Goal: Task Accomplishment & Management: Manage account settings

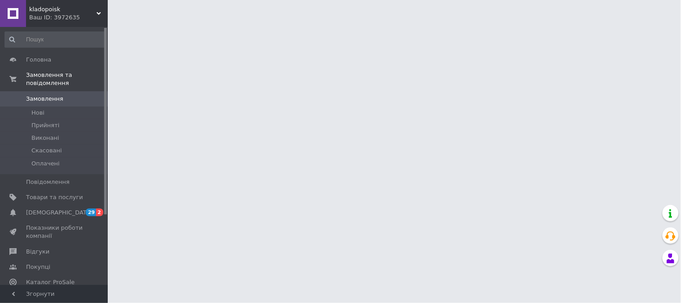
click at [42, 193] on span "Товари та послуги" at bounding box center [54, 197] width 57 height 8
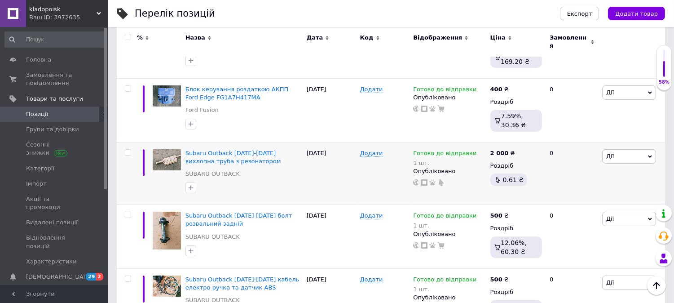
scroll to position [249, 0]
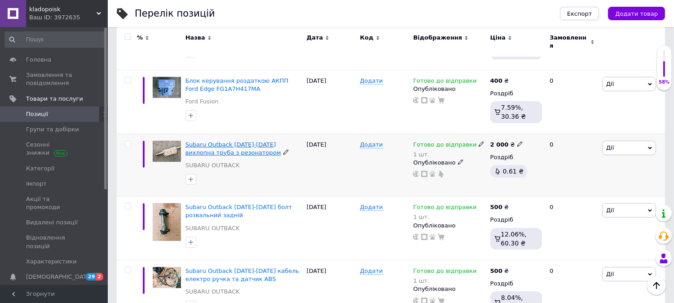
click at [195, 142] on span "Subaru Outback [DATE]-[DATE] вихлопна труба з резонатором" at bounding box center [233, 148] width 96 height 15
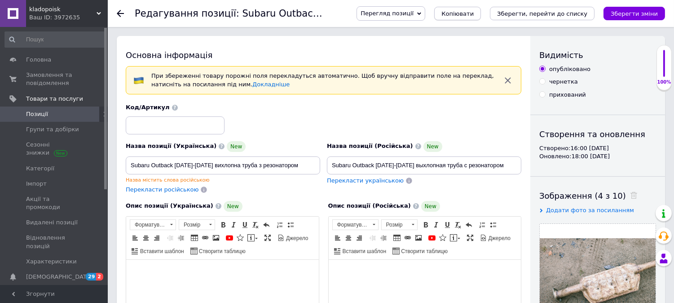
click at [474, 15] on span "Копіювати" at bounding box center [457, 13] width 32 height 7
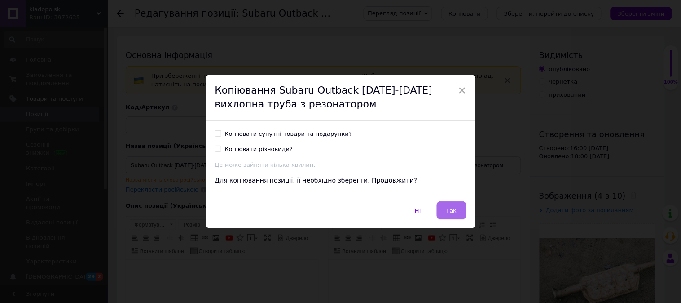
click at [450, 210] on span "Так" at bounding box center [451, 210] width 11 height 7
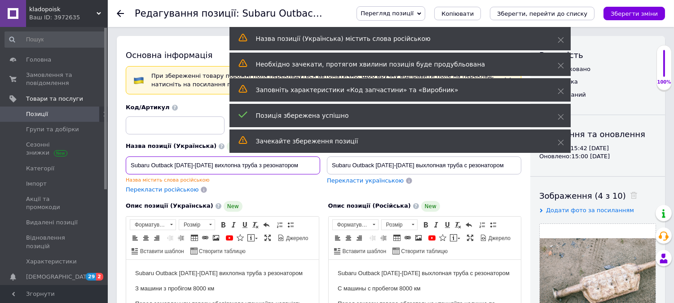
drag, startPoint x: 204, startPoint y: 165, endPoint x: 313, endPoint y: 164, distance: 108.7
click at [313, 164] on input "Subaru Outback [DATE]-[DATE] вихлопна труба з резонатором" at bounding box center [223, 165] width 194 height 18
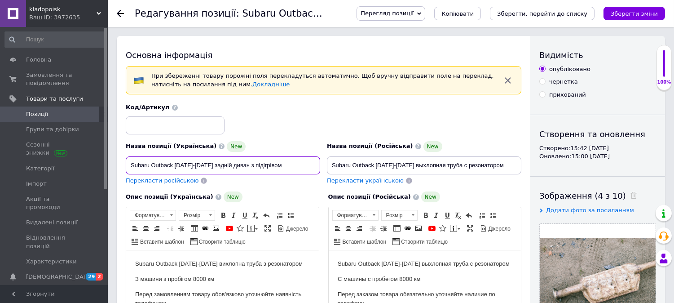
drag, startPoint x: 285, startPoint y: 165, endPoint x: 120, endPoint y: 164, distance: 164.4
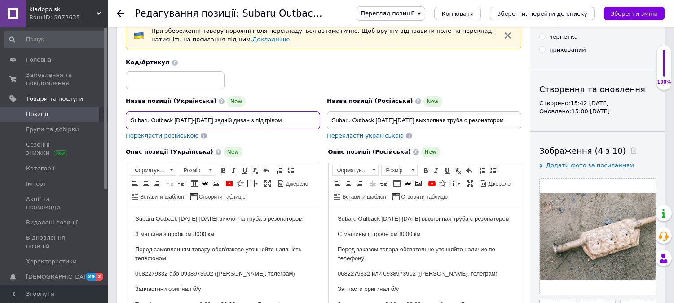
scroll to position [100, 0]
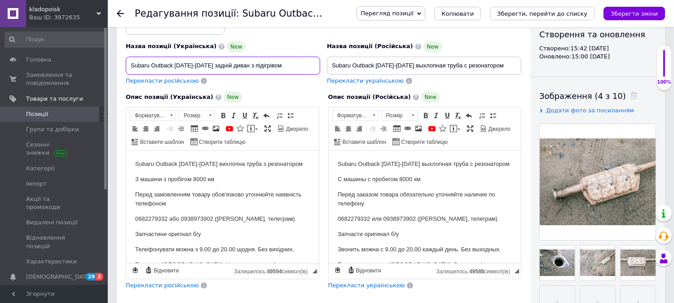
type input "Subaru Outback [DATE]-[DATE] задній диван з підігрівом"
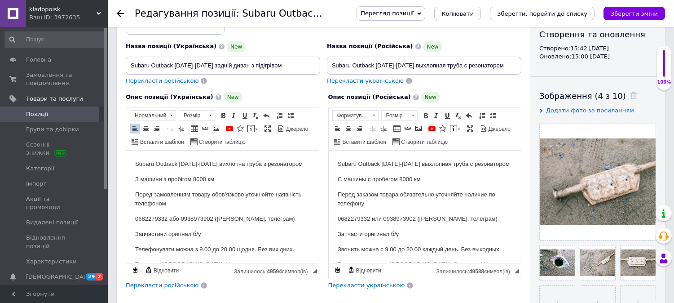
click at [298, 166] on html "Subaru Outback [DATE]-[DATE] вихлопна труба з резонатором З машини з пробігом 8…" at bounding box center [222, 238] width 193 height 177
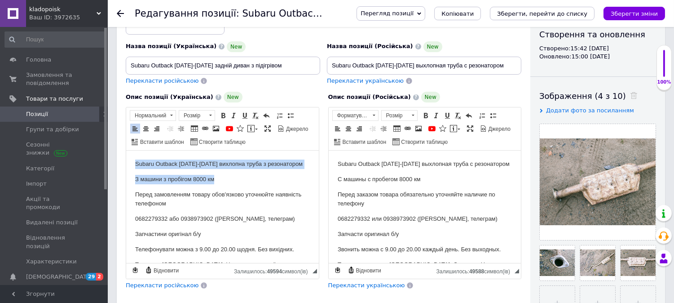
drag, startPoint x: 227, startPoint y: 180, endPoint x: 123, endPoint y: 161, distance: 106.0
click at [126, 161] on html "Subaru Outback [DATE]-[DATE] вихлопна труба з резонатором З машини з пробігом 8…" at bounding box center [222, 238] width 193 height 177
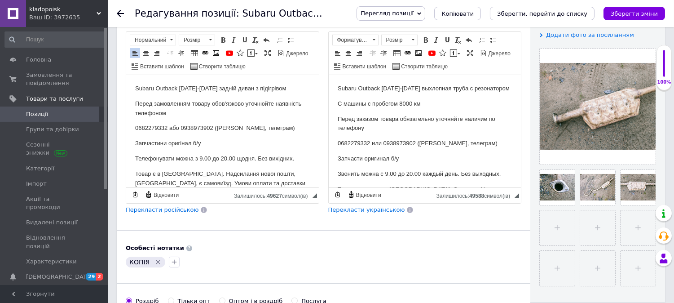
scroll to position [199, 0]
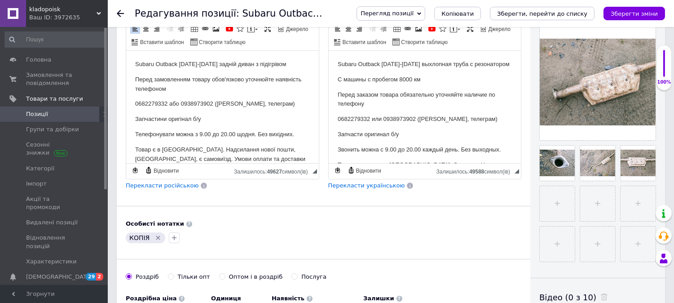
click at [159, 189] on span "Перекласти російською" at bounding box center [162, 185] width 73 height 7
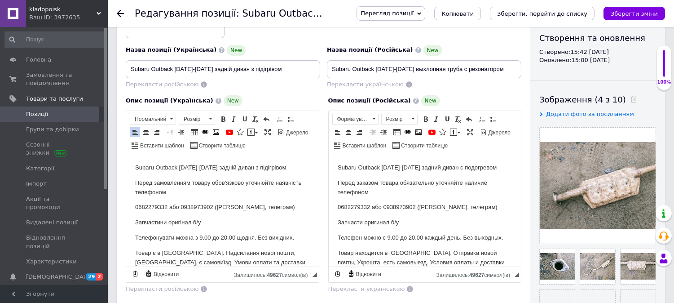
scroll to position [150, 0]
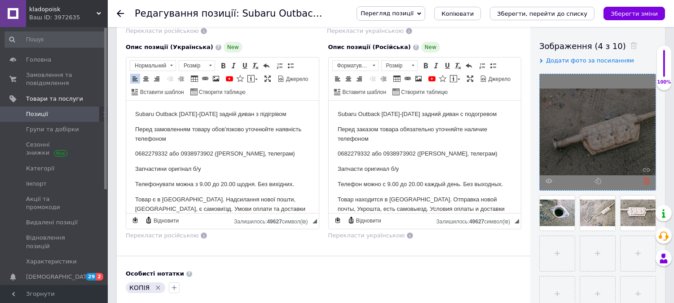
click at [647, 180] on use at bounding box center [646, 180] width 7 height 7
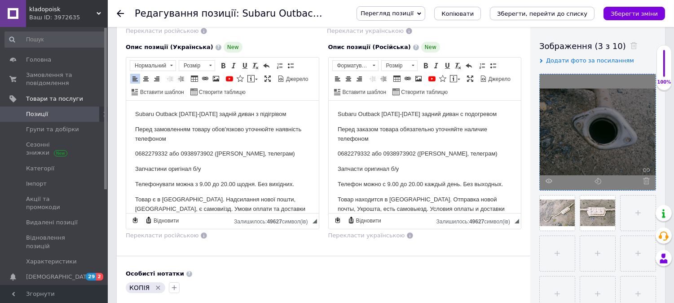
click at [647, 180] on use at bounding box center [646, 180] width 7 height 7
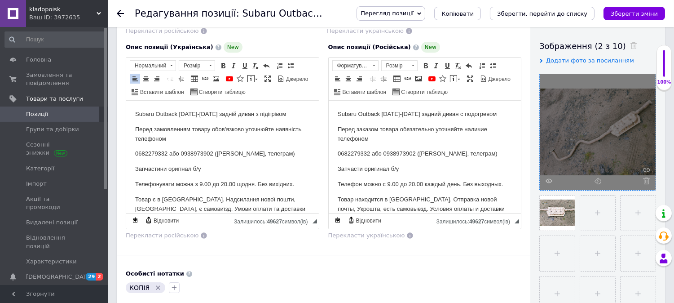
click at [647, 180] on use at bounding box center [646, 180] width 7 height 7
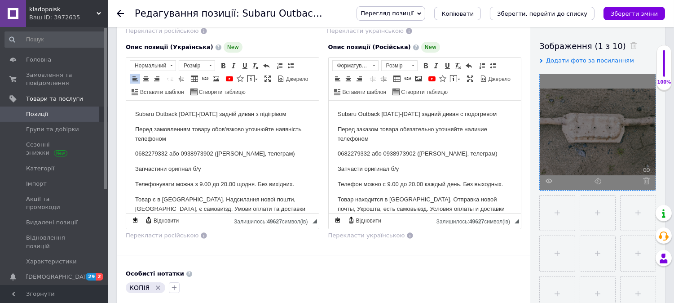
click at [647, 180] on use at bounding box center [646, 180] width 7 height 7
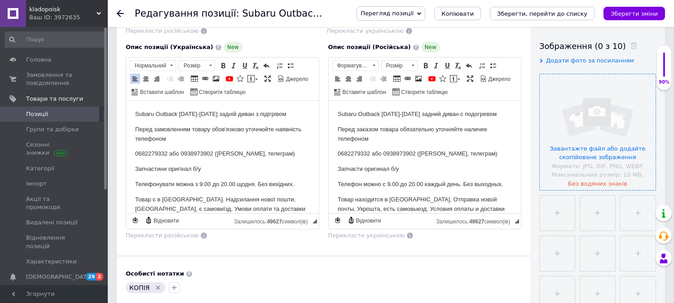
click at [610, 150] on input "file" at bounding box center [598, 132] width 116 height 116
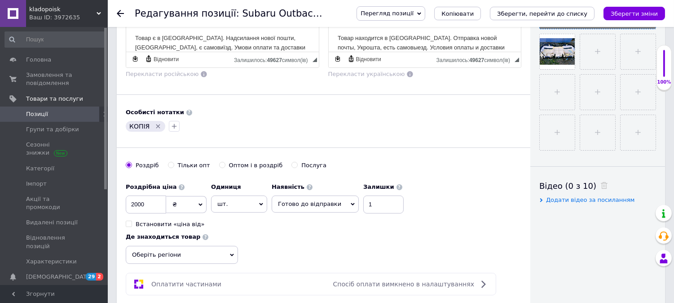
scroll to position [349, 0]
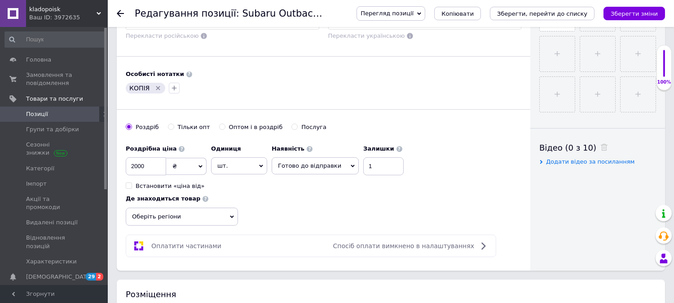
click at [156, 90] on icon "Видалити мітку" at bounding box center [158, 88] width 4 height 4
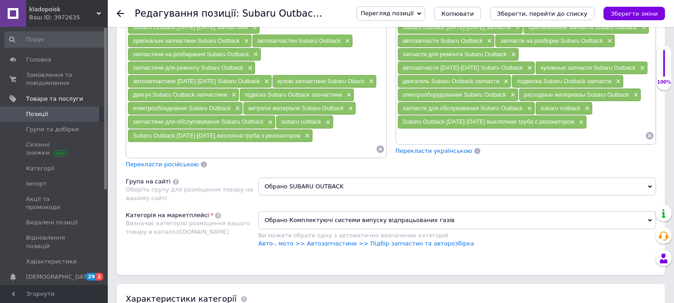
scroll to position [649, 0]
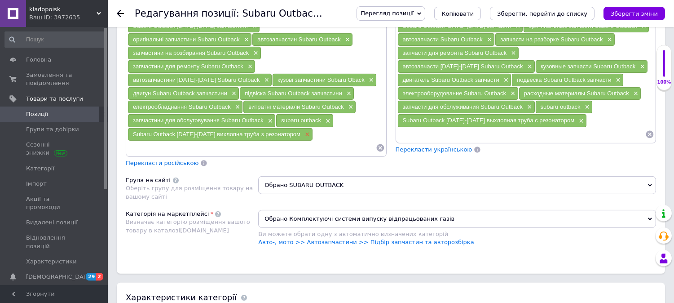
click at [303, 131] on span "×" at bounding box center [306, 135] width 7 height 8
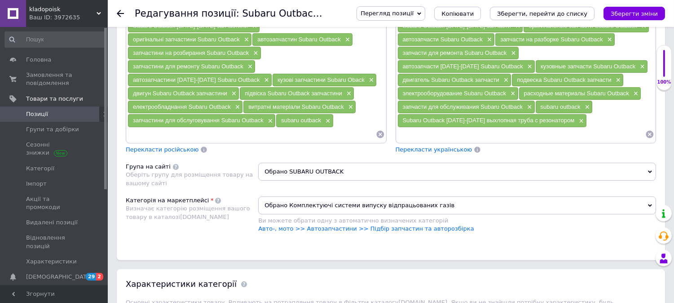
click at [296, 128] on input at bounding box center [252, 134] width 248 height 13
paste input "Subaru Outback [DATE]-[DATE] задній диван з підігрівом"
type input "Subaru Outback [DATE]-[DATE] задній диван з підігрівом"
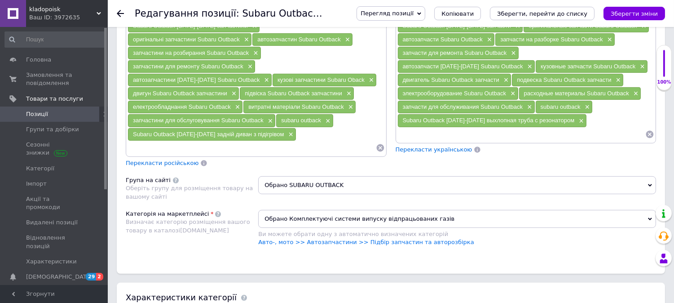
click at [173, 159] on span "Перекласти російською" at bounding box center [162, 162] width 73 height 7
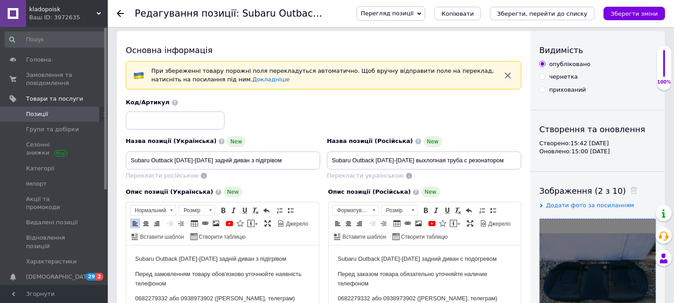
scroll to position [0, 0]
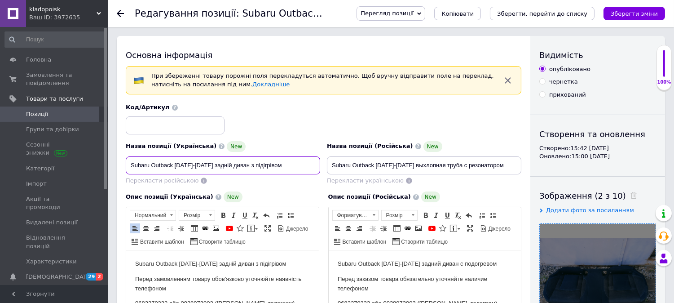
click at [291, 165] on input "Subaru Outback [DATE]-[DATE] задній диван з підігрівом" at bounding box center [223, 165] width 194 height 18
type input "Subaru Outback [DATE]-[DATE] задній диван з підігрівом сидушка"
click at [500, 165] on input "Subaru Outback [DATE]-[DATE] выхлопная труба с резонатором" at bounding box center [424, 165] width 194 height 18
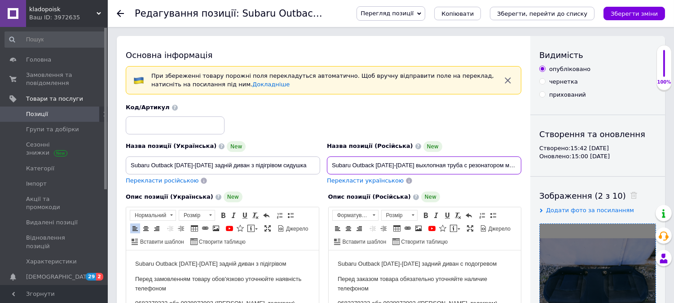
scroll to position [0, 3]
click at [495, 165] on input "Subaru Outback [DATE]-[DATE] выхлопная труба с резонатором мидушка" at bounding box center [424, 165] width 194 height 18
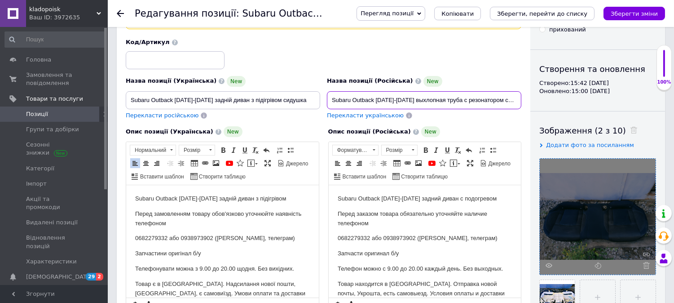
scroll to position [100, 0]
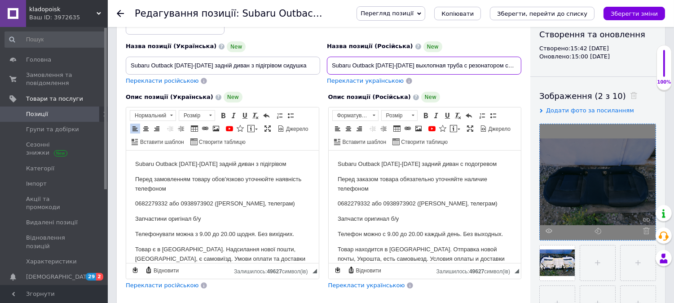
type input "Subaru Outback [DATE]-[DATE] выхлопная труба с резонатором сидушка"
click at [287, 164] on p "Subaru Outback [DATE]-[DATE] задній диван з підігрівом" at bounding box center [222, 163] width 175 height 9
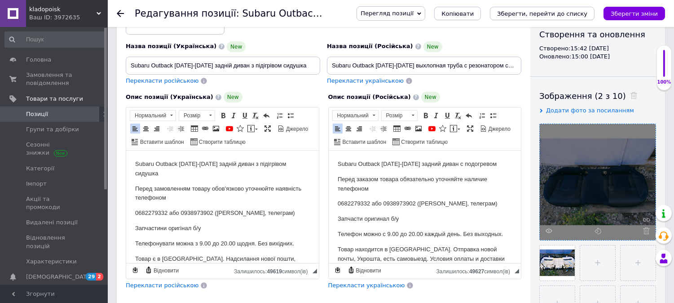
click at [494, 162] on p "Subaru Outback [DATE]-[DATE] задний диван с подогревом" at bounding box center [424, 163] width 175 height 9
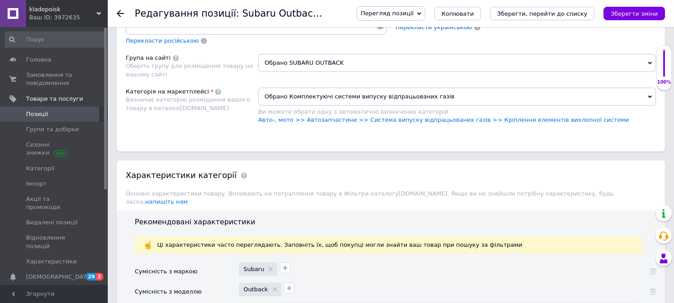
scroll to position [748, 0]
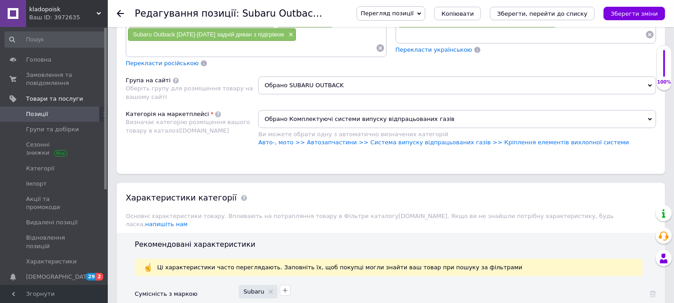
click at [454, 110] on span "Обрано Комплектуючі системи випуску відпрацьованих газів" at bounding box center [457, 119] width 398 height 18
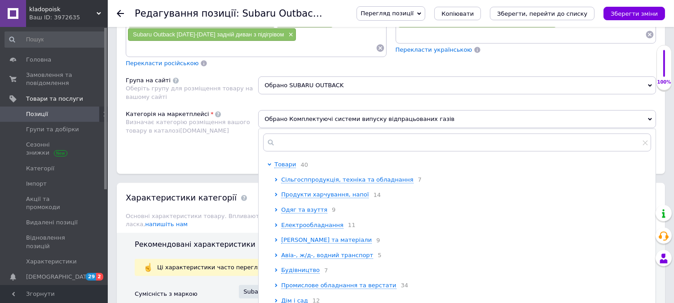
click at [455, 110] on span "Обрано Комплектуючі системи випуску відпрацьованих газів" at bounding box center [457, 119] width 398 height 18
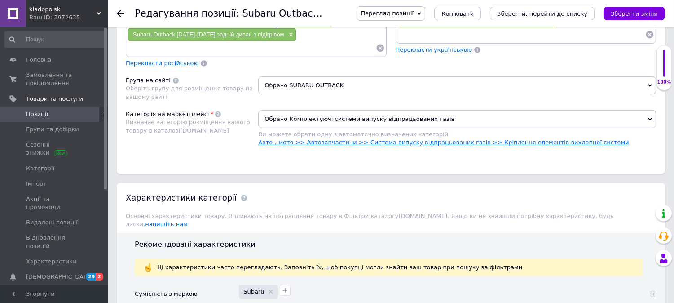
click at [480, 139] on link "Авто-, мото >> Автозапчастини >> Система випуску відпрацьованих газів >> Кріпле…" at bounding box center [443, 142] width 371 height 7
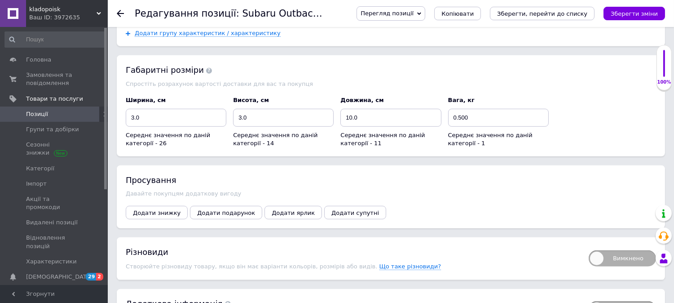
scroll to position [1337, 0]
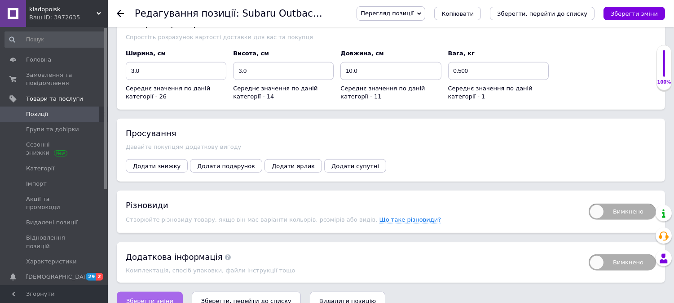
click at [155, 297] on span "Зберегти зміни" at bounding box center [149, 300] width 47 height 7
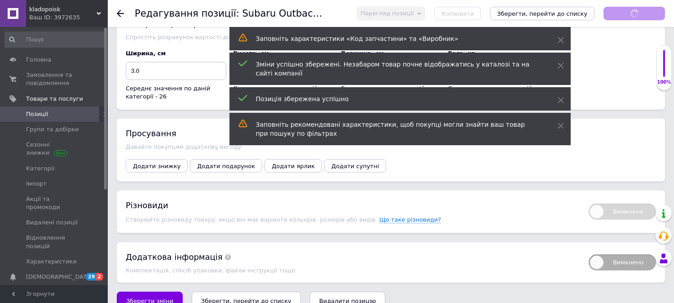
scroll to position [9, 0]
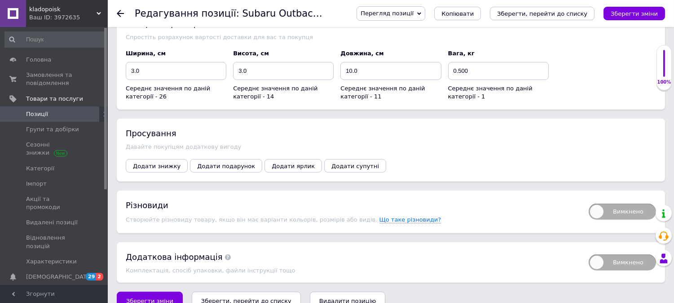
click at [389, 291] on div "Зберегти зміни Зберегти, перейти до списку Видалити позицію" at bounding box center [391, 300] width 548 height 18
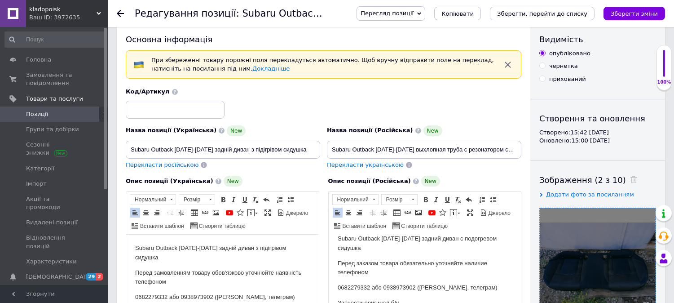
scroll to position [0, 0]
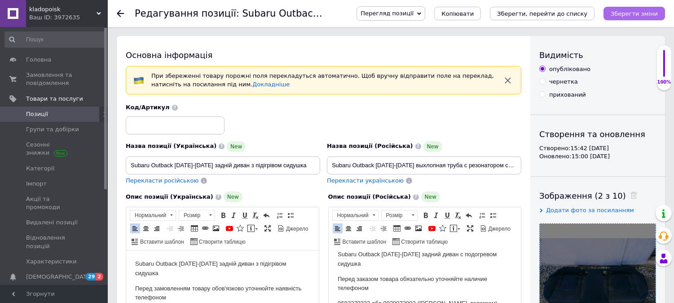
click at [638, 12] on icon "Зберегти зміни" at bounding box center [634, 13] width 47 height 7
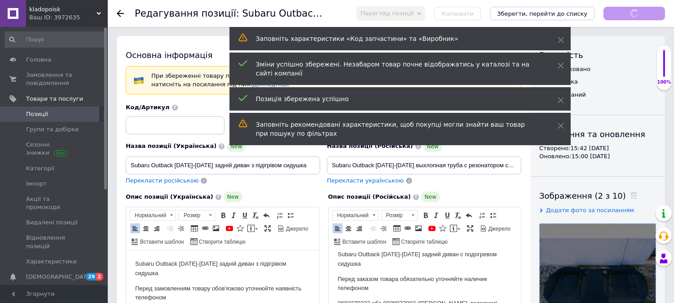
scroll to position [9, 0]
click at [474, 14] on span "Копіювати" at bounding box center [457, 13] width 32 height 7
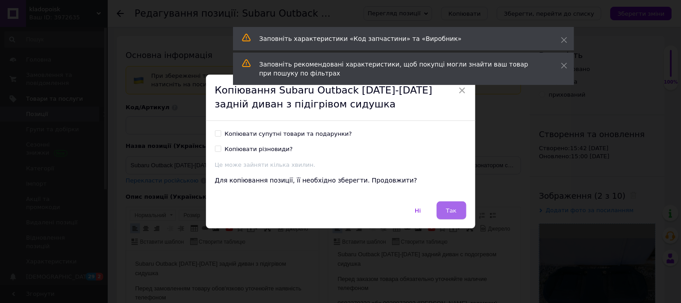
click at [448, 208] on span "Так" at bounding box center [451, 210] width 11 height 7
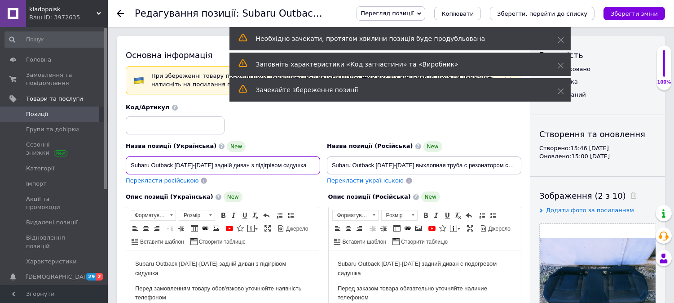
drag, startPoint x: 303, startPoint y: 164, endPoint x: 223, endPoint y: 164, distance: 80.4
click at [223, 164] on input "Subaru Outback [DATE]-[DATE] задній диван з підігрівом сидушка" at bounding box center [223, 165] width 194 height 18
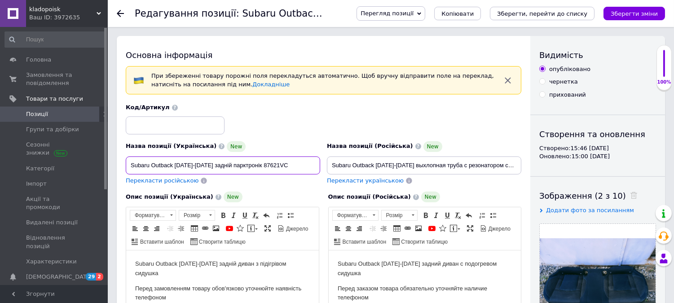
click at [293, 162] on input "Subaru Outback [DATE]-[DATE] задній парктронік 87621VC" at bounding box center [223, 165] width 194 height 18
click at [304, 163] on input "Subaru Outback [DATE]-[DATE] задній парктронік 87621VC000" at bounding box center [223, 165] width 194 height 18
drag, startPoint x: 304, startPoint y: 163, endPoint x: 115, endPoint y: 159, distance: 188.2
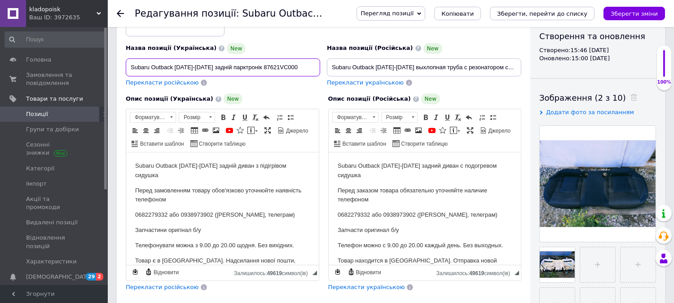
scroll to position [150, 0]
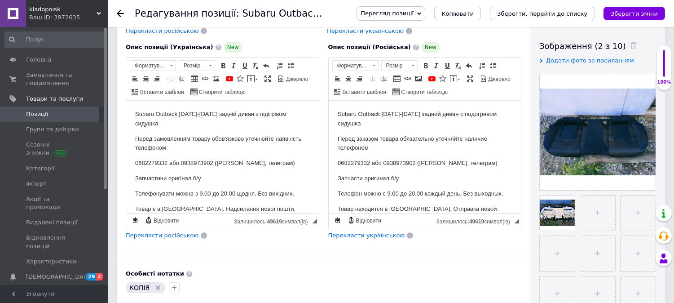
type input "Subaru Outback [DATE]-[DATE] задній парктронік 87621VC000"
drag, startPoint x: 304, startPoint y: 112, endPoint x: 124, endPoint y: 110, distance: 180.1
click at [126, 110] on html "Subaru Outback [DATE]-[DATE] задній диван з підігрівом сидушка Перед замовлення…" at bounding box center [222, 186] width 193 height 171
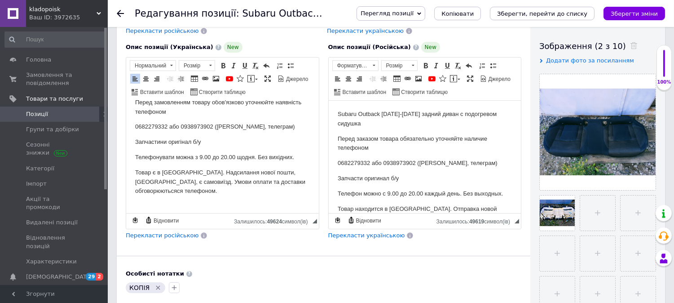
scroll to position [49, 0]
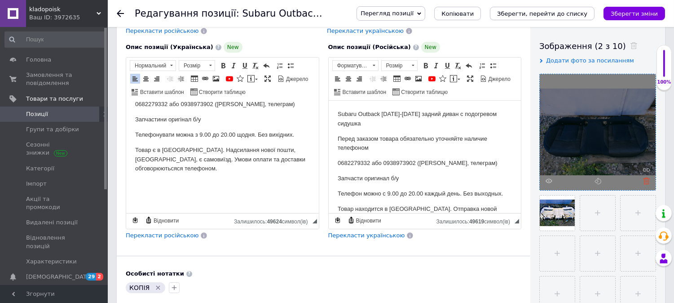
click at [645, 183] on icon at bounding box center [646, 180] width 7 height 7
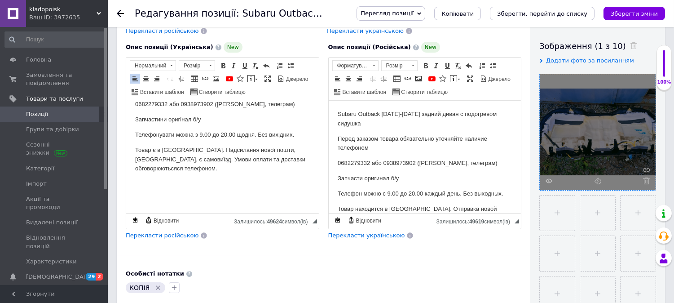
click at [645, 183] on icon at bounding box center [646, 180] width 7 height 7
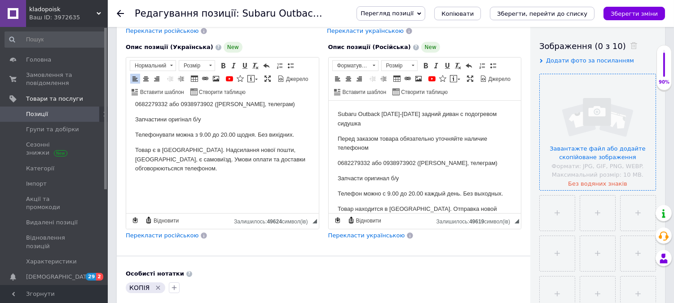
click at [602, 146] on input "file" at bounding box center [598, 132] width 116 height 116
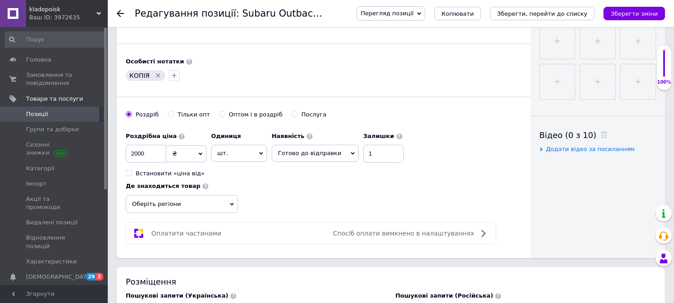
scroll to position [399, 0]
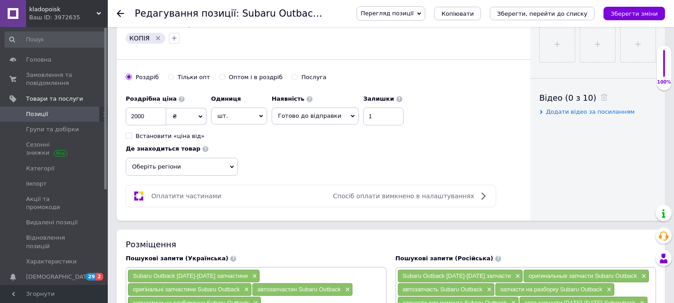
click at [155, 42] on icon "Видалити мітку" at bounding box center [157, 38] width 7 height 7
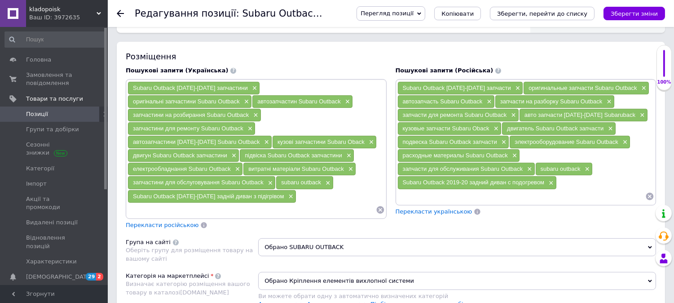
scroll to position [599, 0]
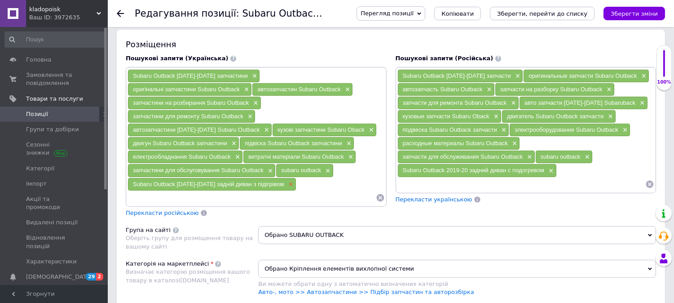
click at [286, 181] on span "×" at bounding box center [289, 185] width 7 height 8
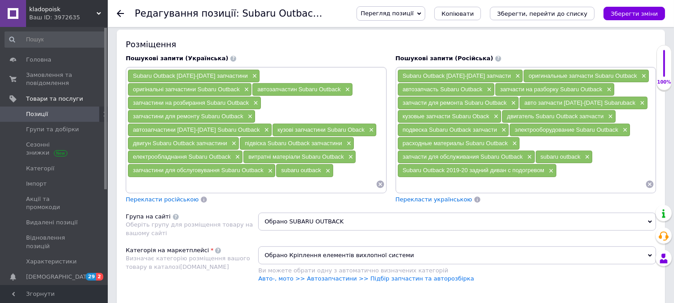
click at [280, 177] on input at bounding box center [252, 183] width 248 height 13
paste input "Subaru Outback [DATE]-[DATE] задній парктронік 87621VC000"
type input "Subaru Outback [DATE]-[DATE] задній парктронік 87621VC000"
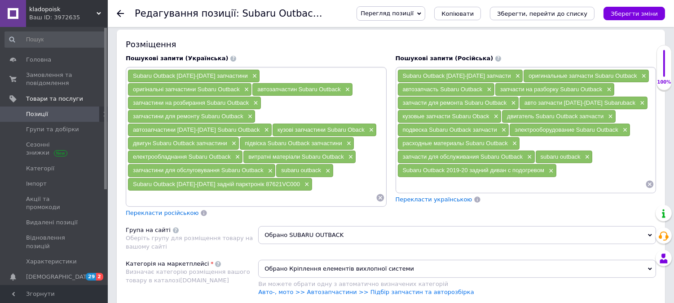
paste input "Subaru Outback [DATE]-[DATE] задній парктронік 87621VC000"
drag, startPoint x: 254, startPoint y: 187, endPoint x: 132, endPoint y: 184, distance: 122.2
click at [132, 191] on input "Subaru Outback [DATE]-[DATE] задній парктронік 87621VC000" at bounding box center [252, 197] width 248 height 13
type input "87621VC000"
click at [163, 209] on span "Перекласти російською" at bounding box center [162, 212] width 73 height 7
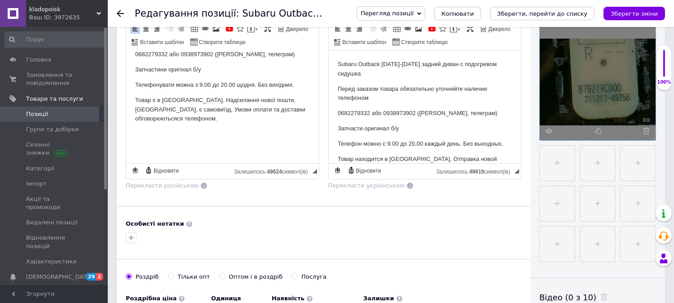
scroll to position [100, 0]
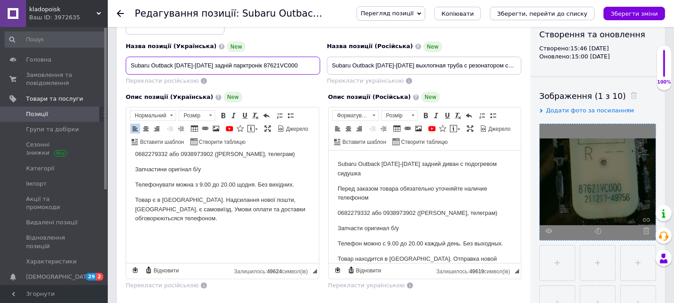
drag, startPoint x: 298, startPoint y: 64, endPoint x: 204, endPoint y: 66, distance: 93.5
click at [204, 66] on input "Subaru Outback [DATE]-[DATE] задній парктронік 87621VC000" at bounding box center [223, 66] width 194 height 18
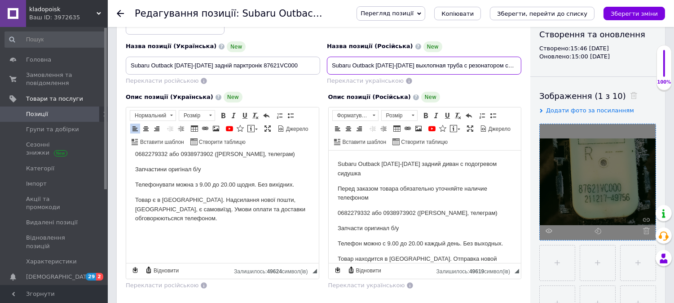
scroll to position [0, 2]
drag, startPoint x: 406, startPoint y: 66, endPoint x: 540, endPoint y: 69, distance: 134.3
click at [540, 69] on div "Основна інформація При збереженні товару порожні поля перекладуться автоматично…" at bounding box center [391, 227] width 548 height 583
paste input "адній парктронік 87621VC000"
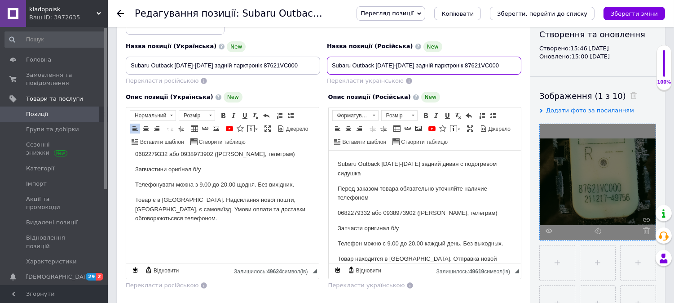
click at [418, 64] on input "Subaru Outback [DATE]-[DATE] задній парктронік 87621VC000" at bounding box center [424, 66] width 194 height 18
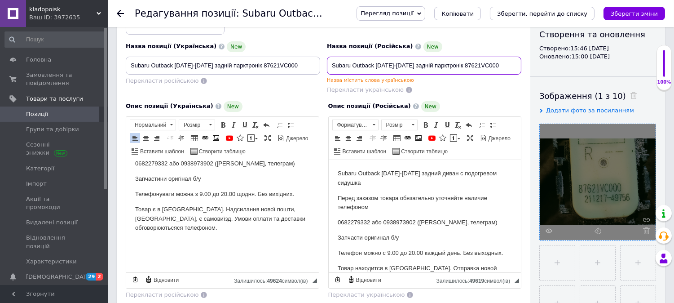
click at [420, 66] on input "Subaru Outback [DATE]-[DATE] задній парктронік 87621VC000" at bounding box center [424, 66] width 194 height 18
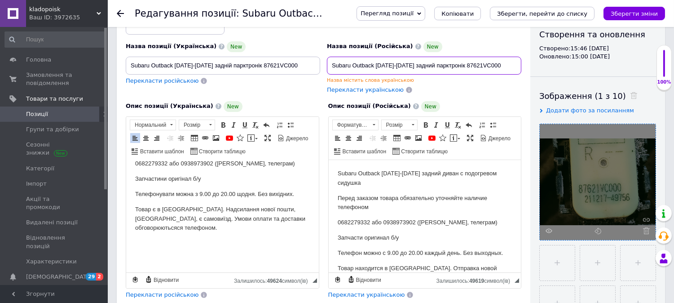
click at [447, 65] on input "Subaru Outback [DATE]-[DATE] задний парктронік 87621VC000" at bounding box center [424, 66] width 194 height 18
click at [420, 64] on input "Subaru Outback [DATE]-[DATE] задний парктронік 87621VC000" at bounding box center [424, 66] width 194 height 18
click at [498, 66] on input "Subaru Outback [DATE]-[DATE] задний парктронік 87621VC000" at bounding box center [424, 66] width 194 height 18
drag, startPoint x: 506, startPoint y: 66, endPoint x: 324, endPoint y: 60, distance: 181.5
click at [324, 60] on div "Назва позиції (Російська) New Subaru Outback [DATE]-[DATE] задний парктронік 87…" at bounding box center [424, 68] width 201 height 60
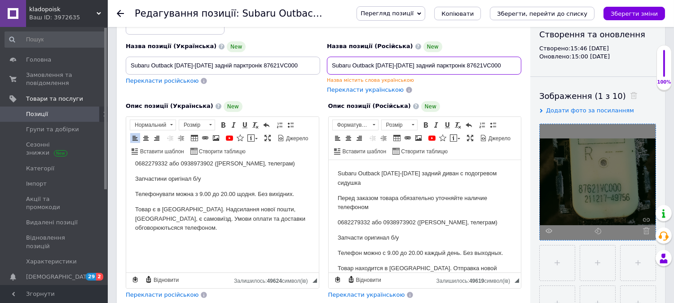
type input "Subaru Outback [DATE]-[DATE] задний парктронік 87621VC000"
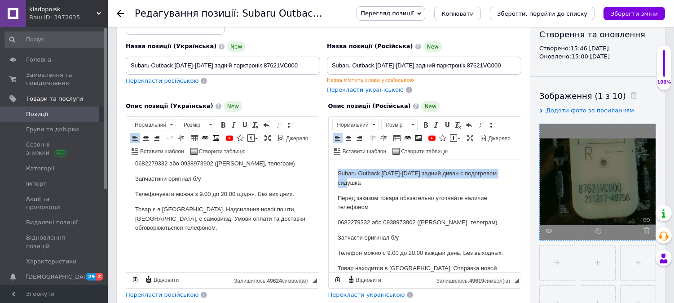
drag, startPoint x: 373, startPoint y: 181, endPoint x: 331, endPoint y: 172, distance: 43.7
click at [331, 172] on html "Subaru Outback [DATE]-[DATE] задний диван с подогревом сидушка Перед заказом то…" at bounding box center [424, 244] width 193 height 171
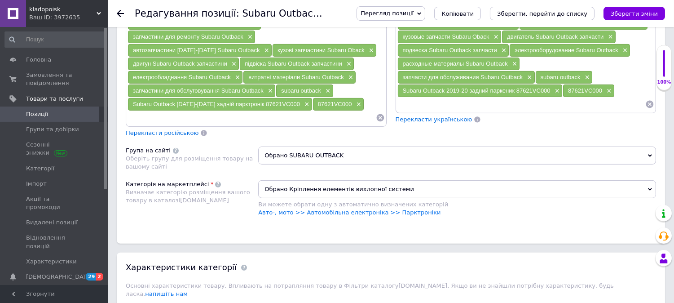
scroll to position [798, 0]
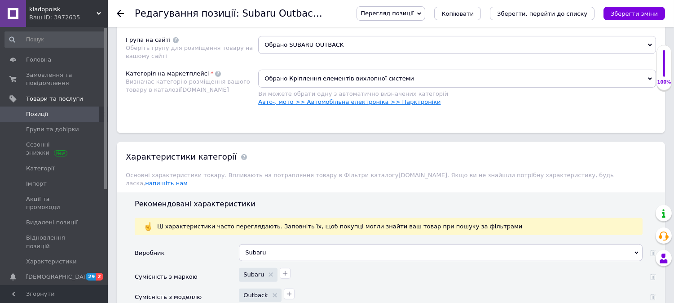
click at [403, 98] on link "Авто-, мото >> Автомобільна електроніка >> Парктроніки" at bounding box center [349, 101] width 182 height 7
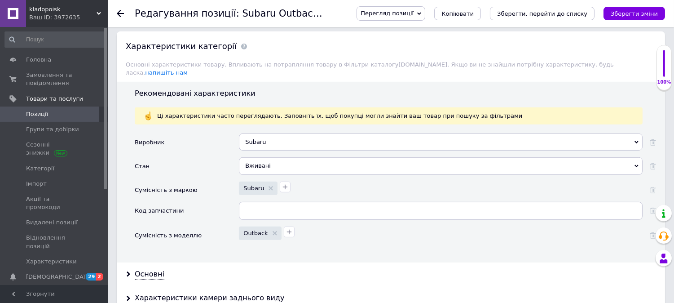
scroll to position [948, 0]
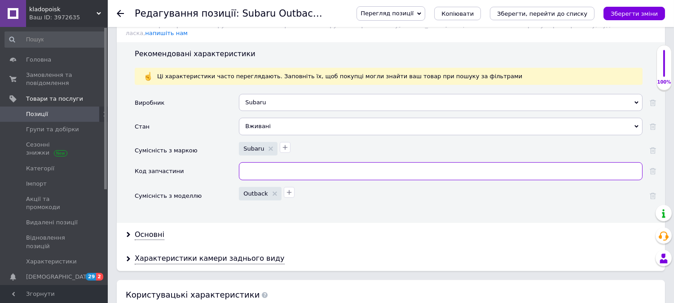
click at [282, 162] on input "text" at bounding box center [441, 171] width 404 height 18
paste input "Subaru Outback [DATE]-[DATE] задний парктронік 87621VC000"
drag, startPoint x: 370, startPoint y: 144, endPoint x: 236, endPoint y: 139, distance: 133.9
click at [236, 162] on div "Код запчастини Subaru Outback [DATE]-[DATE] задний парктронік 87621VC000" at bounding box center [395, 174] width 521 height 25
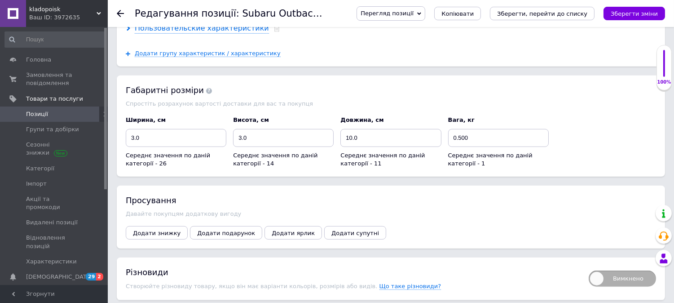
scroll to position [1343, 0]
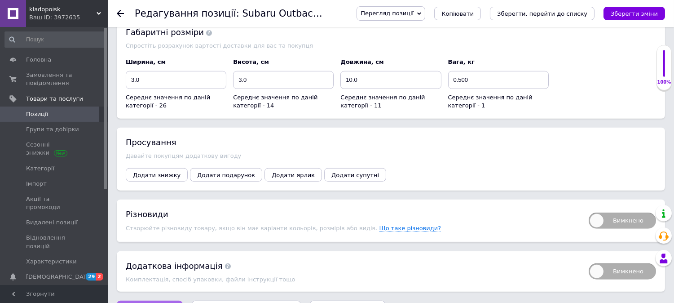
type input "87621VC000"
click at [154, 302] on span "Зберегти зміни" at bounding box center [149, 309] width 47 height 7
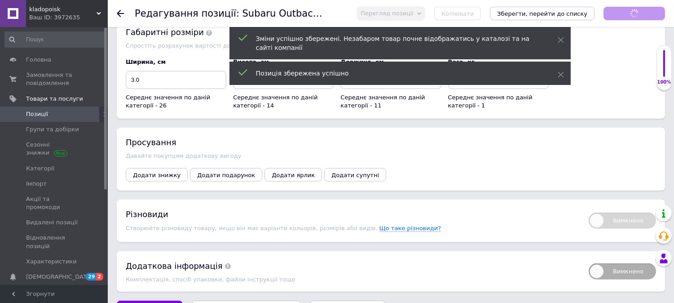
scroll to position [9, 0]
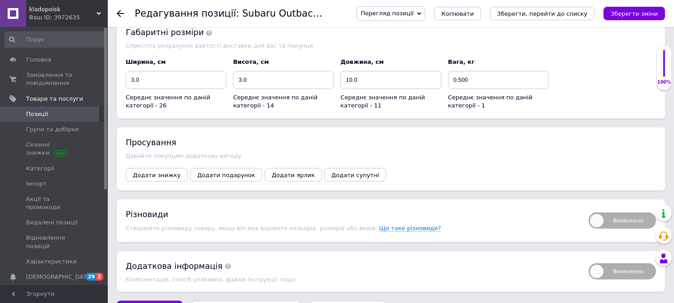
click at [563, 152] on div "Давайте покупцям додаткову вигоду" at bounding box center [391, 155] width 530 height 7
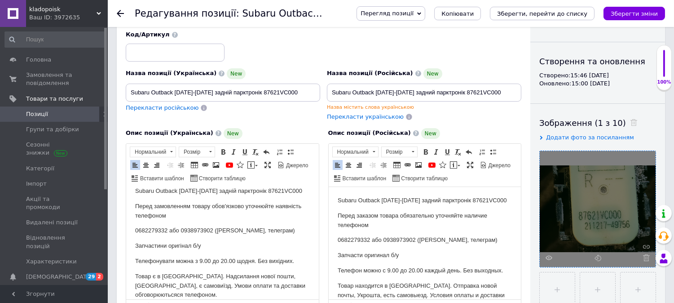
scroll to position [0, 0]
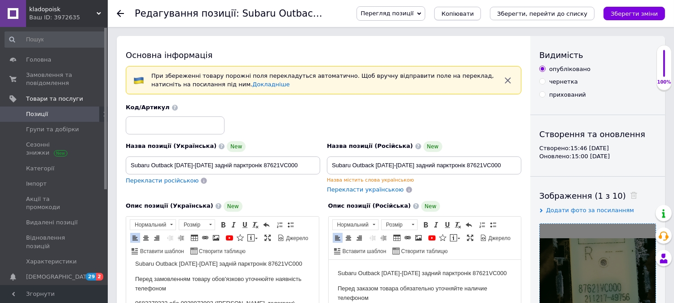
click at [473, 14] on span "Копіювати" at bounding box center [457, 13] width 32 height 7
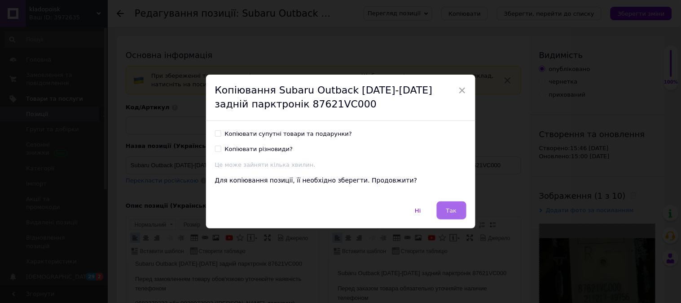
click at [450, 211] on span "Так" at bounding box center [451, 210] width 11 height 7
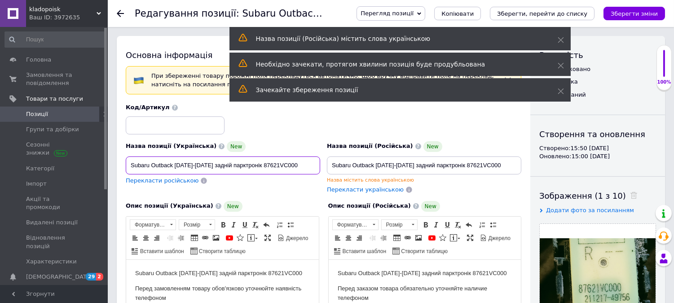
drag, startPoint x: 204, startPoint y: 165, endPoint x: 314, endPoint y: 167, distance: 110.5
click at [314, 167] on input "Subaru Outback [DATE]-[DATE] задній парктронік 87621VC000" at bounding box center [223, 165] width 194 height 18
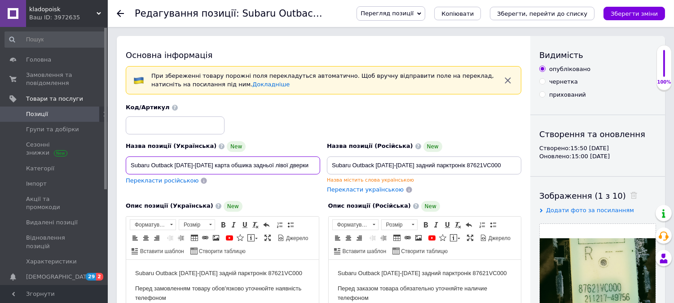
drag, startPoint x: 304, startPoint y: 165, endPoint x: 110, endPoint y: 163, distance: 193.1
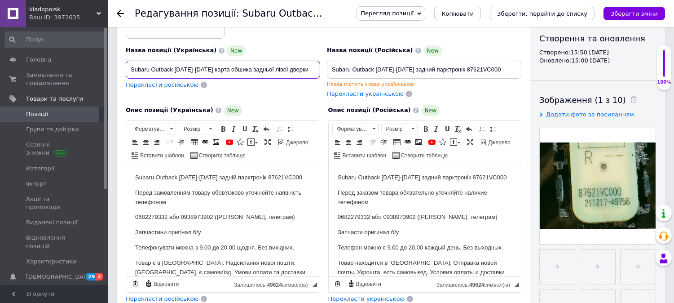
scroll to position [100, 0]
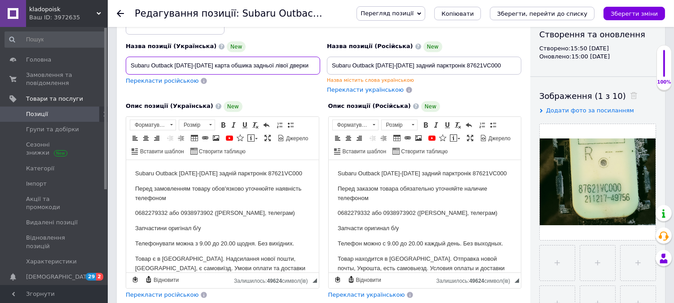
type input "Subaru Outback [DATE]-[DATE] карта обшика задньої лівої дверки"
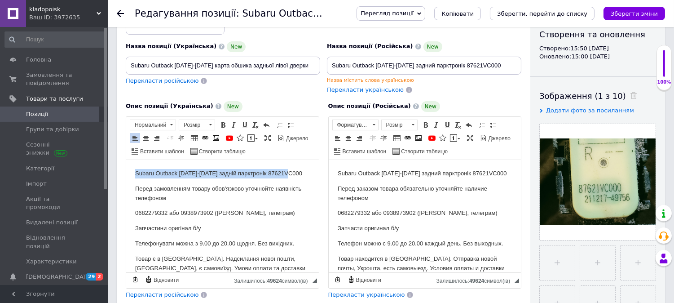
drag, startPoint x: 300, startPoint y: 175, endPoint x: 119, endPoint y: 166, distance: 180.3
click at [126, 166] on html "Subaru Outback [DATE]-[DATE] задній парктронік 87621VC000 Перед замовленням тов…" at bounding box center [222, 240] width 193 height 162
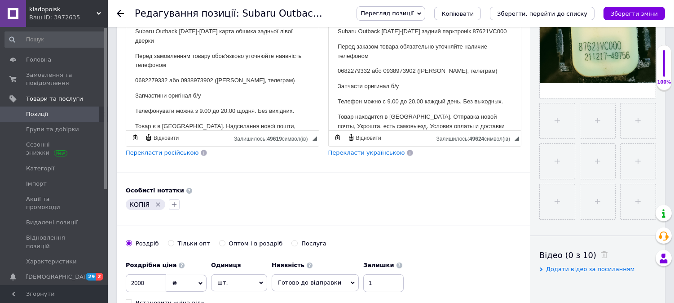
scroll to position [249, 0]
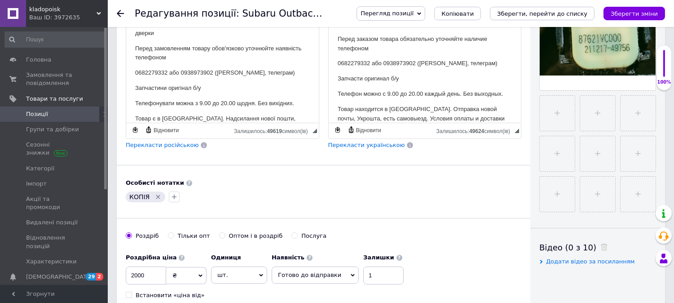
click at [156, 148] on span "Перекласти російською" at bounding box center [162, 144] width 73 height 7
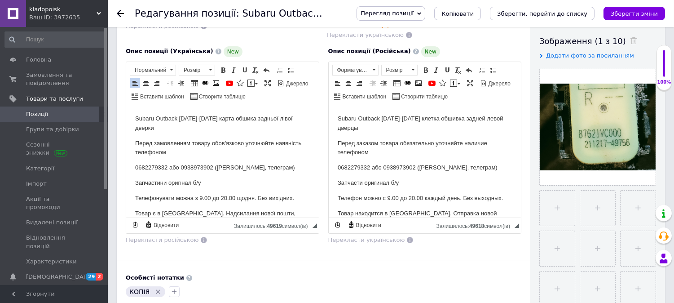
scroll to position [150, 0]
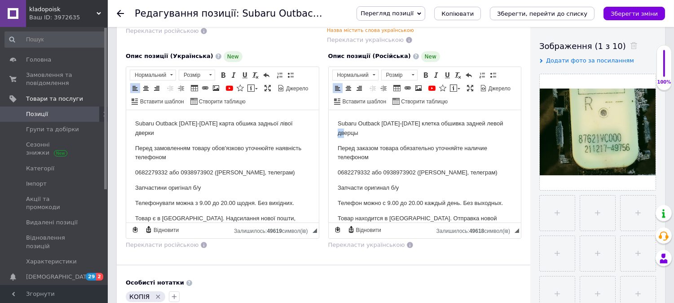
drag, startPoint x: 376, startPoint y: 129, endPoint x: 350, endPoint y: 132, distance: 26.7
click at [350, 132] on p "Subaru Outback [DATE]-[DATE] клетка обшивка задней левой дверцы" at bounding box center [424, 128] width 175 height 19
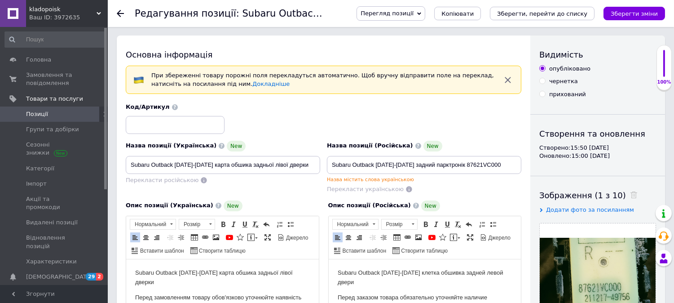
scroll to position [0, 0]
drag, startPoint x: 498, startPoint y: 165, endPoint x: 464, endPoint y: 165, distance: 33.7
click at [464, 165] on input "Subaru Outback [DATE]-[DATE] задний парктронік 87621VC000" at bounding box center [424, 165] width 194 height 18
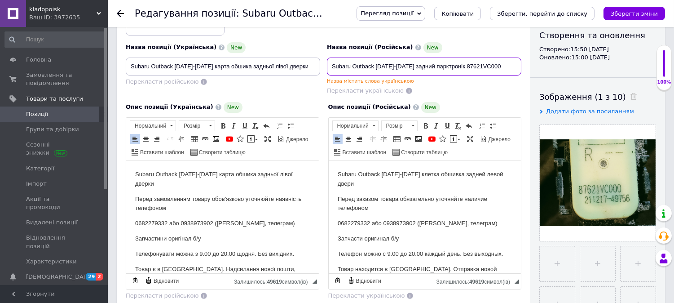
scroll to position [100, 0]
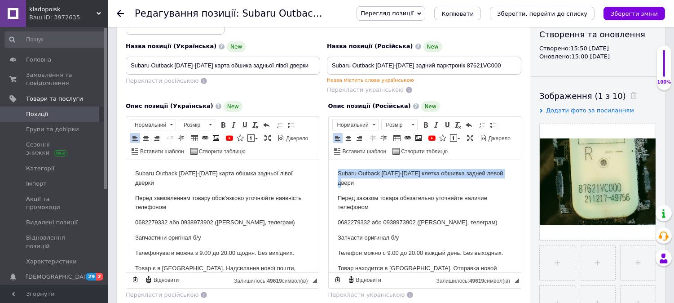
drag, startPoint x: 368, startPoint y: 183, endPoint x: 334, endPoint y: 167, distance: 37.8
click at [334, 167] on html "Subaru Outback [DATE]-[DATE] клетка обшивка задней левой двери Перед заказом то…" at bounding box center [424, 244] width 193 height 171
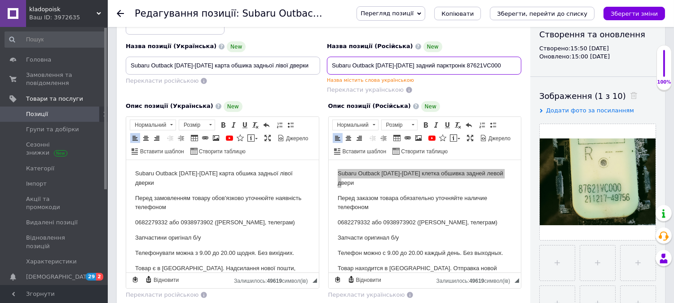
click at [506, 67] on input "Subaru Outback [DATE]-[DATE] задний парктронік 87621VC000" at bounding box center [424, 66] width 194 height 18
click at [506, 64] on input "Subaru Outback [DATE]-[DATE] задний парктронік 87621VC000" at bounding box center [424, 66] width 194 height 18
drag, startPoint x: 506, startPoint y: 64, endPoint x: 313, endPoint y: 64, distance: 193.1
click at [313, 64] on div "Назва позиції (Українська) New Subaru Outback [DATE]-[DATE] карта обшика задньо…" at bounding box center [324, 48] width 402 height 97
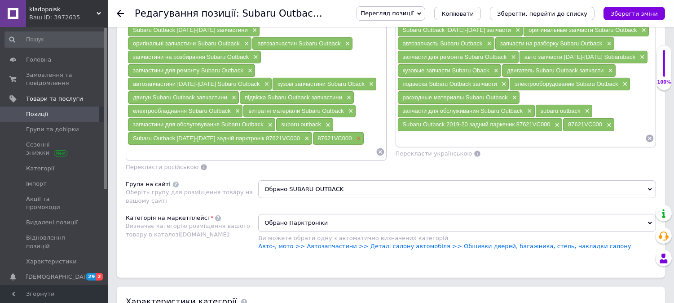
scroll to position [649, 0]
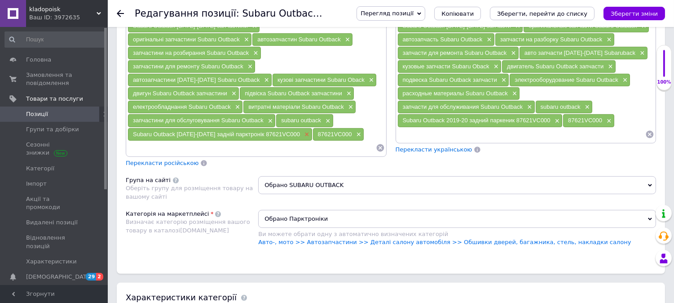
type input "Subaru Outback [DATE]-[DATE] клетка обшивка задней левой двери"
click at [302, 131] on span "×" at bounding box center [305, 135] width 7 height 8
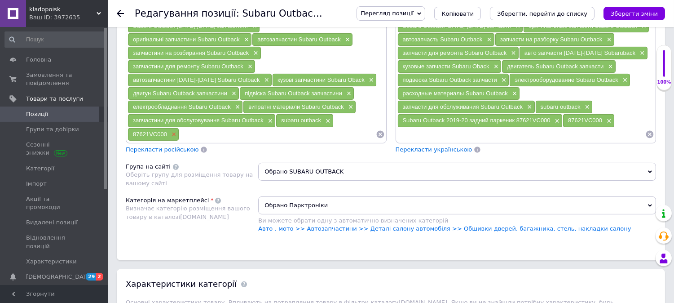
click at [174, 131] on span "×" at bounding box center [172, 135] width 7 height 8
click at [174, 128] on input at bounding box center [252, 134] width 248 height 13
paste input "Subaru Outback [DATE]-[DATE] клетка обшивка задней левой двери"
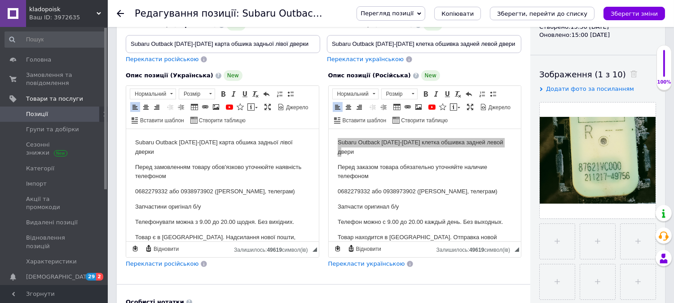
scroll to position [50, 0]
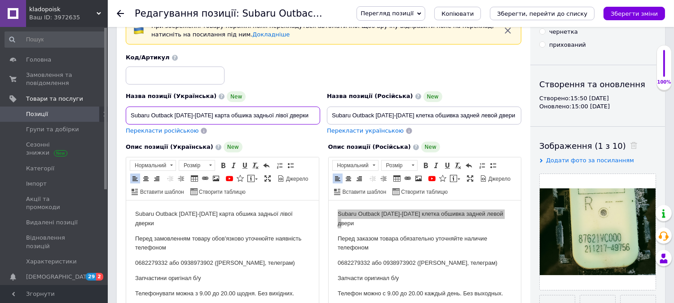
drag, startPoint x: 308, startPoint y: 117, endPoint x: 126, endPoint y: 114, distance: 181.5
click at [127, 114] on input "Subaru Outback [DATE]-[DATE] карта обшика задньої лівої дверки" at bounding box center [223, 115] width 194 height 18
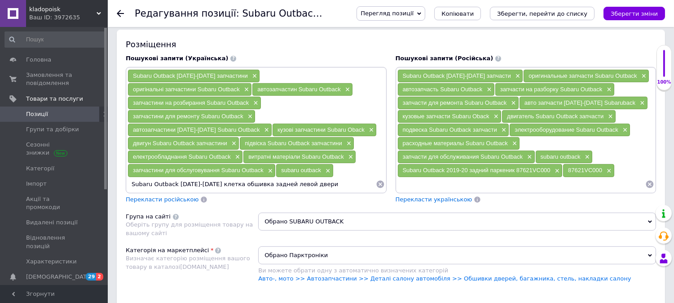
scroll to position [0, 0]
drag, startPoint x: 308, startPoint y: 174, endPoint x: 119, endPoint y: 180, distance: 188.7
click at [119, 180] on div "Розміщення Пошукові запити (Українська) Subaru Outback [DATE]-[DATE] запчастини…" at bounding box center [391, 170] width 548 height 280
paste input "рта обшика задньої лівої дверк"
type input "Subaru Outback [DATE]-[DATE] карта обшика задньої лівої дверки"
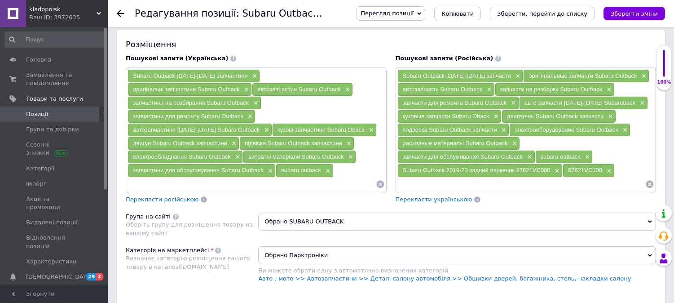
scroll to position [0, 0]
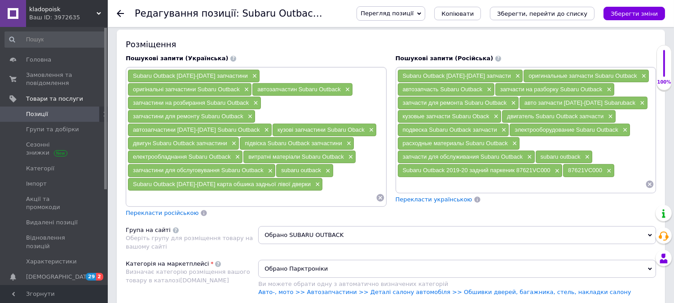
click at [428, 200] on span "Перекласти українською" at bounding box center [434, 199] width 77 height 7
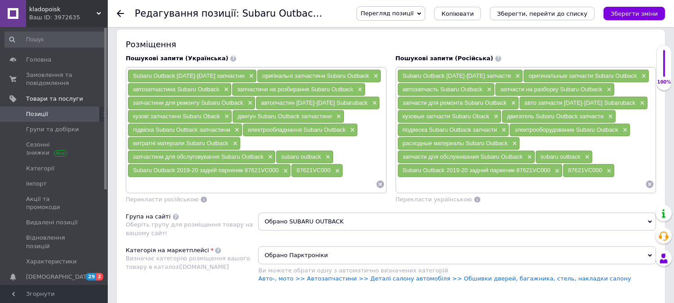
click at [335, 172] on span "×" at bounding box center [336, 171] width 7 height 8
click at [286, 174] on span "×" at bounding box center [284, 171] width 7 height 8
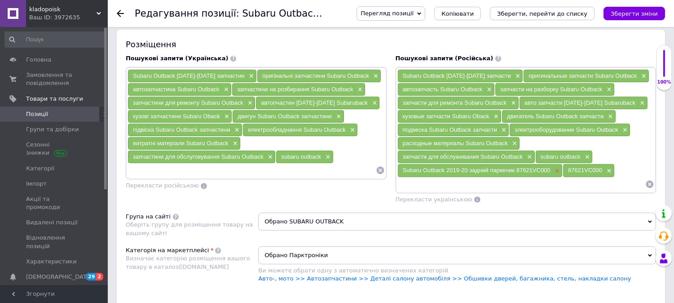
click at [555, 170] on span "×" at bounding box center [556, 171] width 7 height 8
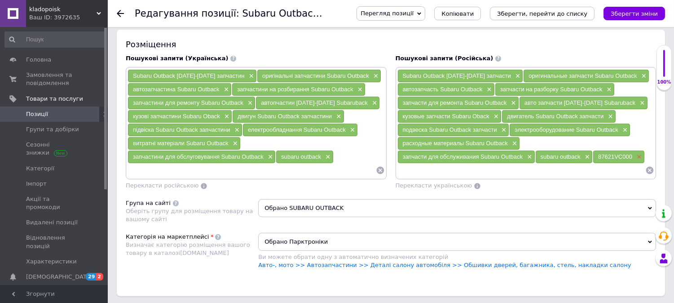
click at [638, 156] on span "×" at bounding box center [638, 157] width 7 height 8
click at [291, 177] on input at bounding box center [252, 169] width 248 height 13
paste input "Subaru Outback [DATE]-[DATE] карта обшика задньої лівої дверки"
type input "Subaru Outback [DATE]-[DATE] карта обшика задньої лівої дверки"
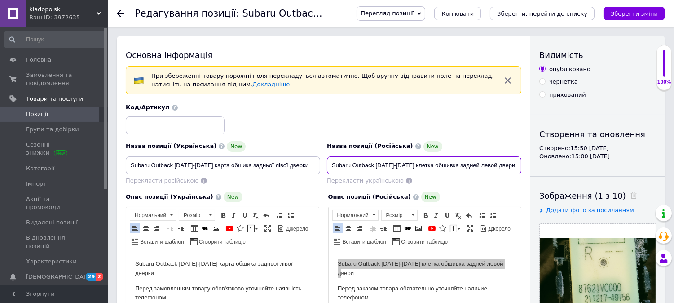
drag, startPoint x: 511, startPoint y: 164, endPoint x: 322, endPoint y: 160, distance: 188.2
click at [322, 160] on div "Назва позиції (Українська) New Subaru Outback [DATE]-[DATE] карта обшика задньо…" at bounding box center [324, 144] width 402 height 88
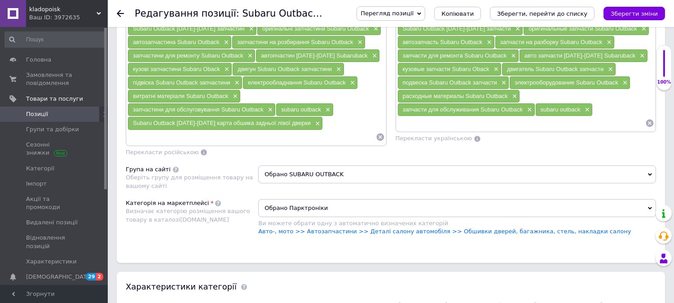
scroll to position [649, 0]
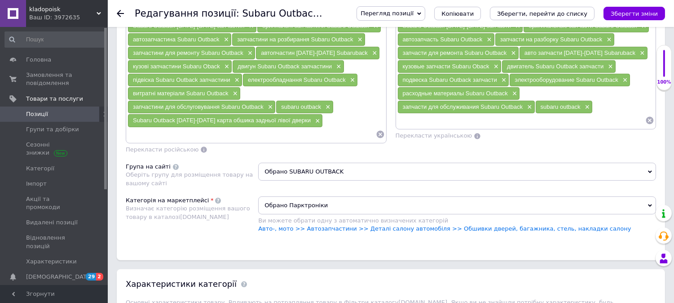
click at [433, 125] on input at bounding box center [521, 120] width 248 height 13
paste input "Subaru Outback [DATE]-[DATE] клетка обшивка задней левой двери"
type input "Subaru Outback [DATE]-[DATE] клетка обшивка задней левой двери"
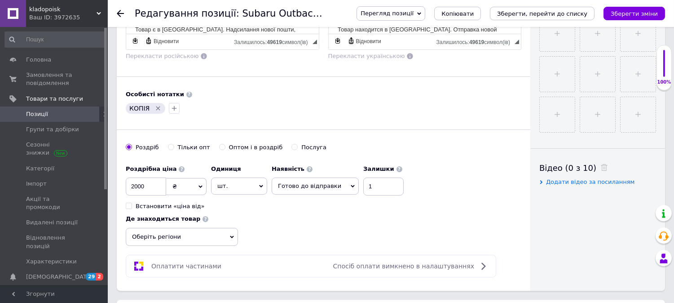
scroll to position [199, 0]
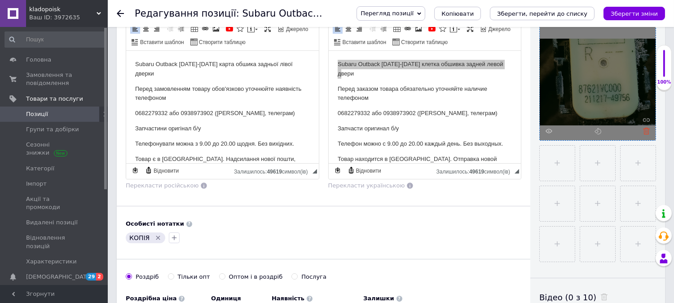
click at [646, 128] on icon at bounding box center [646, 131] width 7 height 7
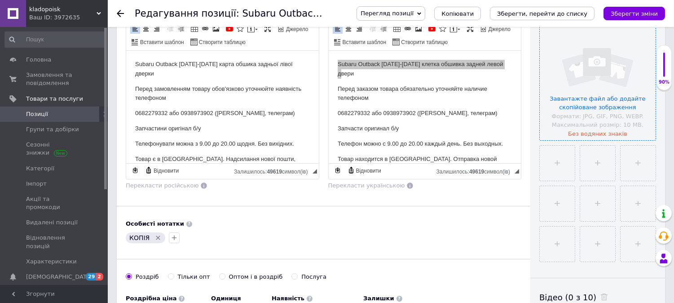
click at [611, 112] on input "file" at bounding box center [598, 82] width 116 height 116
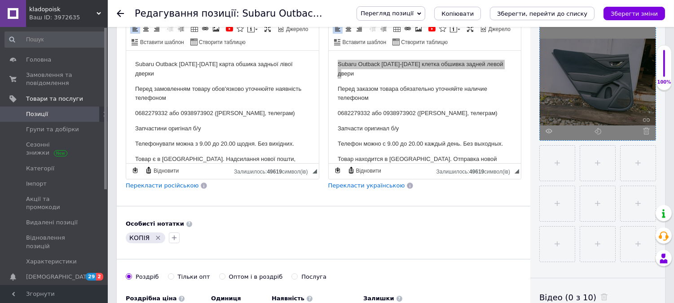
click at [379, 223] on div "Основна інформація При збереженні товару порожні поля перекладуться автоматично…" at bounding box center [324, 128] width 414 height 583
click at [155, 241] on icon "Видалити мітку" at bounding box center [157, 237] width 7 height 7
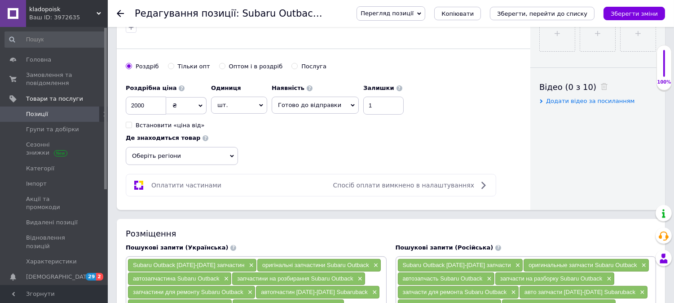
scroll to position [449, 0]
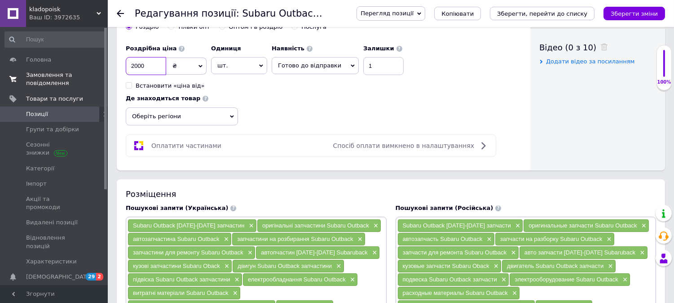
drag, startPoint x: 153, startPoint y: 79, endPoint x: 97, endPoint y: 79, distance: 55.7
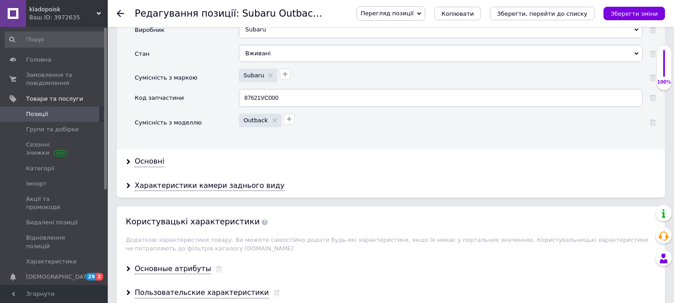
scroll to position [998, 0]
type input "1000"
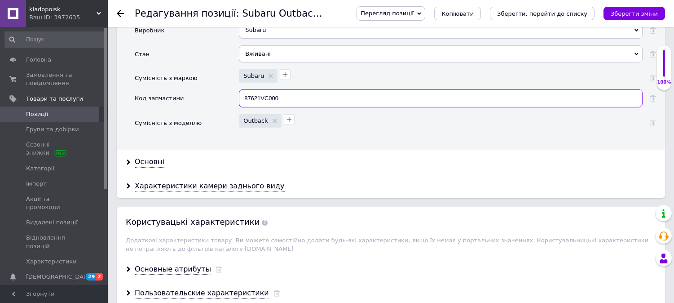
drag, startPoint x: 287, startPoint y: 90, endPoint x: 215, endPoint y: 90, distance: 72.8
click at [215, 90] on div "Код запчастини 87621VC000" at bounding box center [395, 101] width 521 height 25
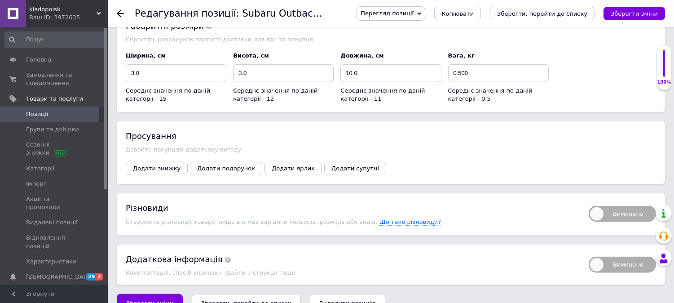
scroll to position [1343, 0]
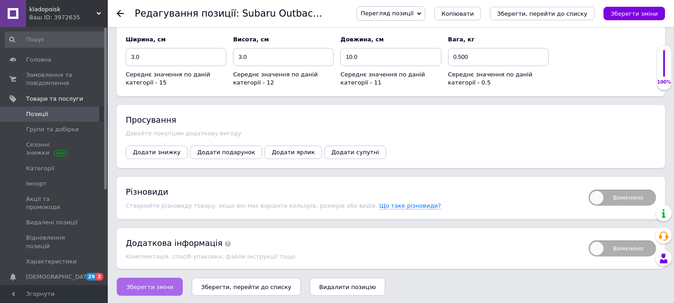
click at [142, 284] on span "Зберегти зміни" at bounding box center [149, 286] width 47 height 7
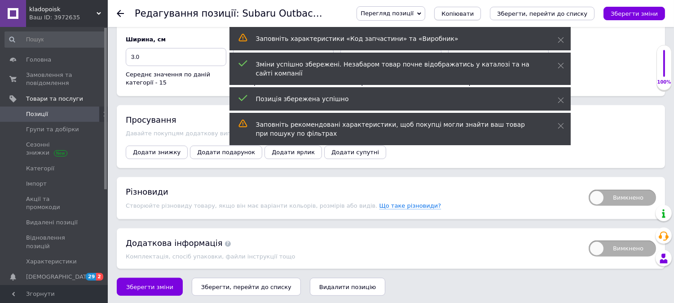
click at [474, 15] on span "Копіювати" at bounding box center [457, 13] width 32 height 7
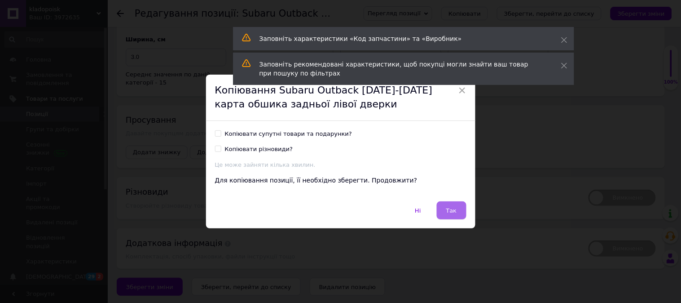
click at [454, 212] on span "Так" at bounding box center [451, 210] width 11 height 7
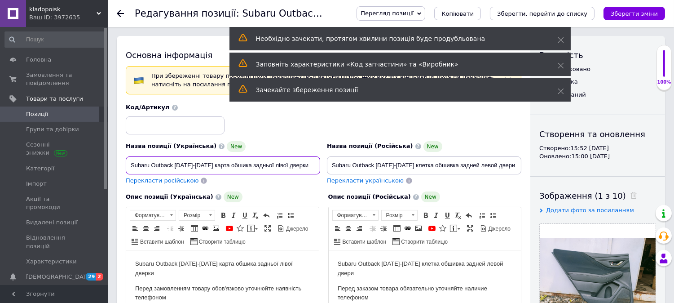
click at [269, 164] on input "Subaru Outback [DATE]-[DATE] карта обшика задньої лівої дверки" at bounding box center [223, 165] width 194 height 18
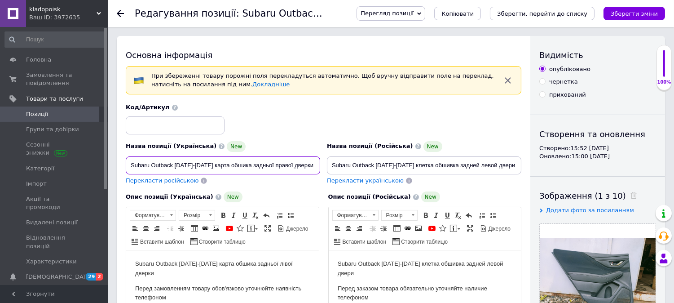
type input "Subaru Outback [DATE]-[DATE] карта обшика задньої правої дверки"
click at [474, 166] on input "Subaru Outback [DATE]-[DATE] клетка обшивка задней левой двери" at bounding box center [424, 165] width 194 height 18
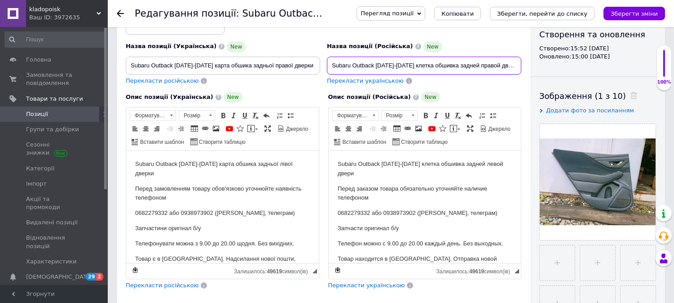
type input "Subaru Outback [DATE]-[DATE] клетка обшивка задней правой двери"
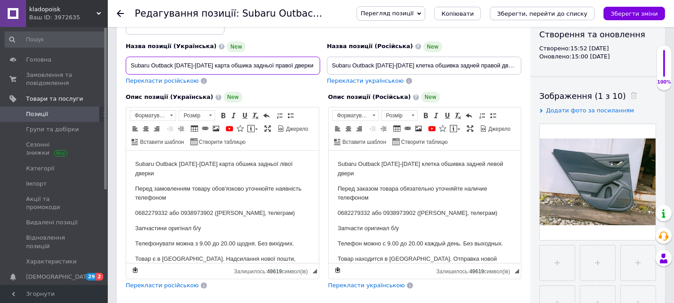
drag, startPoint x: 311, startPoint y: 66, endPoint x: 122, endPoint y: 64, distance: 189.1
click at [123, 64] on div "Назва позиції (Українська) New Subaru Outback [DATE]-[DATE] карта обшика задньо…" at bounding box center [223, 63] width 201 height 51
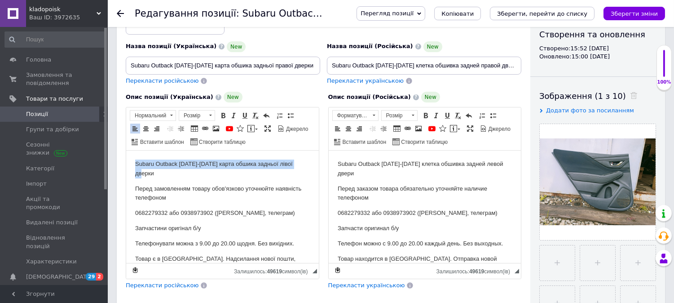
drag, startPoint x: 182, startPoint y: 172, endPoint x: 115, endPoint y: 156, distance: 68.6
click at [126, 156] on html "Subaru Outback [DATE]-[DATE] карта обшика задньої лівої дверки Перед замовлення…" at bounding box center [222, 235] width 193 height 171
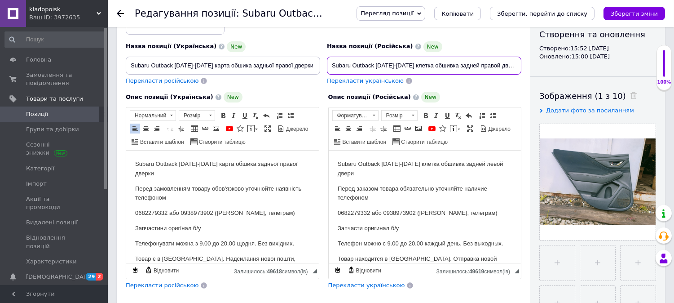
drag, startPoint x: 510, startPoint y: 65, endPoint x: 317, endPoint y: 67, distance: 193.1
click at [317, 67] on div "Назва позиції (Українська) New Subaru Outback [DATE]-[DATE] карта обшика задньо…" at bounding box center [324, 44] width 402 height 88
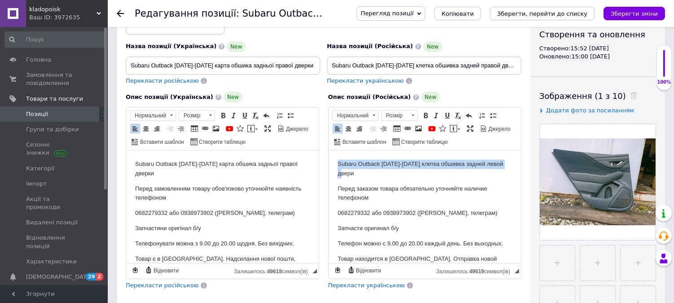
drag, startPoint x: 370, startPoint y: 172, endPoint x: 653, endPoint y: 323, distance: 320.7
click at [328, 159] on html "Subaru Outback [DATE]-[DATE] клетка обшивка задней левой двери Перед заказом то…" at bounding box center [424, 235] width 193 height 171
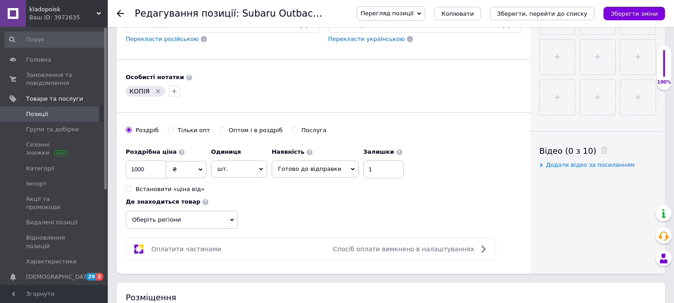
scroll to position [349, 0]
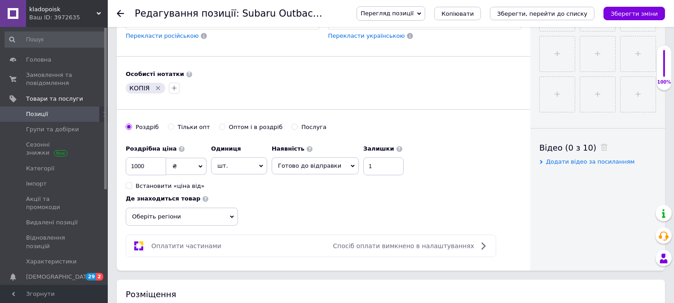
click at [154, 92] on icon "Видалити мітку" at bounding box center [157, 87] width 7 height 7
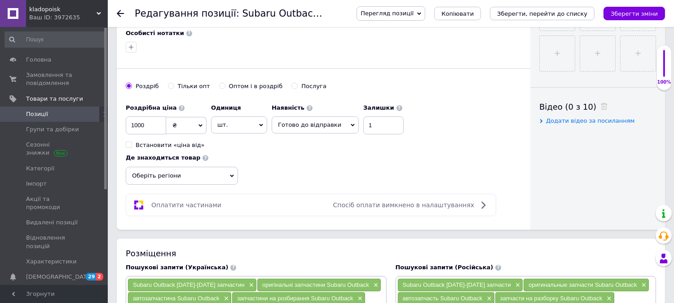
scroll to position [549, 0]
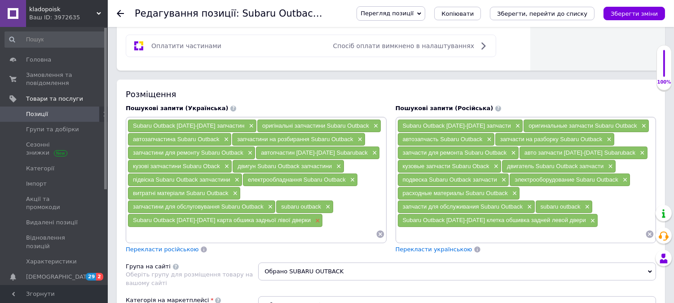
click at [313, 221] on span "×" at bounding box center [316, 221] width 7 height 8
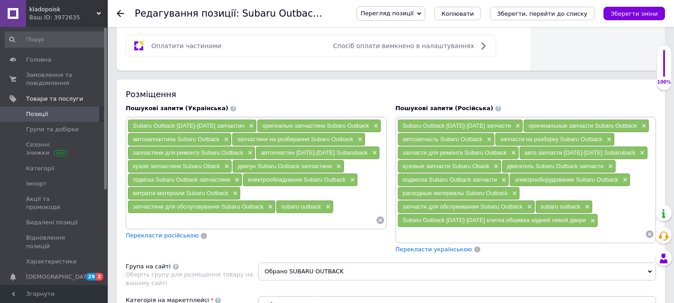
click at [308, 221] on input at bounding box center [252, 219] width 248 height 13
click at [588, 222] on span "×" at bounding box center [591, 221] width 7 height 8
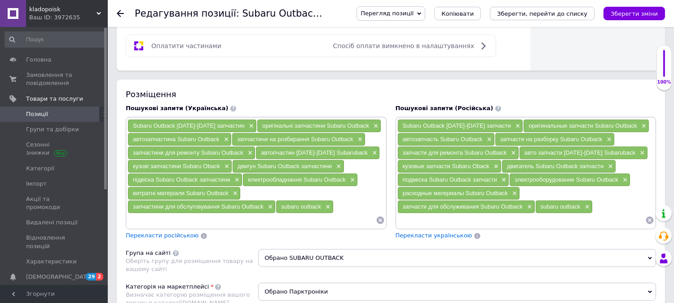
click at [578, 227] on input at bounding box center [521, 219] width 248 height 13
paste input "Subaru Outback [DATE]-[DATE] клетка обшивка задней правой двери"
type input "Subaru Outback [DATE]-[DATE] клетка обшивка задней правой двери"
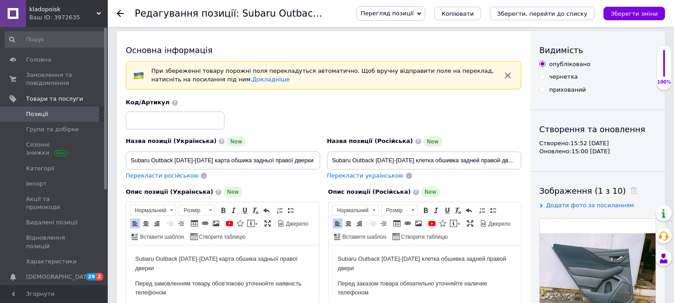
scroll to position [0, 0]
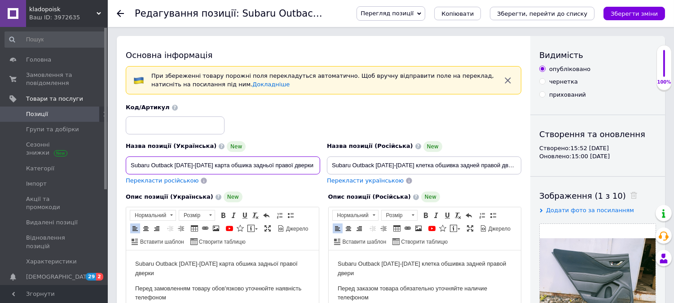
drag, startPoint x: 287, startPoint y: 163, endPoint x: 113, endPoint y: 156, distance: 174.4
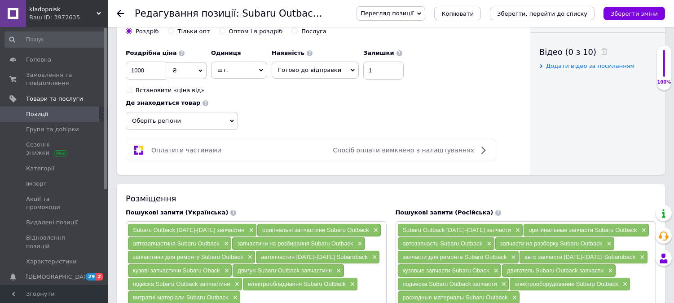
scroll to position [599, 0]
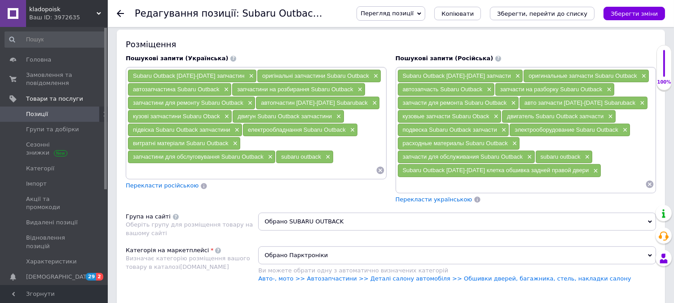
click at [242, 174] on input at bounding box center [252, 169] width 248 height 13
paste input "Subaru Outback [DATE]-[DATE] карта обшика задньої правої дверки"
type input "Subaru Outback [DATE]-[DATE] карта обшика задньої правої дверки"
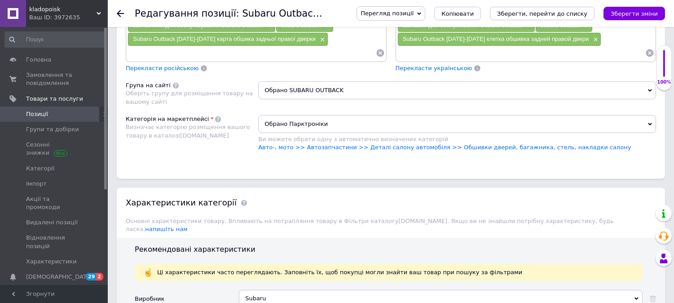
scroll to position [748, 0]
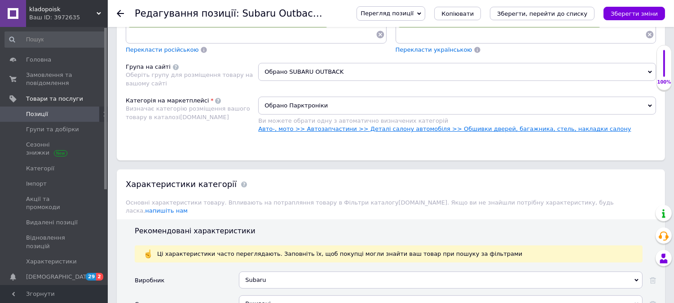
click at [468, 131] on link "Авто-, мото >> Автозапчастини >> Деталі салону автомобіля >> Обшивки дверей, ба…" at bounding box center [444, 128] width 373 height 7
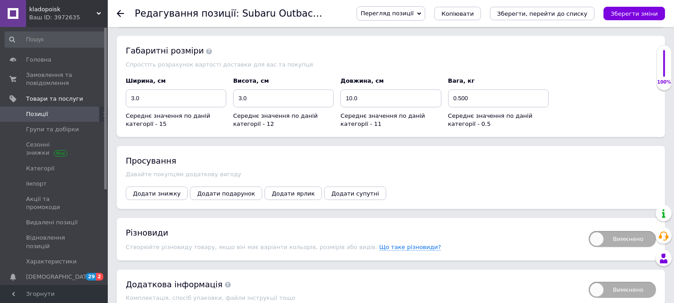
scroll to position [1319, 0]
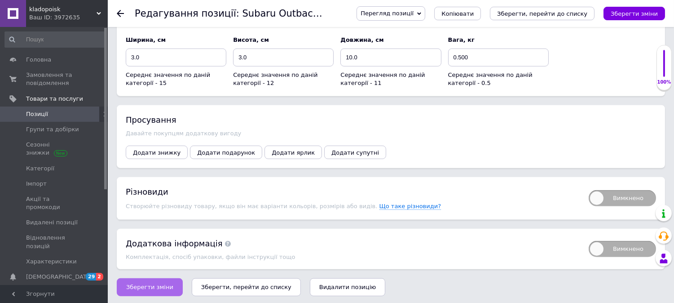
click at [153, 285] on span "Зберегти зміни" at bounding box center [149, 286] width 47 height 7
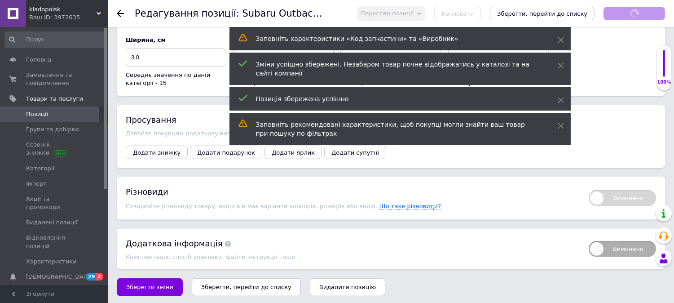
scroll to position [9, 0]
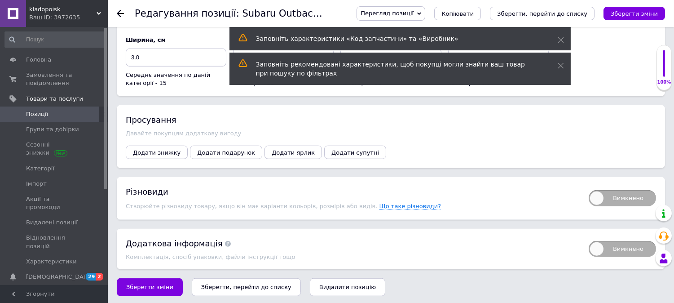
click at [74, 115] on span "Позиції" at bounding box center [54, 114] width 57 height 8
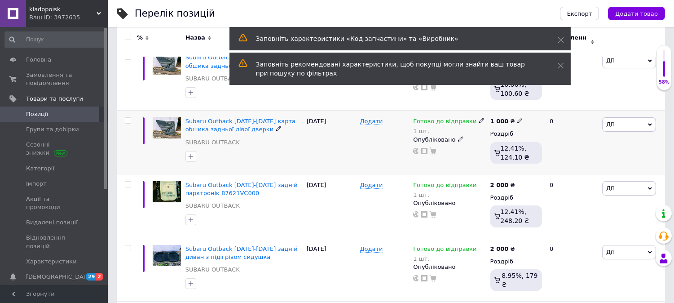
scroll to position [150, 0]
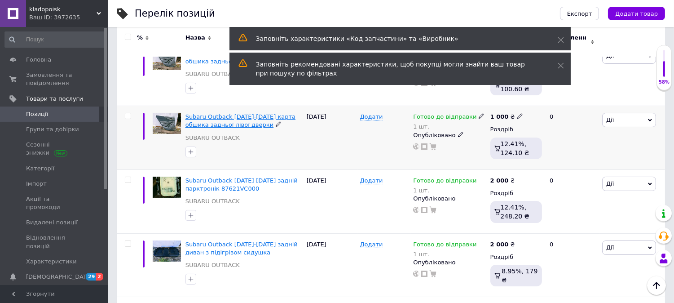
click at [228, 113] on span "Subaru Outback [DATE]-[DATE] карта обшика задньої лівої дверки" at bounding box center [240, 120] width 110 height 15
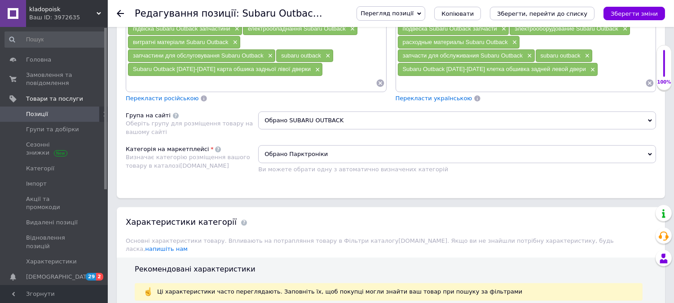
scroll to position [748, 0]
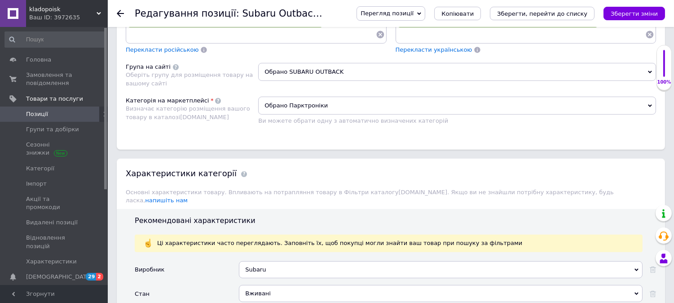
click at [349, 104] on span "Обрано Парктроніки" at bounding box center [457, 106] width 398 height 18
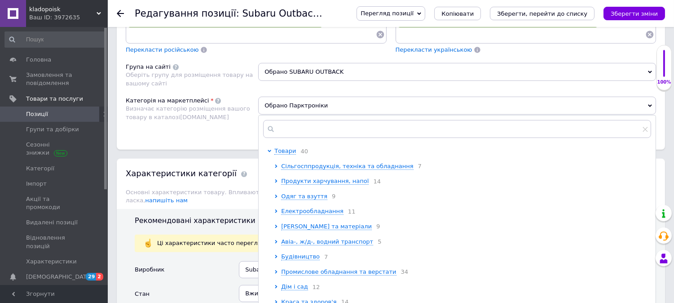
click at [349, 105] on span "Обрано Парктроніки" at bounding box center [457, 106] width 398 height 18
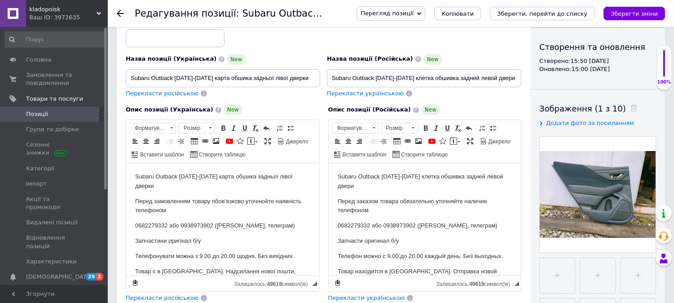
scroll to position [50, 0]
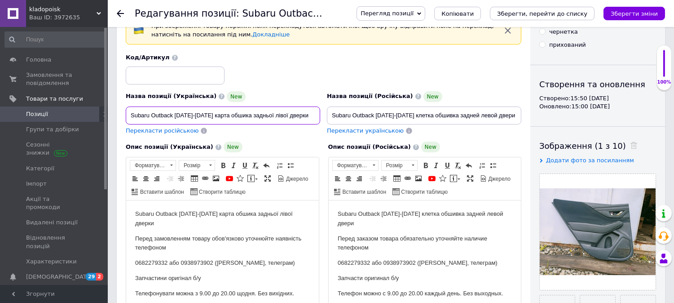
click at [308, 116] on input "Subaru Outback [DATE]-[DATE] карта обшика задньої лівої дверки" at bounding box center [223, 115] width 194 height 18
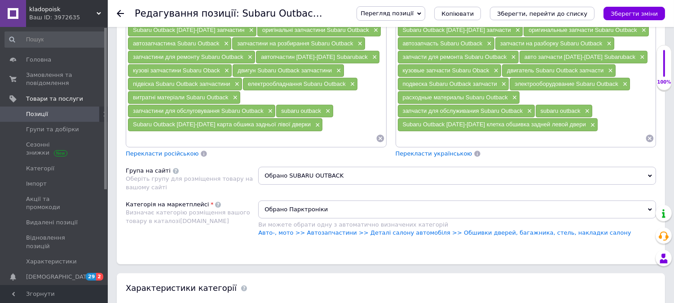
scroll to position [798, 0]
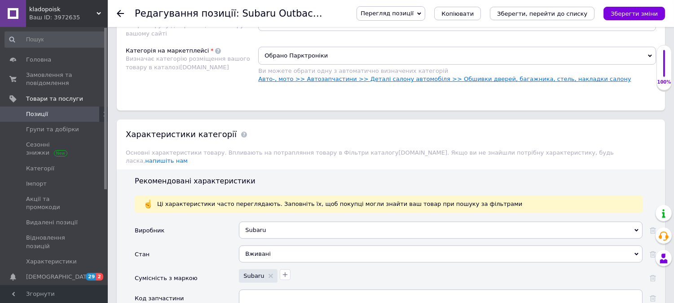
click at [462, 81] on link "Авто-, мото >> Автозапчастини >> Деталі салону автомобіля >> Обшивки дверей, ба…" at bounding box center [444, 78] width 373 height 7
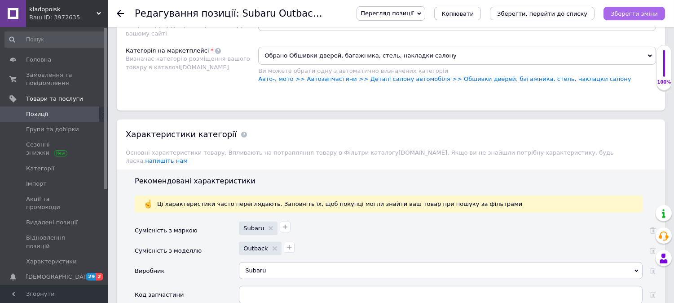
click at [618, 14] on icon "Зберегти зміни" at bounding box center [634, 13] width 47 height 7
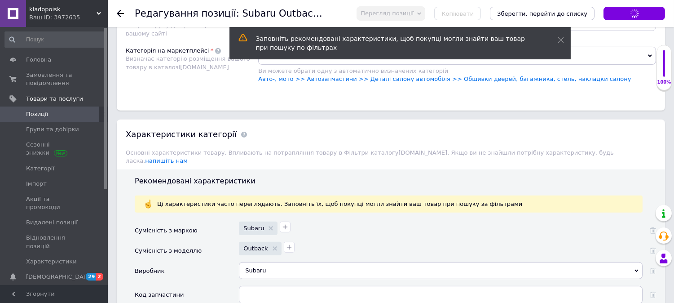
type input "Subaru Outback [DATE]-[DATE] карта обшика задньої лівої дверки"
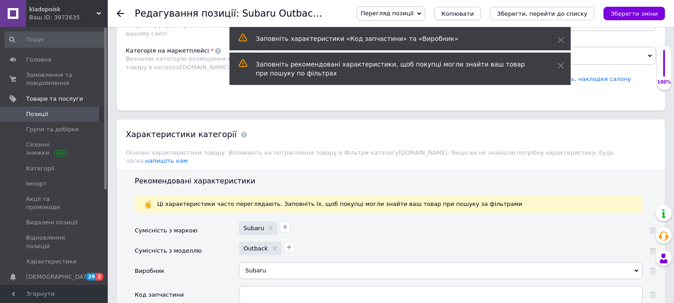
click at [474, 13] on span "Копіювати" at bounding box center [457, 13] width 32 height 7
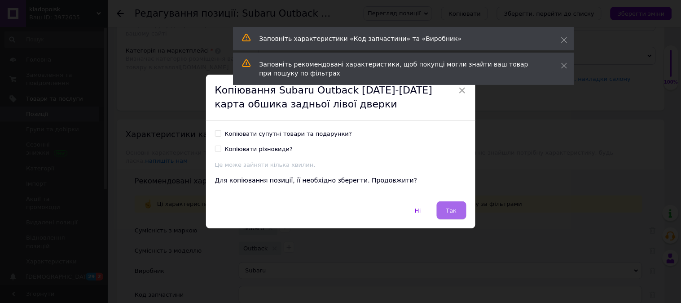
click at [446, 214] on button "Так" at bounding box center [452, 210] width 30 height 18
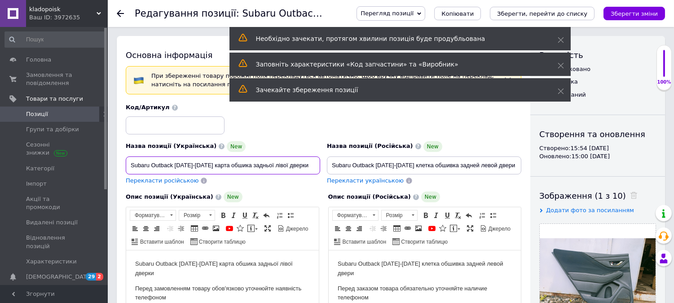
drag, startPoint x: 205, startPoint y: 167, endPoint x: 240, endPoint y: 164, distance: 35.6
click at [240, 164] on input "Subaru Outback [DATE]-[DATE] карта обшика задньої лівої дверки" at bounding box center [223, 165] width 194 height 18
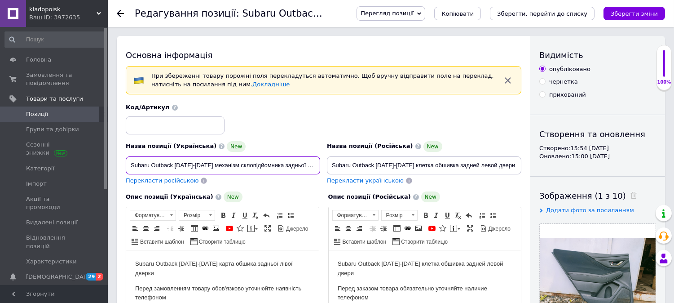
scroll to position [0, 15]
drag, startPoint x: 129, startPoint y: 165, endPoint x: 347, endPoint y: 170, distance: 218.3
click at [347, 170] on div "Назва позиції (Українська) New Subaru Outback [DATE]-[DATE] механізм склопідйом…" at bounding box center [324, 144] width 402 height 88
type input "Subaru Outback [DATE]-[DATE] механізм склопідйомника задньої лівої дверки"
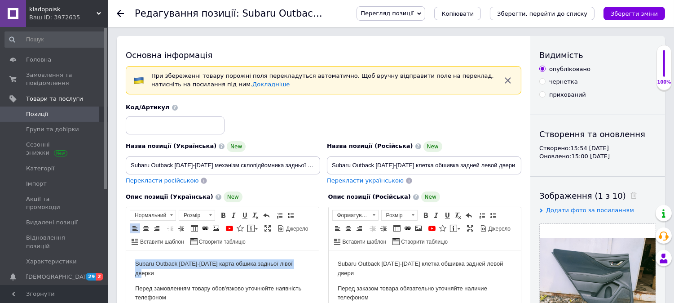
drag, startPoint x: 177, startPoint y: 275, endPoint x: 245, endPoint y: 523, distance: 257.1
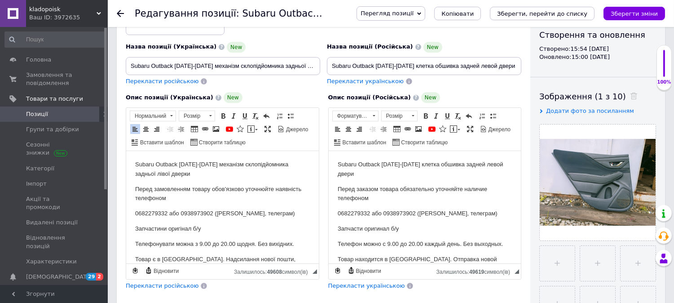
scroll to position [100, 0]
click at [156, 79] on span "Перекласти російською" at bounding box center [162, 80] width 73 height 7
type input "Subaru Outback [DATE]-[DATE] механизм стеклоподъемника задней левой двери"
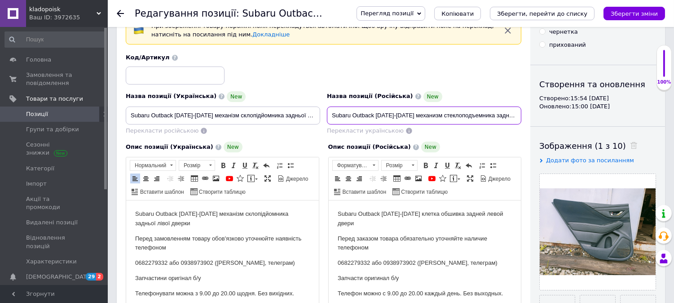
scroll to position [0, 25]
drag, startPoint x: 330, startPoint y: 114, endPoint x: 545, endPoint y: 118, distance: 214.7
click at [545, 118] on div "Основна інформація При збереженні товару порожні поля перекладуться автоматично…" at bounding box center [391, 277] width 548 height 583
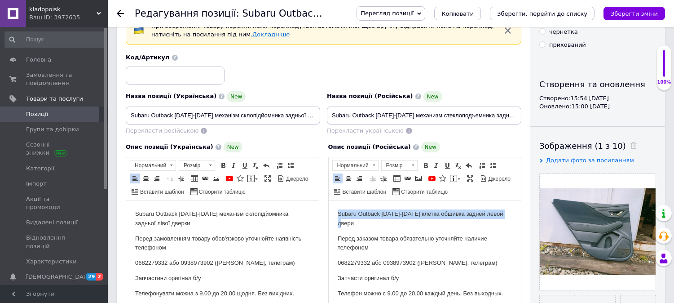
drag, startPoint x: 364, startPoint y: 223, endPoint x: 323, endPoint y: 212, distance: 42.3
click at [328, 212] on html "Subaru Outback [DATE]-[DATE] клетка обшивка задней левой двери Перед заказом то…" at bounding box center [424, 285] width 193 height 171
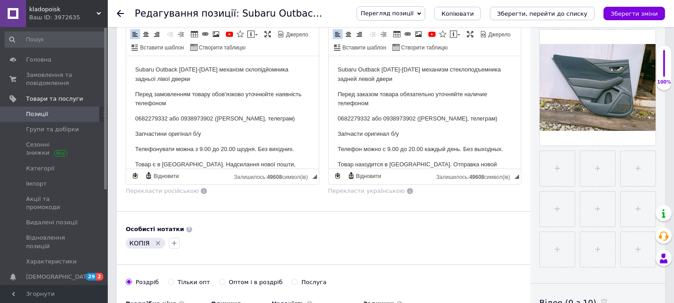
scroll to position [199, 0]
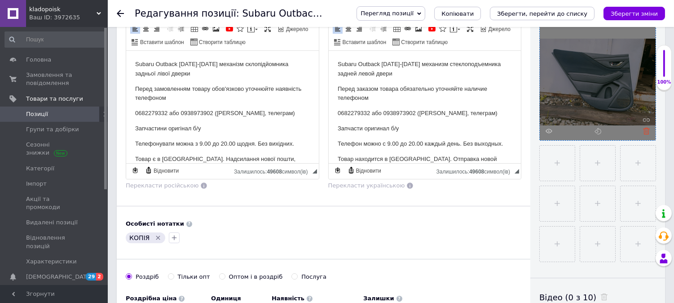
click at [649, 129] on icon at bounding box center [646, 131] width 7 height 7
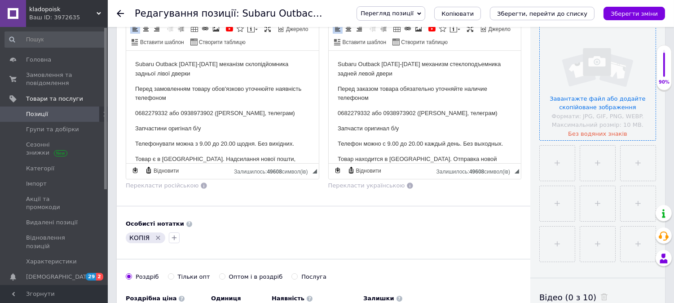
click at [612, 95] on input "file" at bounding box center [598, 82] width 116 height 116
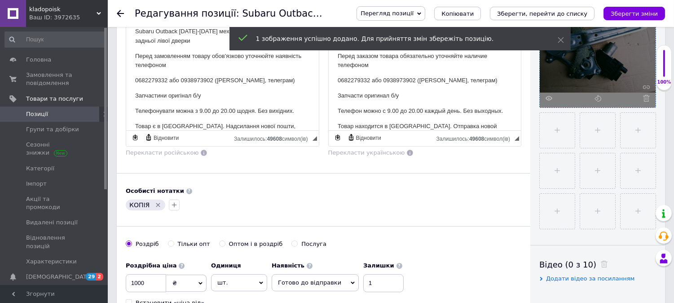
scroll to position [249, 0]
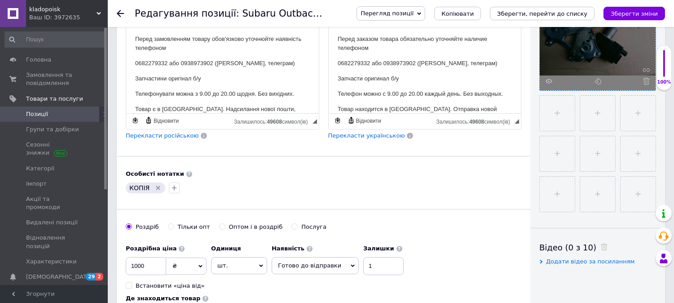
click at [156, 190] on icon "Видалити мітку" at bounding box center [158, 187] width 4 height 4
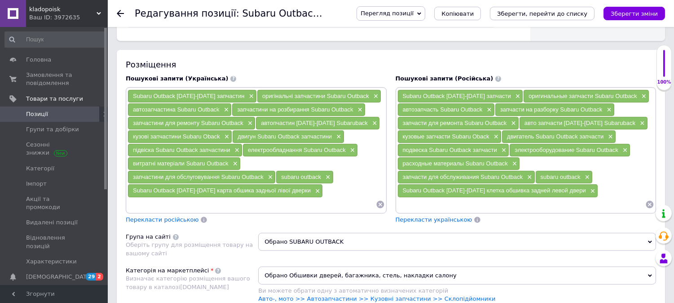
scroll to position [599, 0]
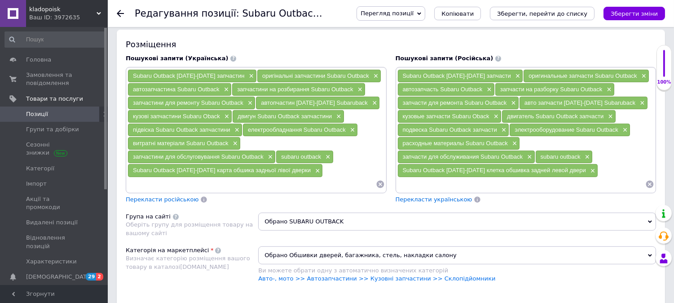
click at [416, 183] on input at bounding box center [521, 183] width 248 height 13
click at [588, 172] on span "×" at bounding box center [591, 171] width 7 height 8
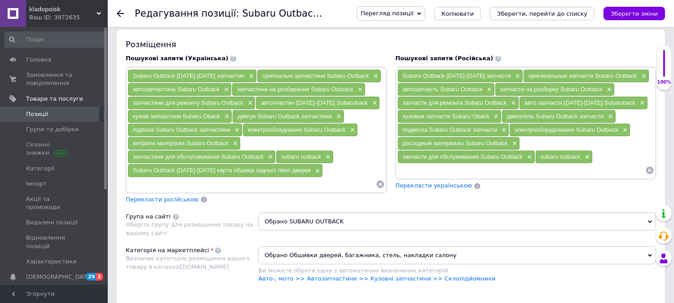
click at [579, 174] on input at bounding box center [521, 169] width 248 height 13
paste input "Subaru Outback [DATE]-[DATE] механизм стеклоподъемника задней левой двери"
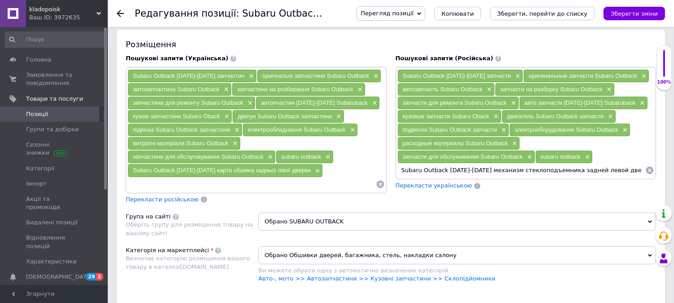
type input "Subaru Outback [DATE]-[DATE] механизм стеклоподъемника задней левой двери"
click at [416, 188] on span "Перекласти українською" at bounding box center [434, 185] width 77 height 7
click at [620, 168] on input "Subaru Outback [DATE]-[DATE] механизм стеклоподъемника задней левой двери" at bounding box center [521, 169] width 248 height 13
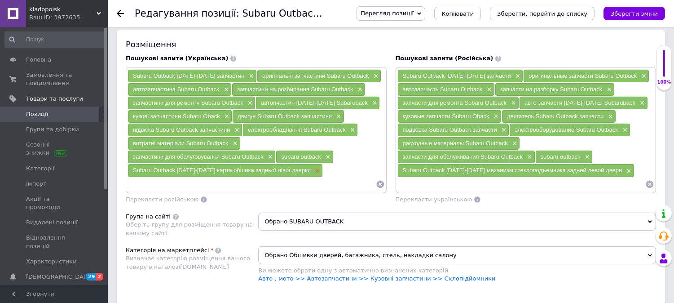
click at [313, 173] on span "×" at bounding box center [316, 171] width 7 height 8
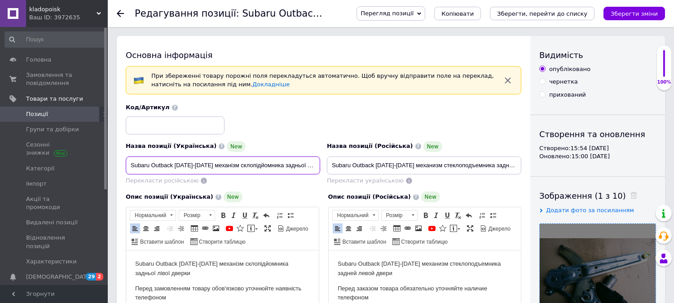
scroll to position [0, 15]
drag, startPoint x: 130, startPoint y: 164, endPoint x: 364, endPoint y: 165, distance: 233.5
click at [364, 165] on div "Назва позиції (Українська) New Subaru Outback [DATE]-[DATE] механізм склопідйом…" at bounding box center [324, 144] width 402 height 88
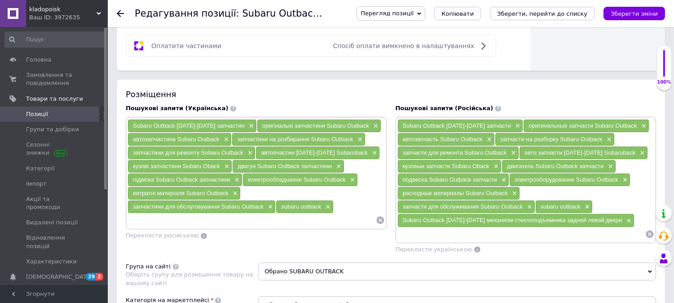
scroll to position [0, 0]
click at [229, 222] on input at bounding box center [252, 219] width 248 height 13
paste input "Subaru Outback [DATE]-[DATE] механізм склопідйомника задньої лівої дверки"
type input "Subaru Outback [DATE]-[DATE] механізм склопідйомника задньої лівої дверки"
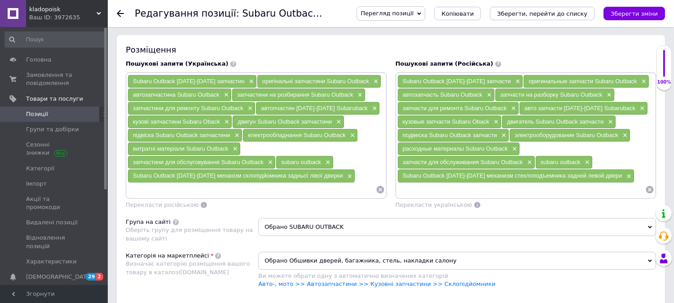
scroll to position [748, 0]
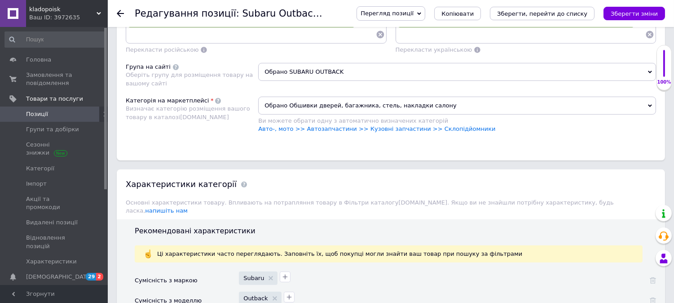
click at [434, 125] on div "Ви можете обрати одну з автоматично визначених категорій" at bounding box center [457, 121] width 398 height 8
click at [433, 131] on link "Авто-, мото >> Автозапчастини >> Кузовні запчастини >> Склопідйомники" at bounding box center [376, 128] width 237 height 7
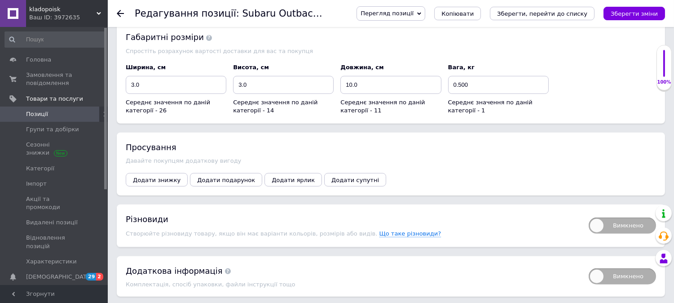
scroll to position [1319, 0]
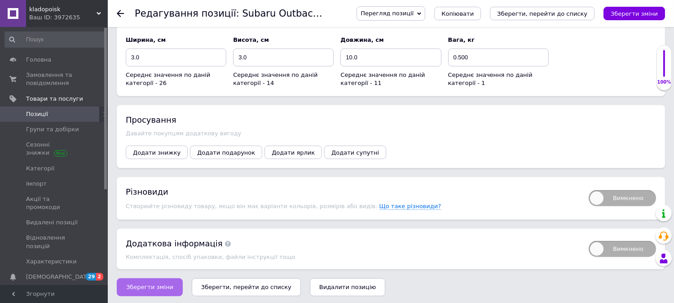
click at [158, 283] on span "Зберегти зміни" at bounding box center [149, 286] width 47 height 7
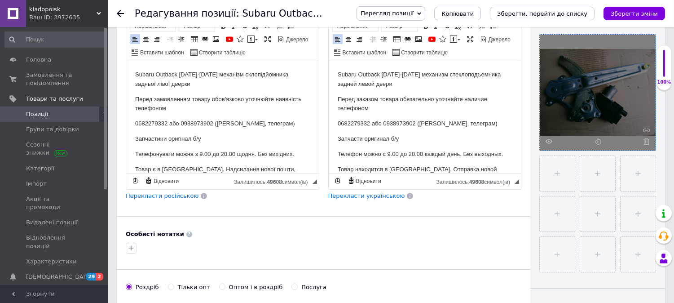
scroll to position [172, 0]
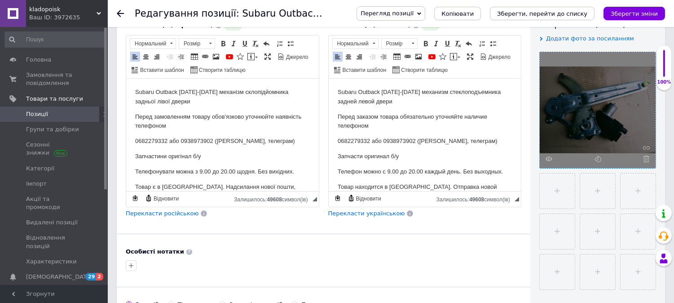
click at [52, 115] on span "Позиції" at bounding box center [54, 114] width 57 height 8
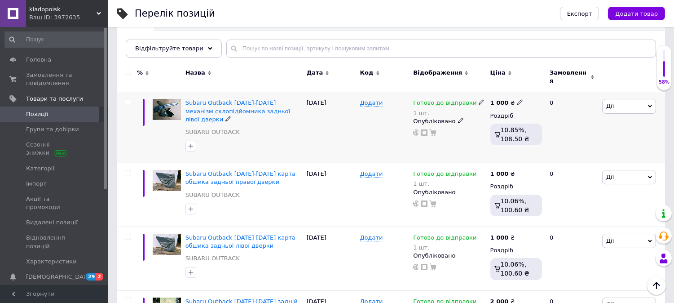
scroll to position [150, 0]
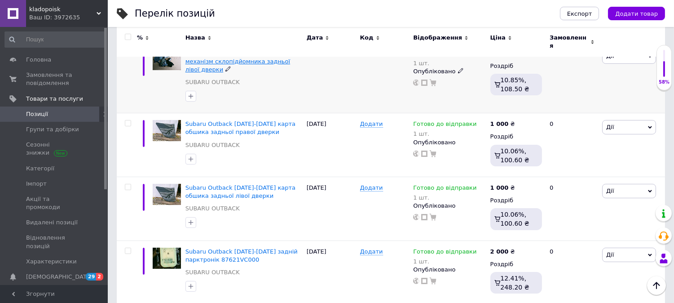
click at [234, 57] on span "Subaru Outback [DATE]-[DATE] механізм склопідйомника задньої лівої дверки" at bounding box center [237, 60] width 105 height 23
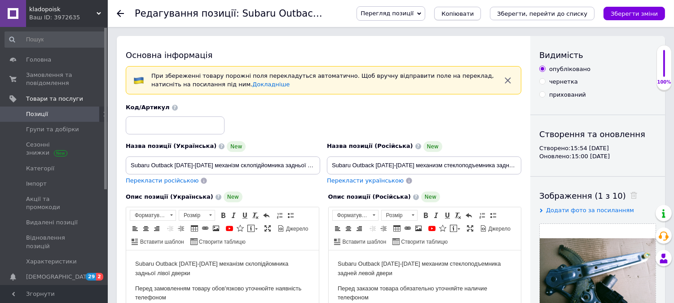
click at [474, 11] on span "Копіювати" at bounding box center [457, 13] width 32 height 7
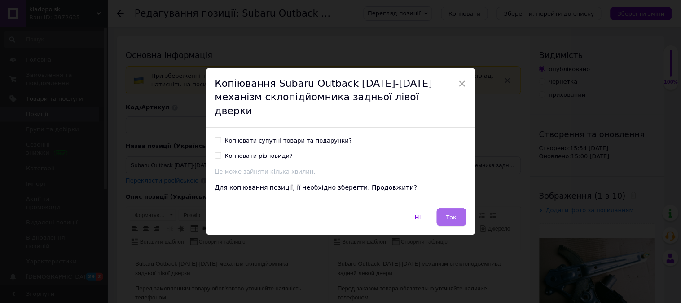
click at [447, 214] on span "Так" at bounding box center [451, 217] width 11 height 7
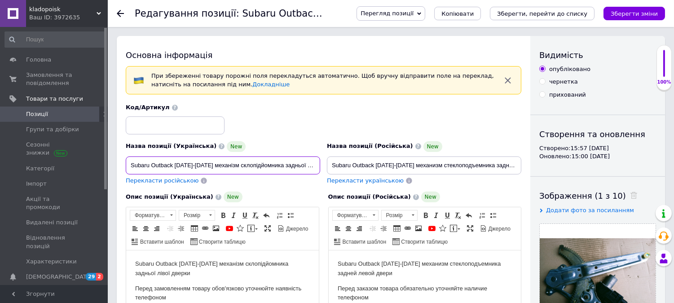
drag, startPoint x: 275, startPoint y: 164, endPoint x: 205, endPoint y: 166, distance: 70.1
click at [205, 166] on input "Subaru Outback [DATE]-[DATE] механізм склопідйомника задньої лівої дверки" at bounding box center [223, 165] width 194 height 18
type input "Subaru Outback [DATE]-[DATE] скло задньої лівої дверки"
drag, startPoint x: 406, startPoint y: 165, endPoint x: 485, endPoint y: 166, distance: 79.0
click at [485, 166] on input "Subaru Outback [DATE]-[DATE] механизм стеклоподъемника задней левой двери" at bounding box center [424, 165] width 194 height 18
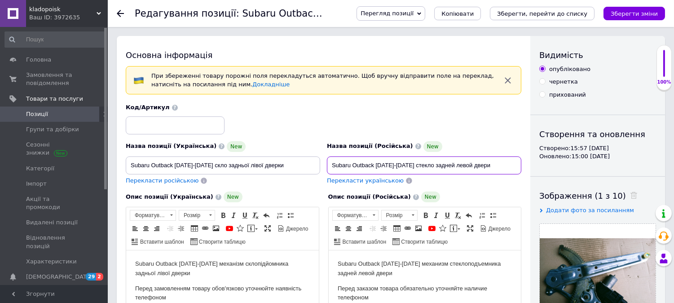
type input "Subaru Outback [DATE]-[DATE] стекло задней левой двери"
drag, startPoint x: 278, startPoint y: 164, endPoint x: 126, endPoint y: 164, distance: 152.2
click at [126, 164] on input "Subaru Outback [DATE]-[DATE] скло задньої лівої дверки" at bounding box center [223, 165] width 194 height 18
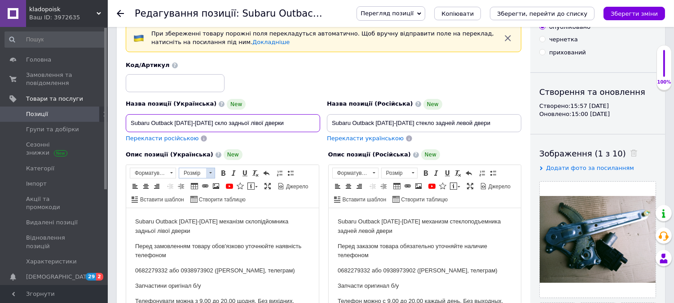
scroll to position [100, 0]
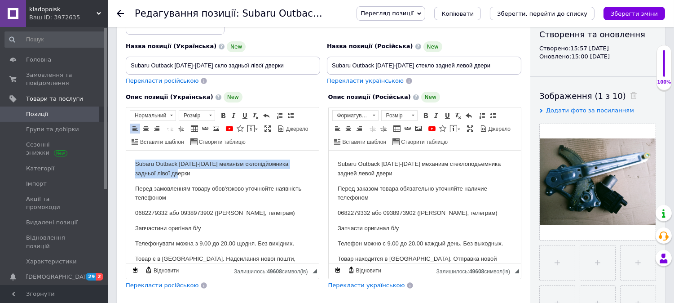
drag, startPoint x: 161, startPoint y: 170, endPoint x: 251, endPoint y: 324, distance: 178.4
click at [126, 160] on html "Subaru Outback [DATE]-[DATE] механізм склопідйомника задньої лівої дверки Перед…" at bounding box center [222, 235] width 193 height 171
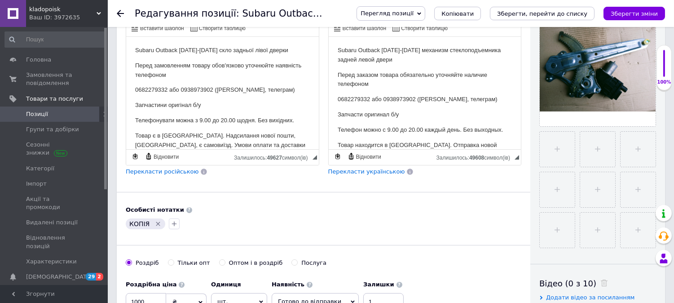
scroll to position [249, 0]
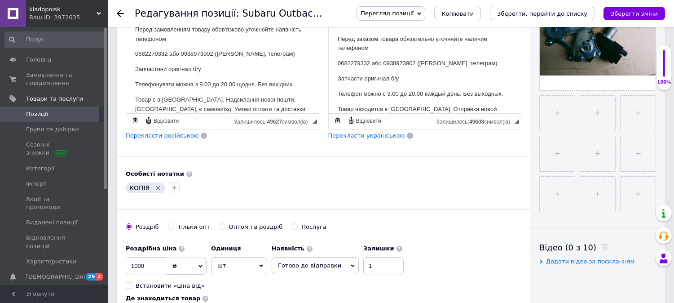
click at [154, 191] on icon "Видалити мітку" at bounding box center [157, 187] width 7 height 7
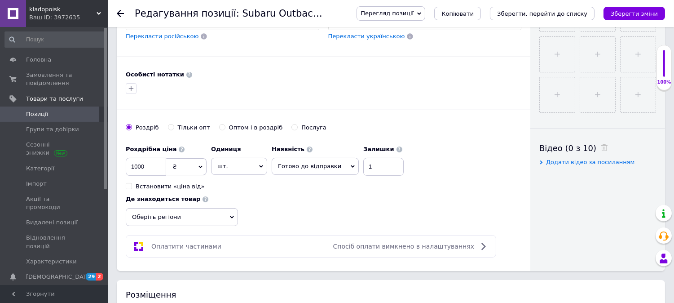
scroll to position [349, 0]
drag, startPoint x: 153, startPoint y: 176, endPoint x: 115, endPoint y: 180, distance: 38.8
click at [155, 175] on input "1000" at bounding box center [146, 166] width 40 height 18
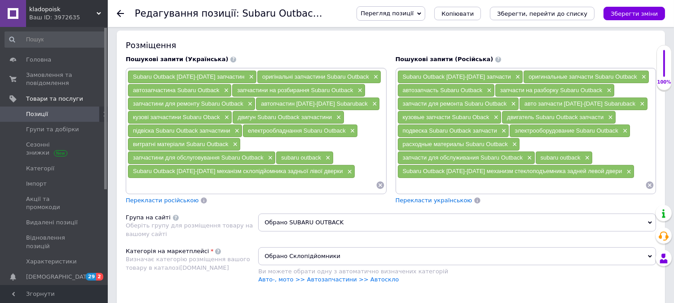
scroll to position [599, 0]
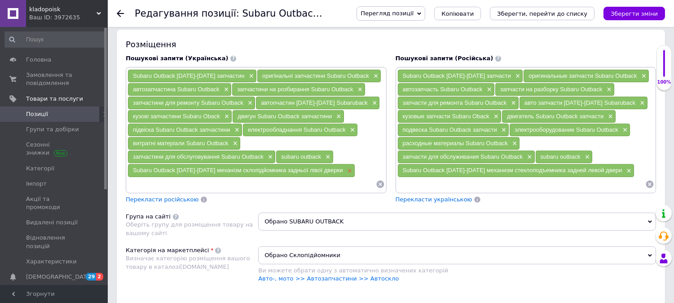
click at [345, 175] on span "×" at bounding box center [348, 171] width 7 height 8
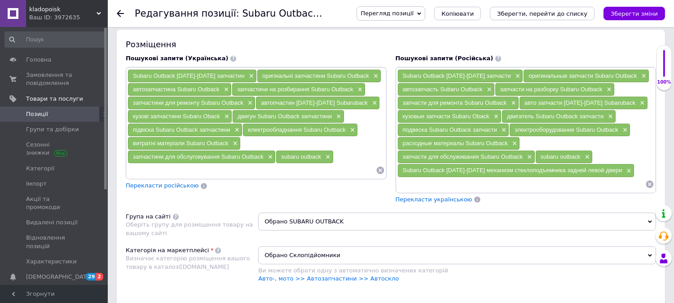
click at [339, 176] on input at bounding box center [252, 169] width 248 height 13
paste input "Subaru Outback [DATE]-[DATE] скло задньої лівої дверки"
type input "Subaru Outback [DATE]-[DATE] скло задньої лівої дверки"
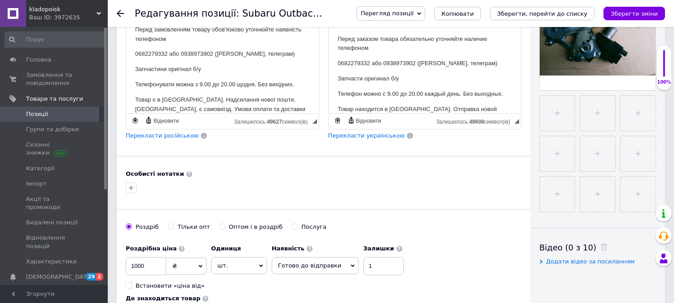
scroll to position [199, 0]
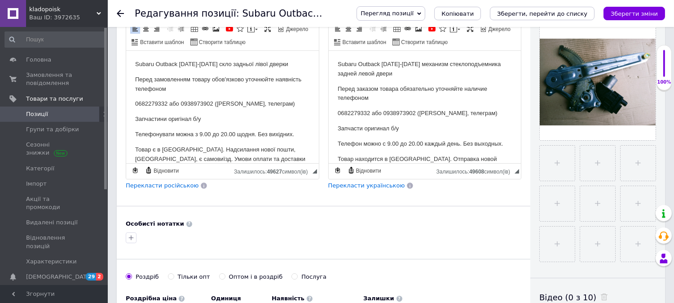
click at [165, 134] on p "Телефонувати можна з 9.00 до 20.00 щодня. Без вихідних." at bounding box center [222, 134] width 175 height 9
click at [153, 189] on span "Перекласти російською" at bounding box center [162, 185] width 73 height 7
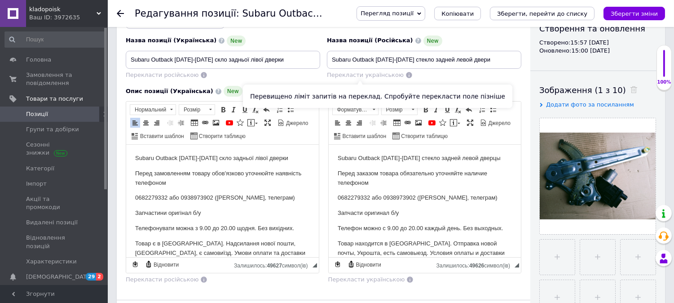
scroll to position [150, 0]
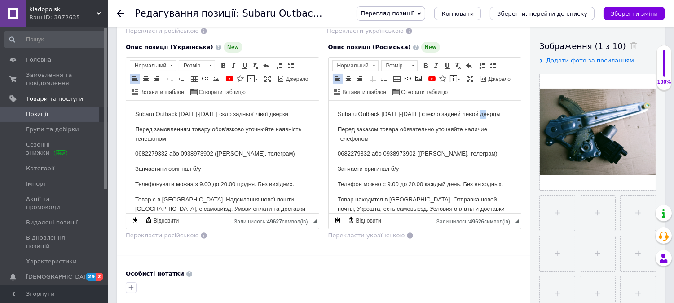
drag, startPoint x: 499, startPoint y: 112, endPoint x: 483, endPoint y: 113, distance: 16.2
click at [483, 113] on p "Subaru Outback [DATE]-[DATE] стекло задней левой дверцы" at bounding box center [424, 114] width 175 height 9
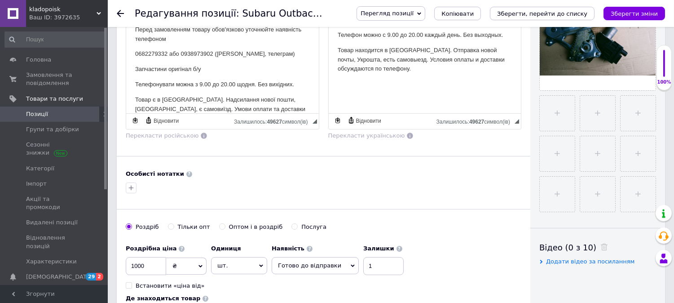
scroll to position [0, 0]
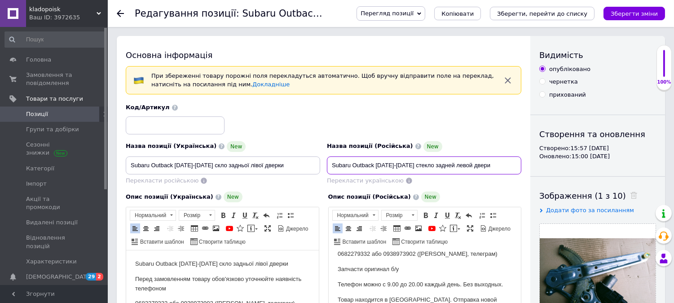
drag, startPoint x: 438, startPoint y: 164, endPoint x: 320, endPoint y: 167, distance: 118.1
click at [320, 167] on div "Назва позиції (Українська) New Subaru Outback [DATE]-[DATE] скло задньої лівої …" at bounding box center [324, 144] width 402 height 88
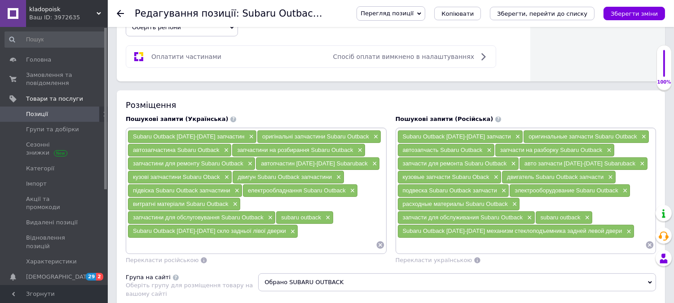
scroll to position [698, 0]
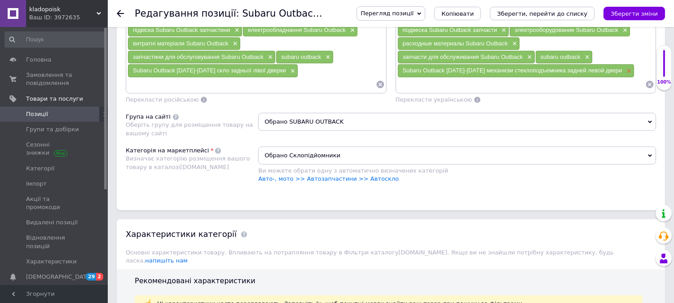
click at [624, 72] on span "×" at bounding box center [627, 71] width 7 height 8
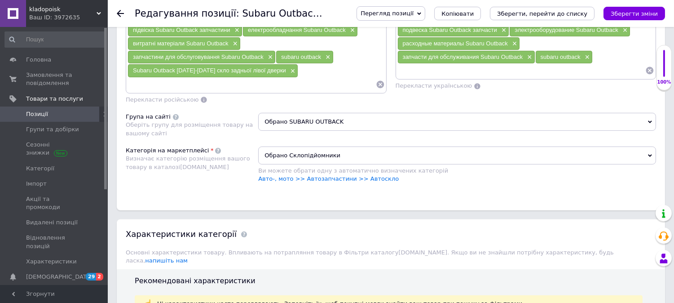
click at [616, 72] on input at bounding box center [521, 70] width 248 height 13
paste input "Subaru Outback [DATE]-[DATE] стекло задней левой двери"
type input "Subaru Outback [DATE]-[DATE] стекло задней левой двери"
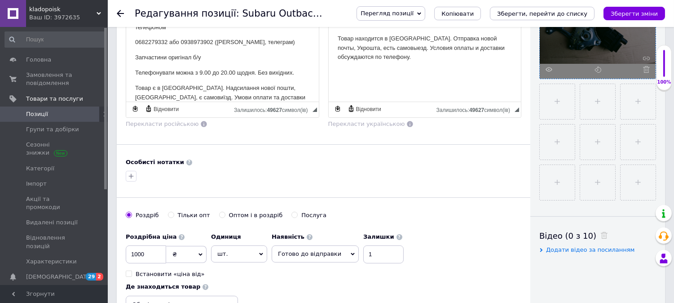
scroll to position [199, 0]
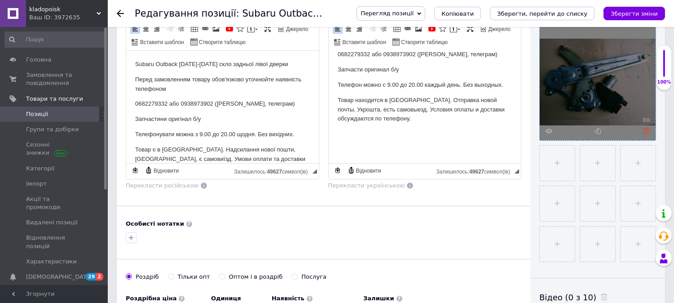
click at [645, 132] on use at bounding box center [646, 131] width 7 height 7
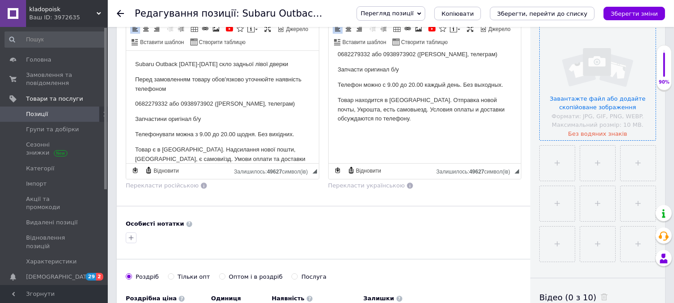
click at [611, 108] on input "file" at bounding box center [598, 82] width 116 height 116
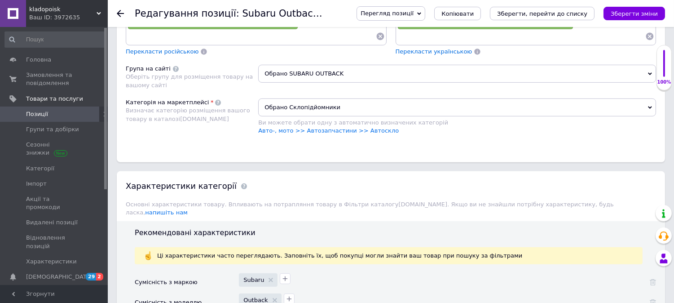
scroll to position [748, 0]
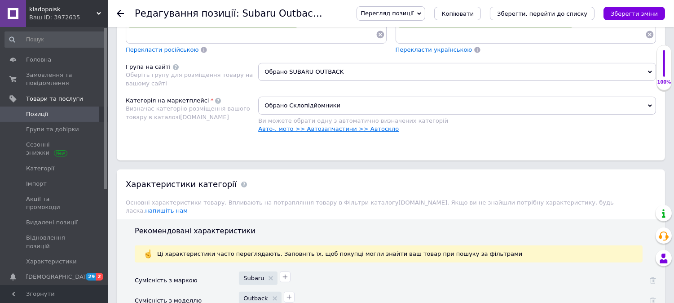
click at [365, 128] on link "Авто-, мото >> Автозапчастини >> Автоскло" at bounding box center [328, 128] width 141 height 7
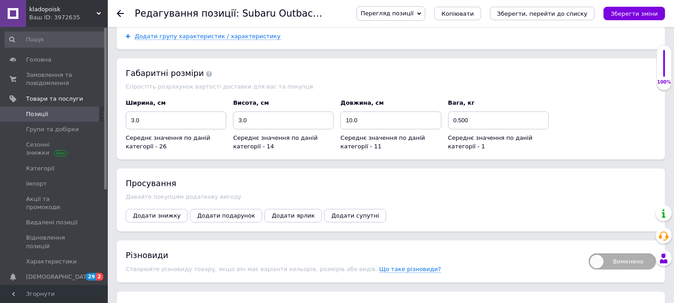
scroll to position [1295, 0]
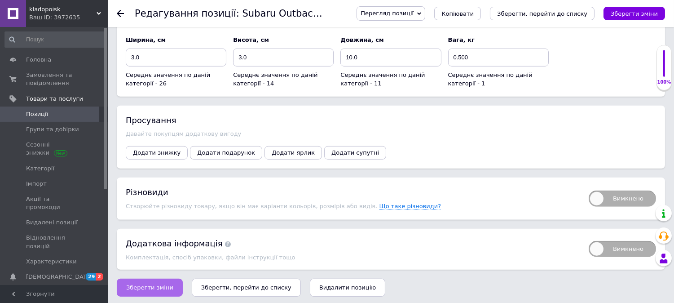
click at [144, 285] on span "Зберегти зміни" at bounding box center [149, 287] width 47 height 7
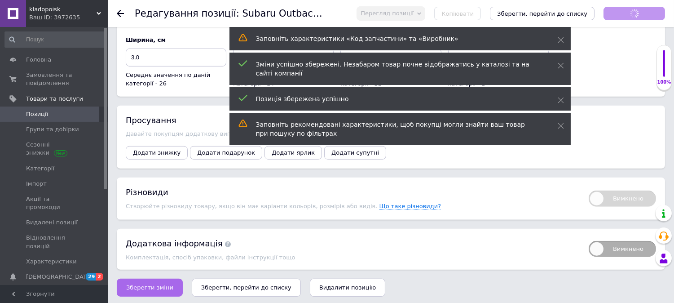
scroll to position [9, 0]
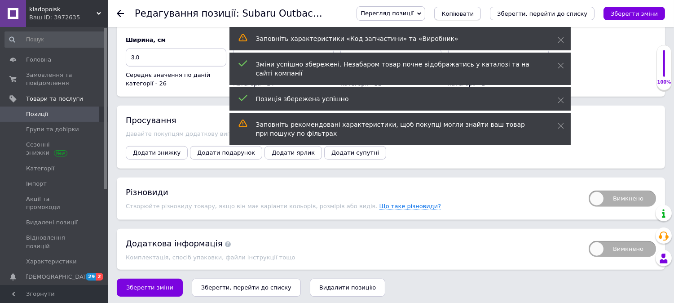
click at [474, 11] on span "Копіювати" at bounding box center [457, 13] width 32 height 7
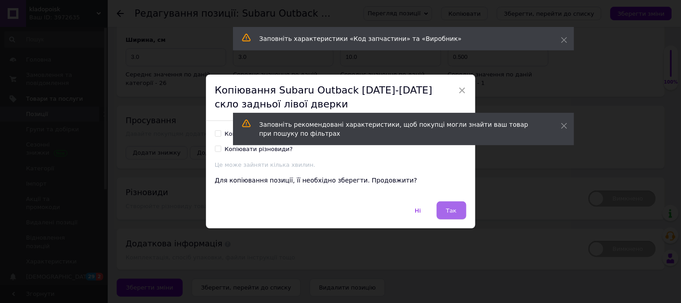
click at [450, 213] on span "Так" at bounding box center [451, 210] width 11 height 7
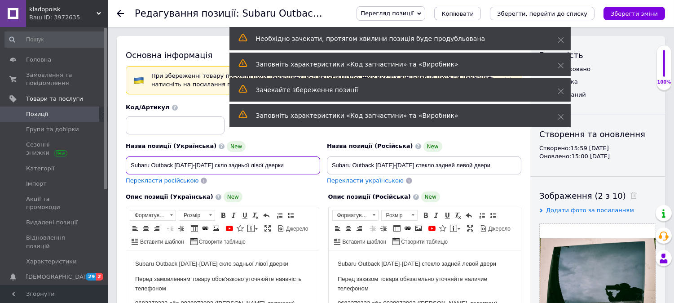
click at [214, 168] on input "Subaru Outback [DATE]-[DATE] скло задньої лівої дверки" at bounding box center [223, 165] width 194 height 18
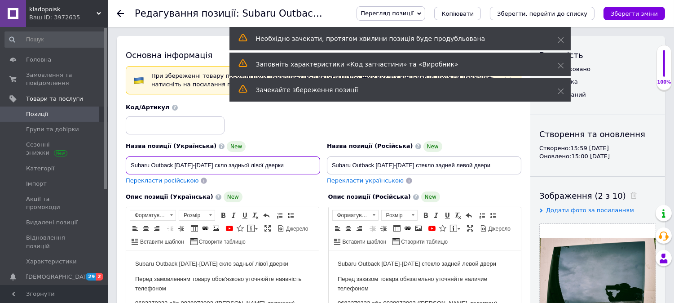
click at [218, 166] on input "Subaru Outback [DATE]-[DATE] скло задньої лівої дверки" at bounding box center [223, 165] width 194 height 18
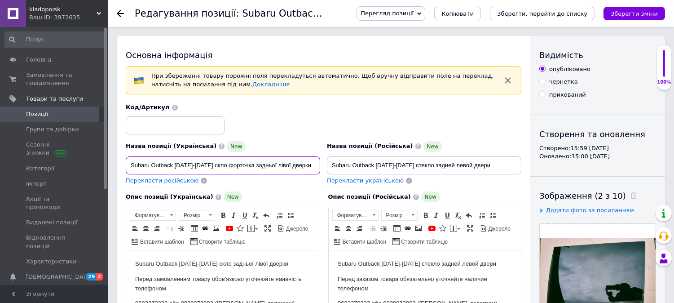
type input "Subaru Outback [DATE]-[DATE] скло форточка задньої лівої дверки"
click at [165, 178] on span "Перекласти російською" at bounding box center [162, 180] width 73 height 7
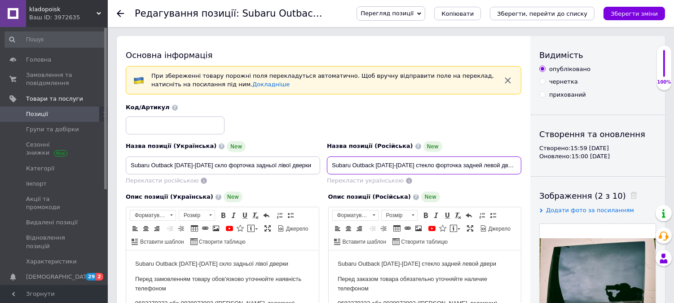
drag, startPoint x: 513, startPoint y: 165, endPoint x: 504, endPoint y: 165, distance: 9.4
click at [504, 165] on input "Subaru Outback [DATE]-[DATE] стекло форточка задней левой дверцы" at bounding box center [424, 165] width 194 height 18
type input "Subaru Outback [DATE]-[DATE] стекло форточка задней левой двери"
drag, startPoint x: 304, startPoint y: 165, endPoint x: 121, endPoint y: 166, distance: 182.8
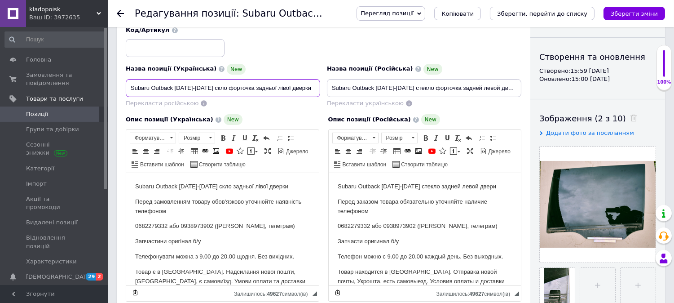
scroll to position [100, 0]
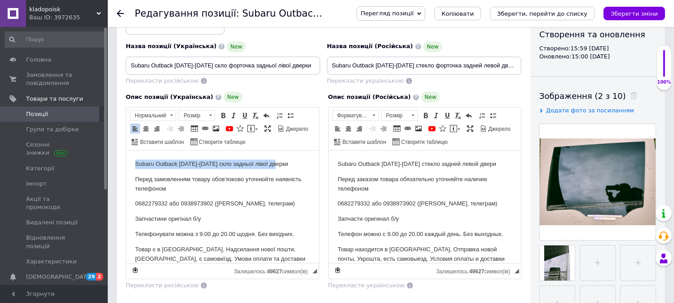
drag, startPoint x: 282, startPoint y: 160, endPoint x: 249, endPoint y: 323, distance: 165.8
click at [126, 159] on html "Subaru Outback [DATE]-[DATE] скло задньої лівої дверки Перед замовленням товару…" at bounding box center [222, 231] width 193 height 162
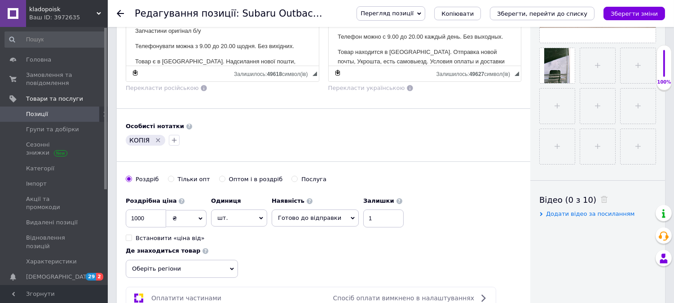
scroll to position [299, 0]
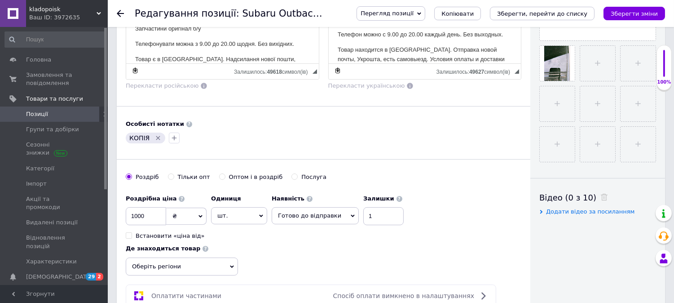
click at [154, 141] on icon "Видалити мітку" at bounding box center [157, 137] width 7 height 7
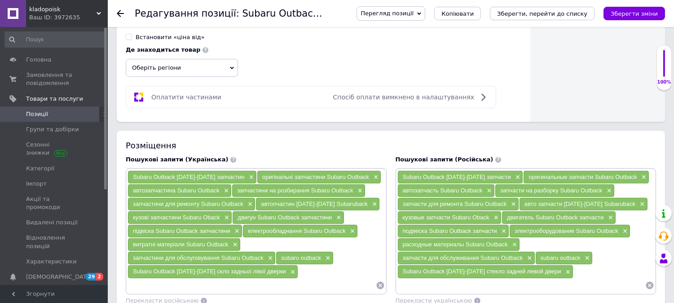
scroll to position [499, 0]
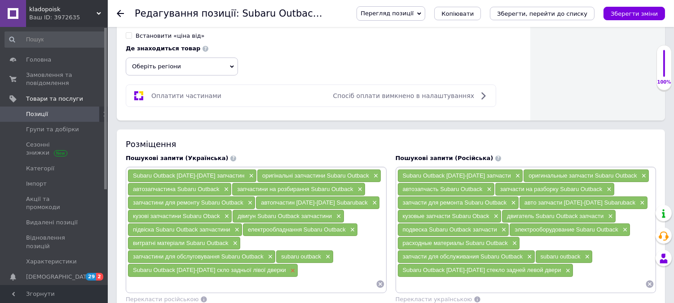
click at [288, 273] on span "×" at bounding box center [291, 271] width 7 height 8
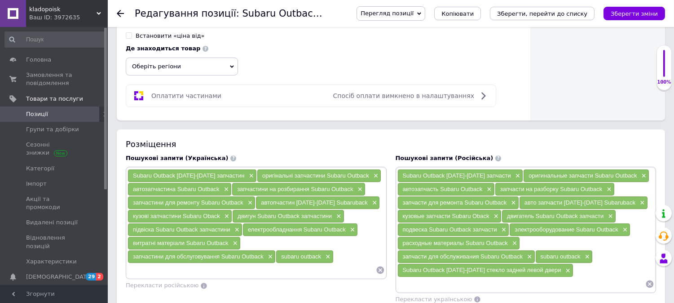
click at [282, 273] on input at bounding box center [252, 269] width 248 height 13
paste input "Subaru Outback [DATE]-[DATE] скло форточка задньої лівої дверки"
type input "Subaru Outback [DATE]-[DATE] скло форточка задньої лівої дверки"
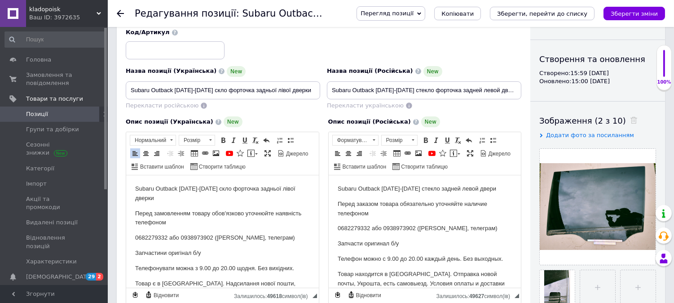
scroll to position [0, 0]
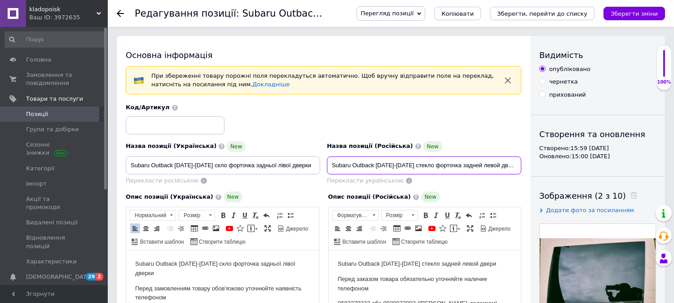
drag, startPoint x: 515, startPoint y: 165, endPoint x: 318, endPoint y: 164, distance: 197.2
click at [318, 164] on div "Назва позиції (Українська) New Subaru Outback [DATE]-[DATE] скло форточка заднь…" at bounding box center [324, 144] width 402 height 88
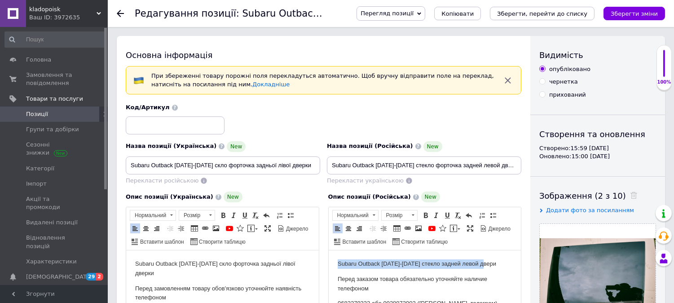
drag, startPoint x: 494, startPoint y: 265, endPoint x: 321, endPoint y: 258, distance: 174.0
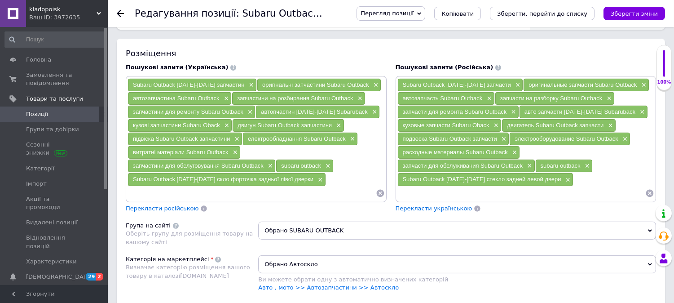
scroll to position [599, 0]
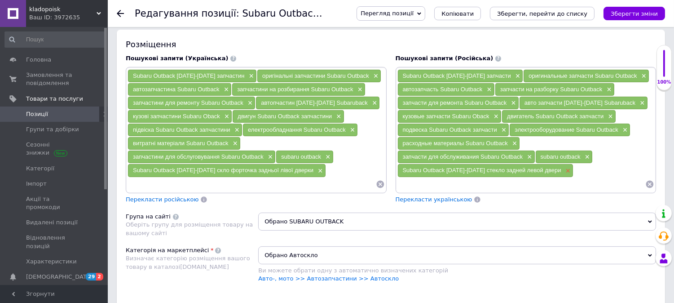
click at [564, 172] on span "×" at bounding box center [567, 171] width 7 height 8
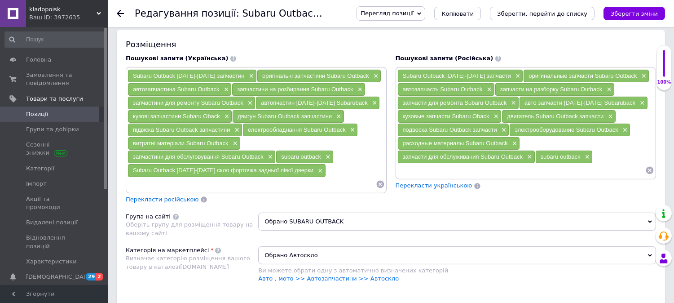
click at [559, 172] on input at bounding box center [521, 169] width 248 height 13
paste input "Subaru Outback [DATE]-[DATE] стекло форточка задней левой двери"
type input "Subaru Outback [DATE]-[DATE] стекло форточка задней левой двери"
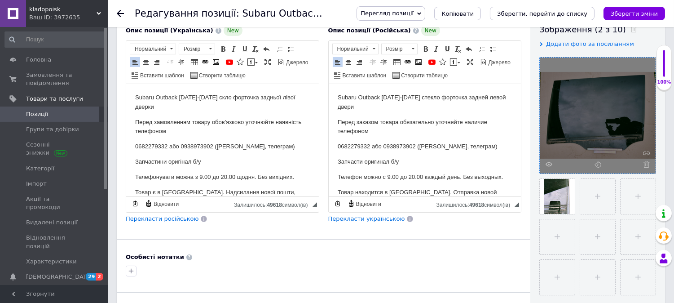
scroll to position [100, 0]
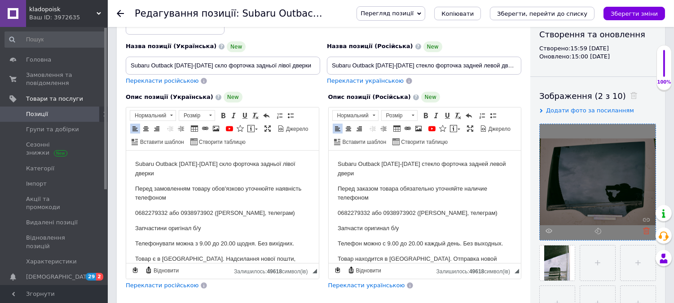
click at [648, 229] on icon at bounding box center [646, 230] width 7 height 7
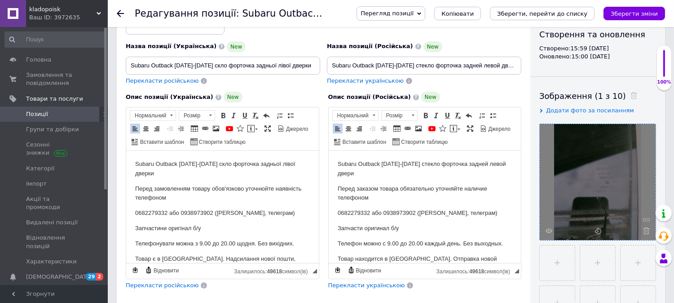
click at [648, 229] on icon at bounding box center [646, 230] width 7 height 7
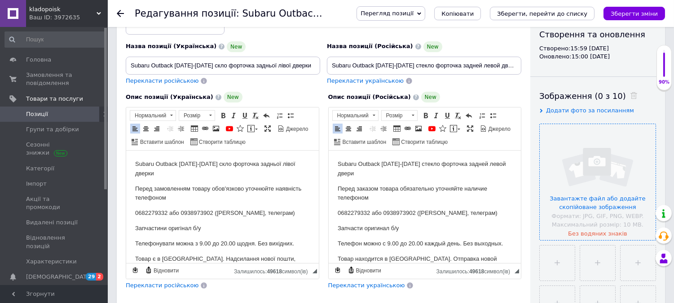
click at [625, 203] on input "file" at bounding box center [598, 182] width 116 height 116
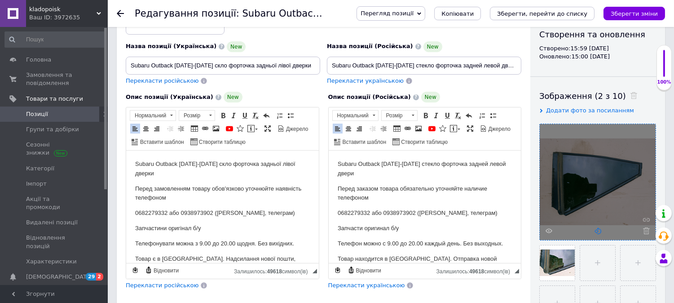
click at [596, 230] on use at bounding box center [598, 230] width 7 height 7
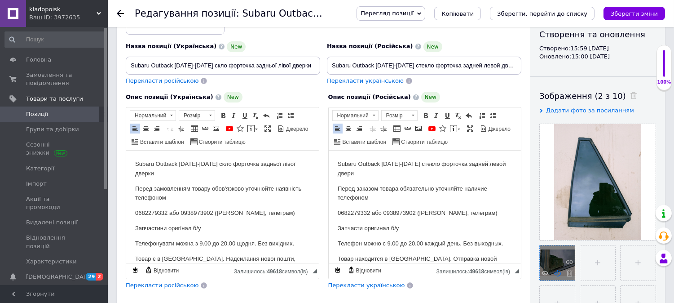
click at [558, 273] on icon at bounding box center [557, 272] width 7 height 7
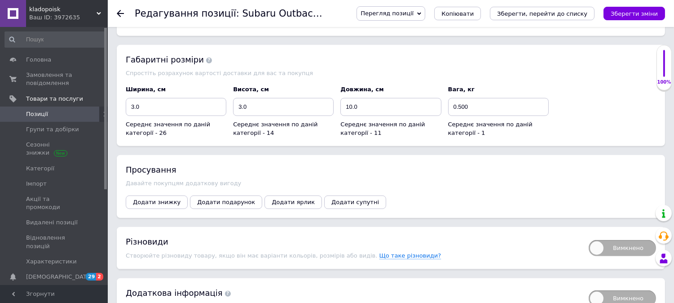
scroll to position [1295, 0]
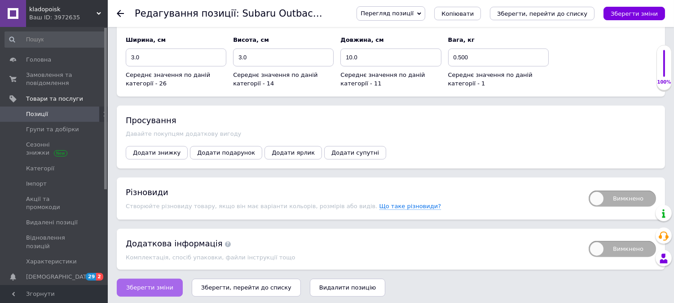
click at [152, 285] on span "Зберегти зміни" at bounding box center [149, 287] width 47 height 7
click at [603, 115] on div "Просування" at bounding box center [391, 120] width 530 height 11
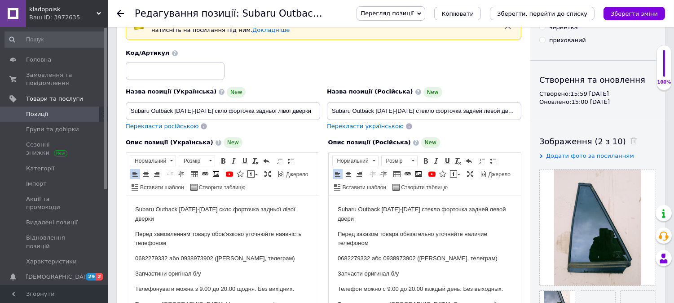
scroll to position [50, 0]
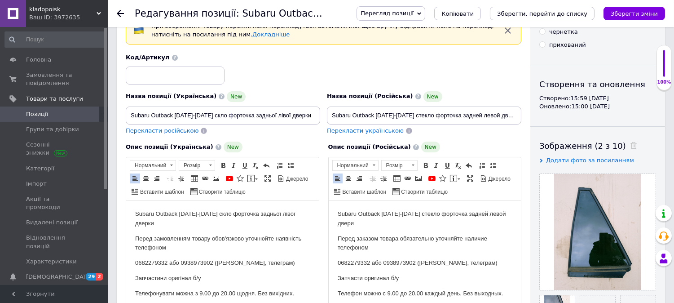
click at [47, 117] on span "Позиції" at bounding box center [54, 114] width 57 height 8
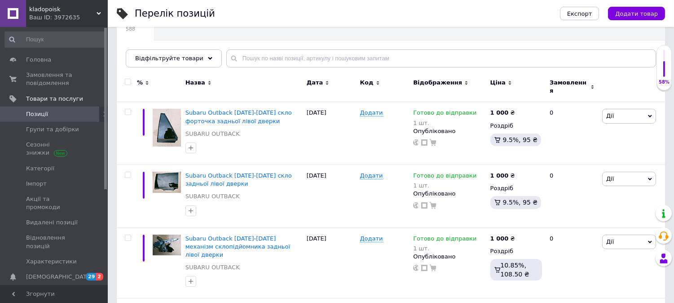
scroll to position [100, 0]
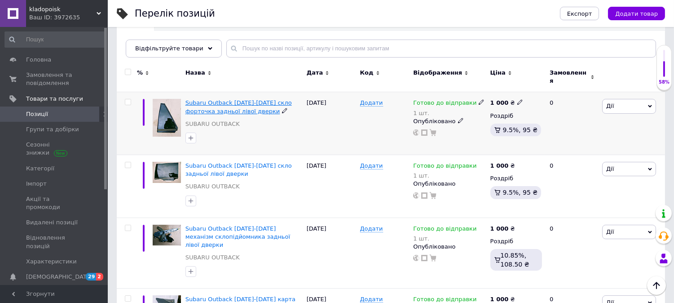
click at [217, 99] on span "Subaru Outback [DATE]-[DATE] скло форточка задньої лівої дверки" at bounding box center [238, 106] width 106 height 15
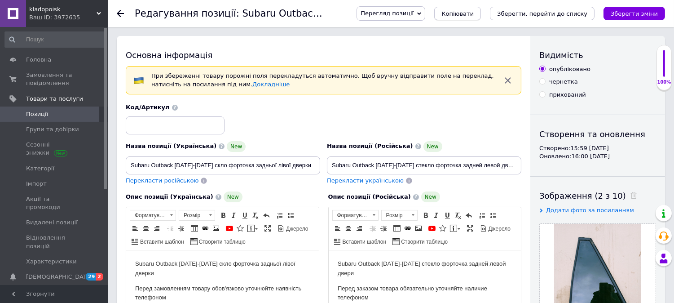
click at [474, 11] on span "Копіювати" at bounding box center [457, 13] width 32 height 7
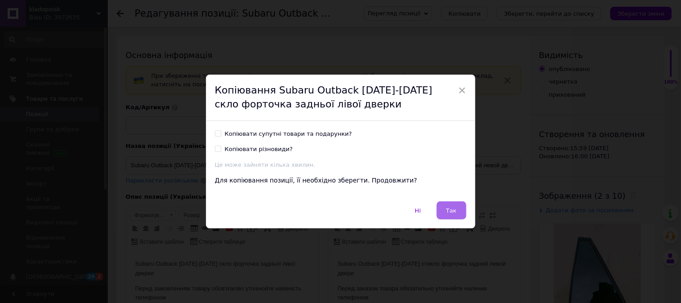
click at [447, 210] on span "Так" at bounding box center [451, 210] width 11 height 7
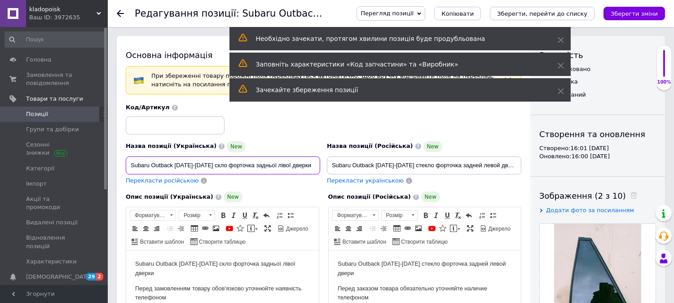
drag, startPoint x: 204, startPoint y: 166, endPoint x: 244, endPoint y: 166, distance: 40.0
click at [244, 166] on input "Subaru Outback [DATE]-[DATE] скло форточка задньої лівої дверки" at bounding box center [223, 165] width 194 height 18
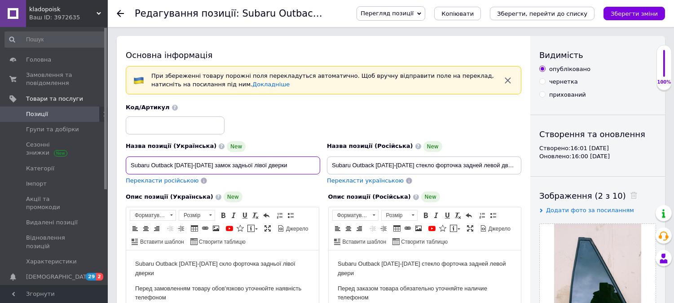
type input "Subaru Outback [DATE]-[DATE] замок задньої лівої дверки"
drag, startPoint x: 452, startPoint y: 165, endPoint x: 406, endPoint y: 169, distance: 46.0
click at [406, 169] on input "Subaru Outback [DATE]-[DATE] стекло форточка задней левой двери" at bounding box center [424, 165] width 194 height 18
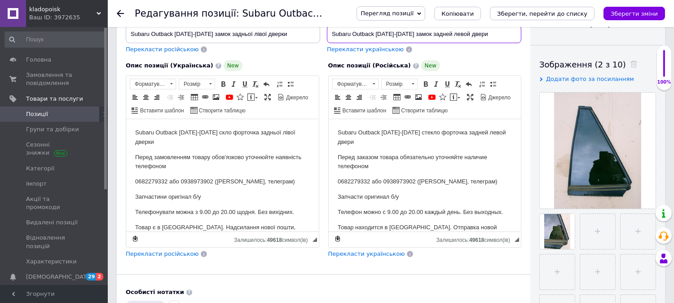
scroll to position [100, 0]
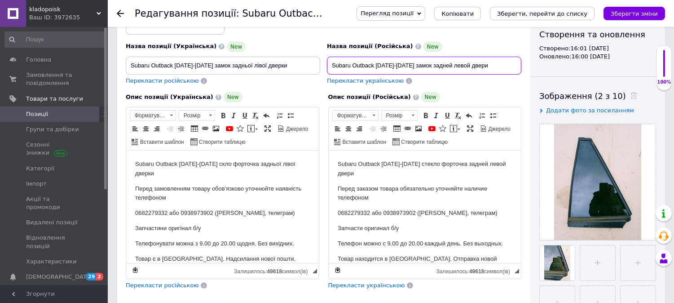
type input "Subaru Outback [DATE]-[DATE] замок задней левой двери"
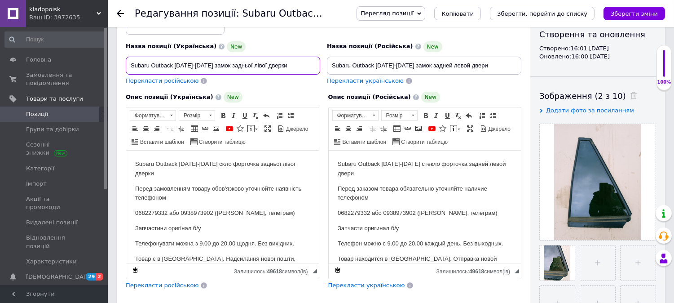
drag, startPoint x: 285, startPoint y: 66, endPoint x: 110, endPoint y: 66, distance: 175.2
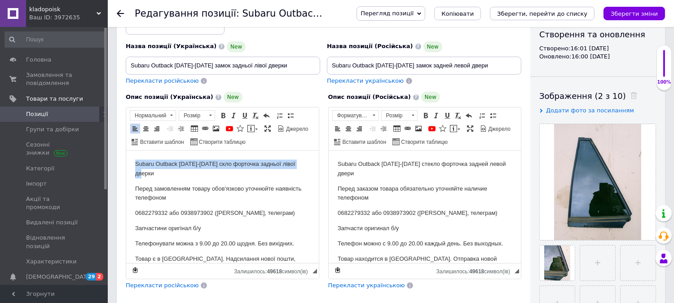
drag, startPoint x: 165, startPoint y: 174, endPoint x: 117, endPoint y: 159, distance: 50.0
click at [126, 159] on html "Subaru Outback [DATE]-[DATE] скло форточка задньої лівої дверки Перед замовленн…" at bounding box center [222, 235] width 193 height 171
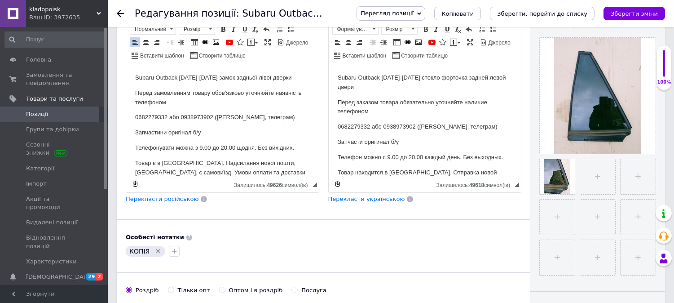
scroll to position [249, 0]
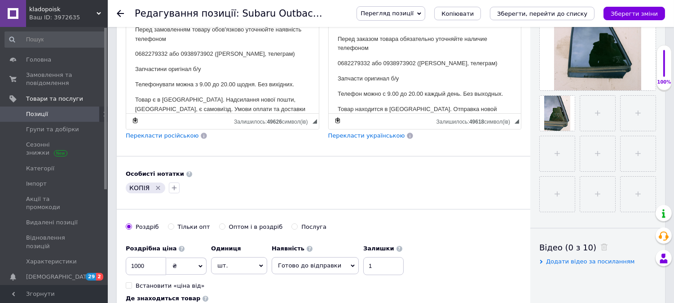
click at [156, 190] on icon "Видалити мітку" at bounding box center [158, 187] width 4 height 4
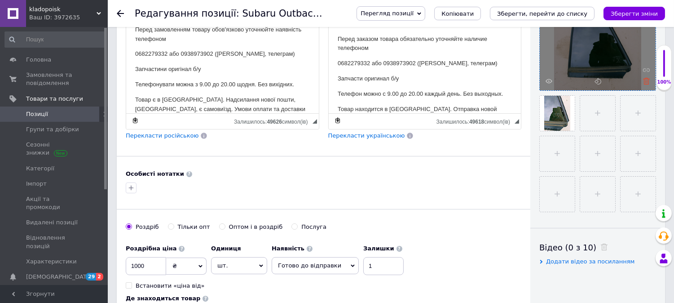
click at [645, 79] on use at bounding box center [646, 81] width 7 height 7
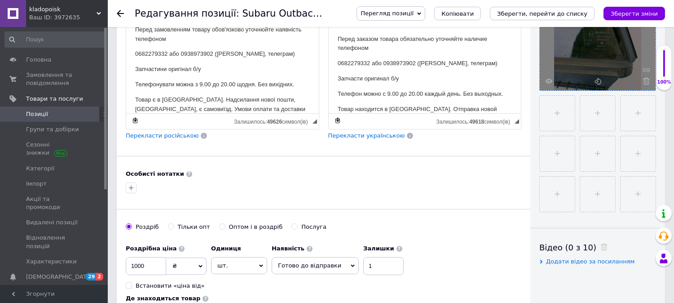
click at [645, 79] on use at bounding box center [646, 81] width 7 height 7
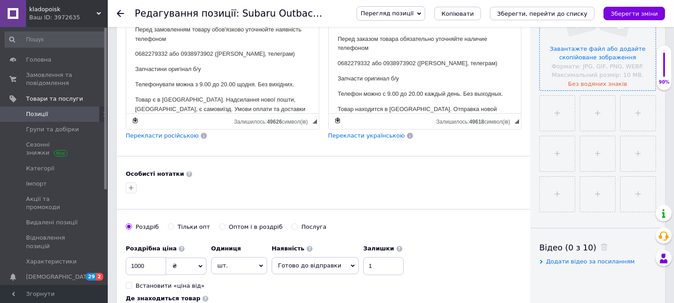
click at [596, 50] on input "file" at bounding box center [598, 32] width 116 height 116
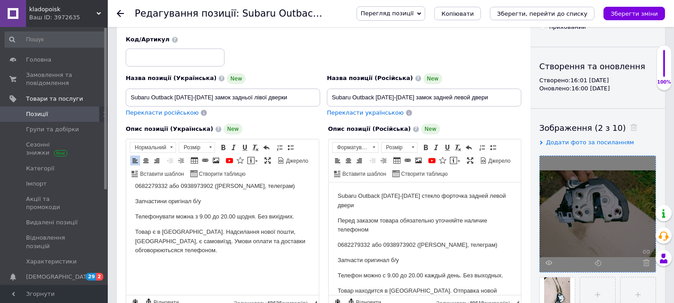
scroll to position [50, 0]
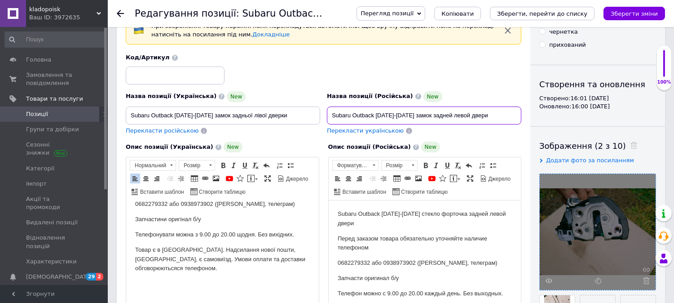
drag, startPoint x: 496, startPoint y: 109, endPoint x: 328, endPoint y: 113, distance: 168.5
click at [328, 113] on input "Subaru Outback [DATE]-[DATE] замок задней левой двери" at bounding box center [424, 115] width 194 height 18
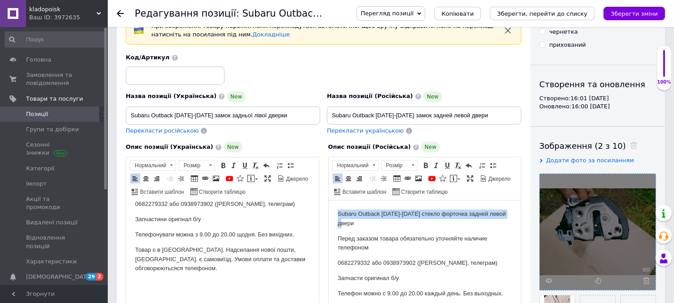
drag, startPoint x: 368, startPoint y: 221, endPoint x: 328, endPoint y: 212, distance: 41.4
click at [328, 212] on html "Subaru Outback [DATE]-[DATE] стекло форточка задней левой двери Перед заказом т…" at bounding box center [424, 285] width 193 height 171
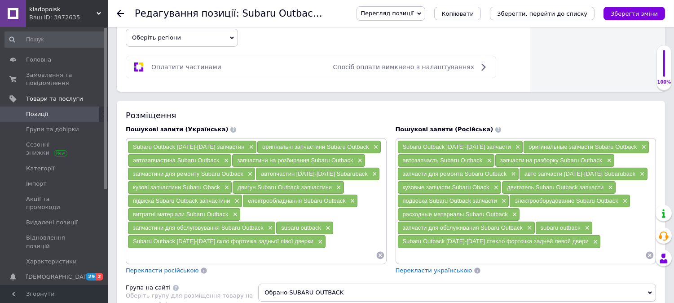
scroll to position [549, 0]
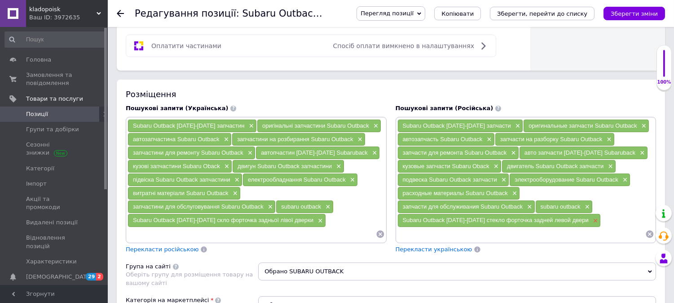
click at [591, 222] on span "×" at bounding box center [594, 221] width 7 height 8
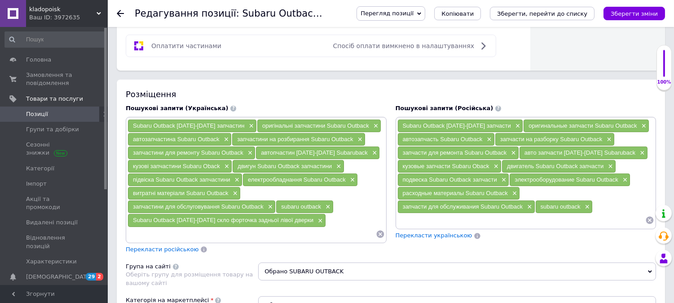
click at [580, 225] on input at bounding box center [521, 219] width 248 height 13
paste input "Subaru Outback [DATE]-[DATE] замок задней левой двери"
type input "Subaru Outback [DATE]-[DATE] замок задней левой двери"
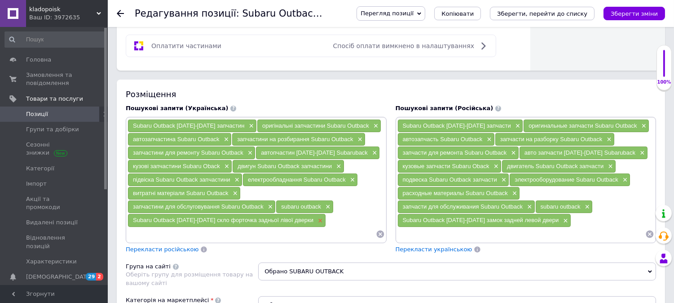
click at [316, 221] on span "×" at bounding box center [319, 221] width 7 height 8
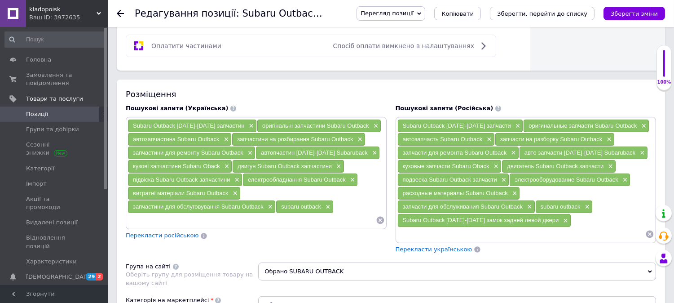
click at [306, 223] on input at bounding box center [252, 219] width 248 height 13
paste input "Subaru Outback [DATE]-[DATE] замок задней левой двери"
type input "Subaru Outback [DATE]-[DATE] замок задней левой двери"
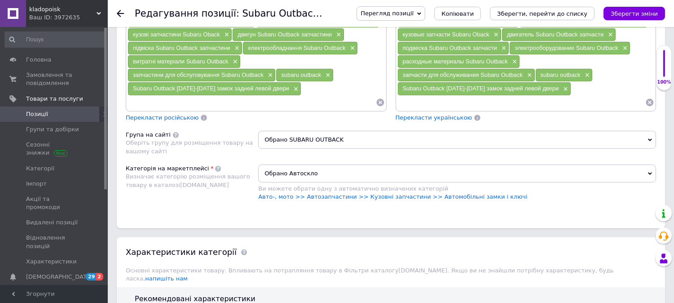
scroll to position [698, 0]
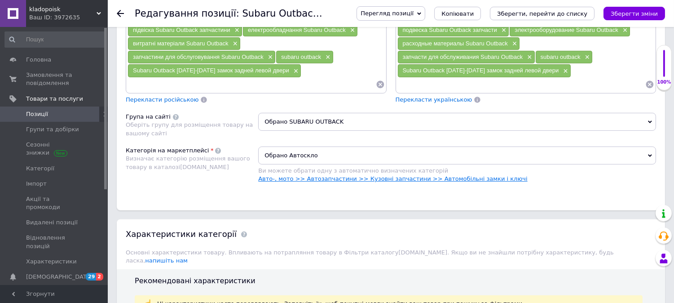
click at [450, 178] on link "Авто-, мото >> Автозапчастини >> Кузовні запчастини >> Автомобільні замки і клю…" at bounding box center [392, 178] width 269 height 7
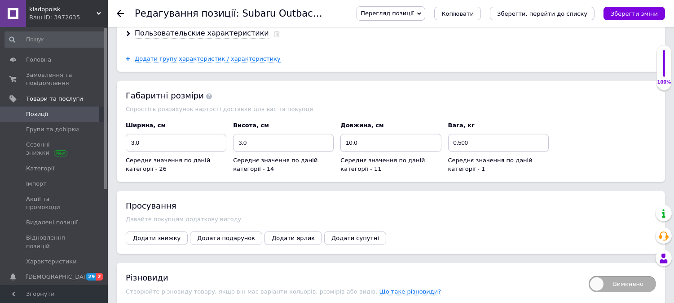
scroll to position [1295, 0]
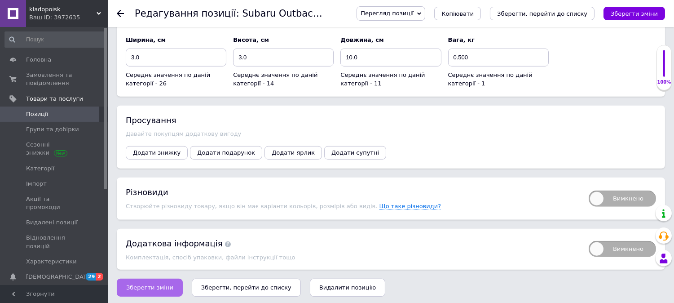
click at [156, 280] on button "Зберегти зміни" at bounding box center [150, 287] width 66 height 18
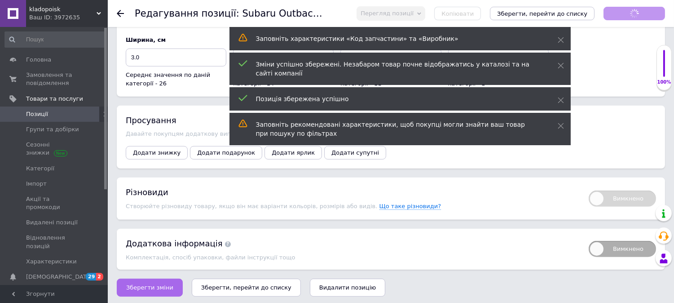
scroll to position [9, 0]
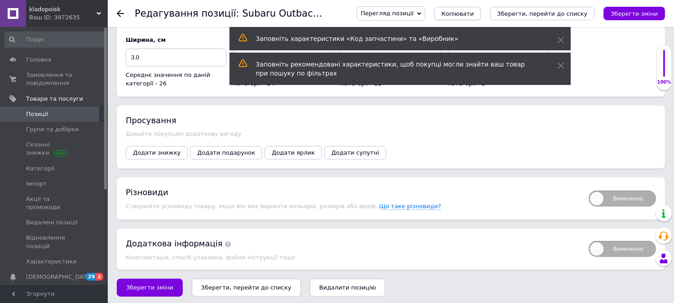
click at [474, 11] on span "Копіювати" at bounding box center [457, 13] width 32 height 7
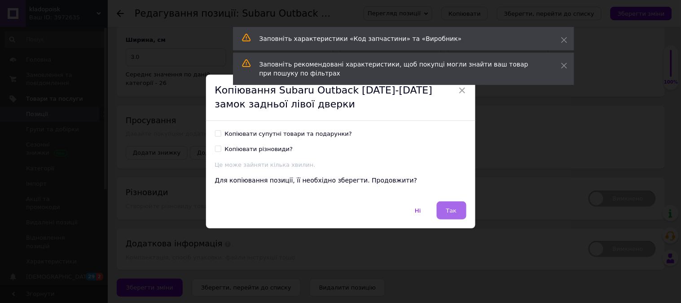
click at [452, 216] on button "Так" at bounding box center [452, 210] width 30 height 18
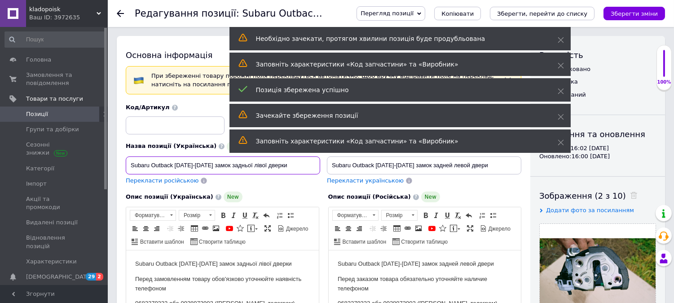
click at [207, 164] on input "Subaru Outback [DATE]-[DATE] замок задньої лівої дверки" at bounding box center [223, 165] width 194 height 18
type input "Subaru Outback [DATE]-[DATE] ручка задньої лівої дверки"
click at [412, 165] on input "Subaru Outback [DATE]-[DATE] замок задней левой двери" at bounding box center [424, 165] width 194 height 18
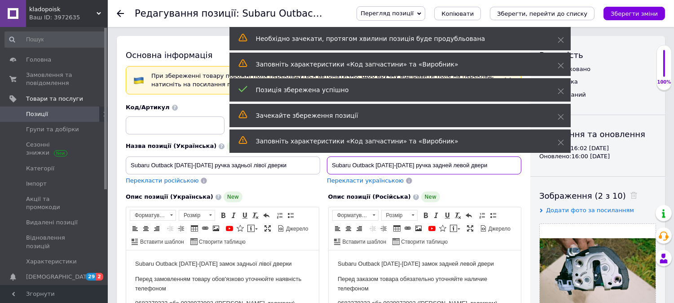
type input "Subaru Outback [DATE]-[DATE] ручка задней левой двери"
drag, startPoint x: 282, startPoint y: 165, endPoint x: 114, endPoint y: 161, distance: 168.5
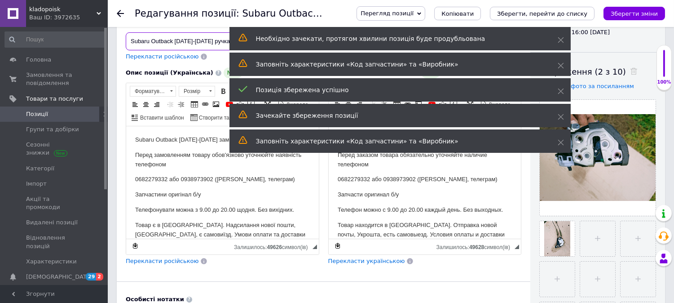
scroll to position [100, 0]
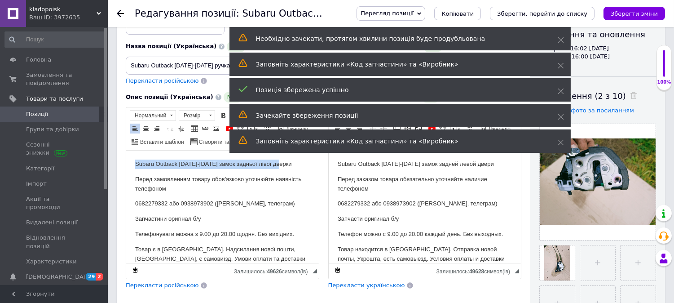
drag, startPoint x: 273, startPoint y: 161, endPoint x: 119, endPoint y: 154, distance: 153.7
click at [126, 154] on html "Subaru Outback [DATE]-[DATE] замок задньої лівої дверки Перед замовленням товар…" at bounding box center [222, 231] width 193 height 162
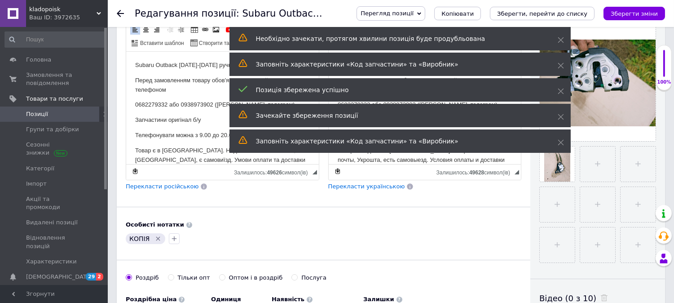
scroll to position [199, 0]
click at [155, 241] on icon "Видалити мітку" at bounding box center [157, 237] width 7 height 7
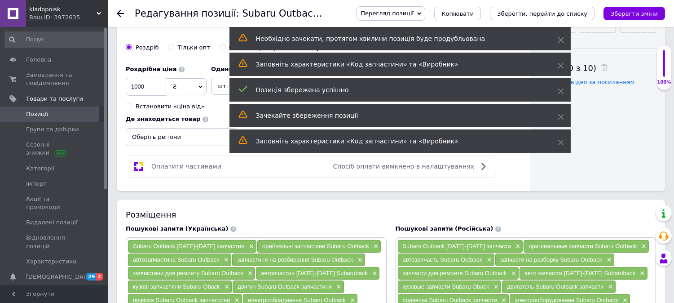
scroll to position [549, 0]
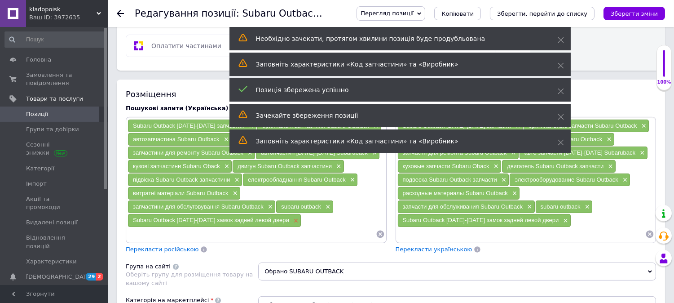
click at [291, 221] on span "×" at bounding box center [294, 221] width 7 height 8
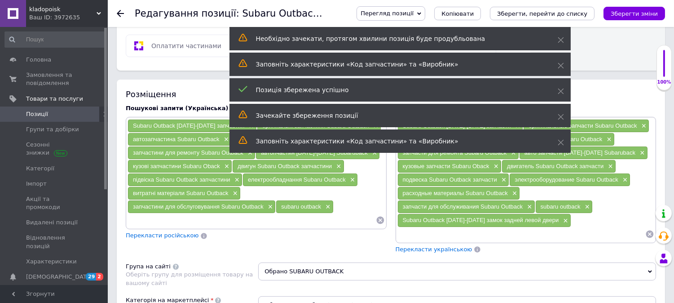
click at [286, 221] on input at bounding box center [252, 219] width 248 height 13
paste input "Subaru Outback [DATE]-[DATE] ручка задньої лівої дверки"
type input "Subaru Outback [DATE]-[DATE] ручка задньої лівої дверки"
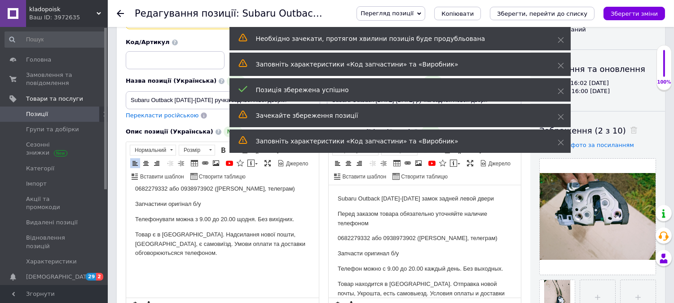
scroll to position [0, 0]
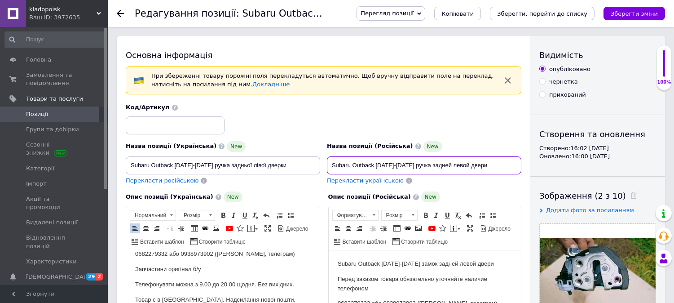
drag, startPoint x: 495, startPoint y: 162, endPoint x: 325, endPoint y: 165, distance: 169.8
click at [325, 165] on div "Назва позиції (Російська) New Subaru Outback [DATE]-[DATE] ручка задней левой д…" at bounding box center [424, 162] width 201 height 51
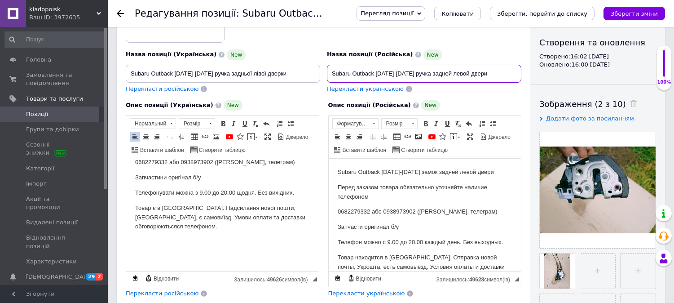
scroll to position [100, 0]
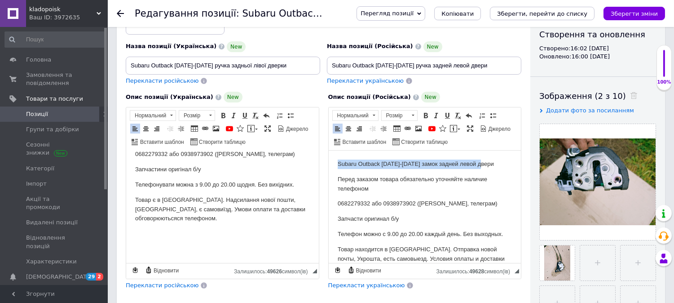
drag, startPoint x: 478, startPoint y: 162, endPoint x: 507, endPoint y: 158, distance: 29.5
click at [328, 158] on html "Subaru Outback [DATE]-[DATE] замок задней левой двери Перед заказом товара обяз…" at bounding box center [424, 231] width 193 height 162
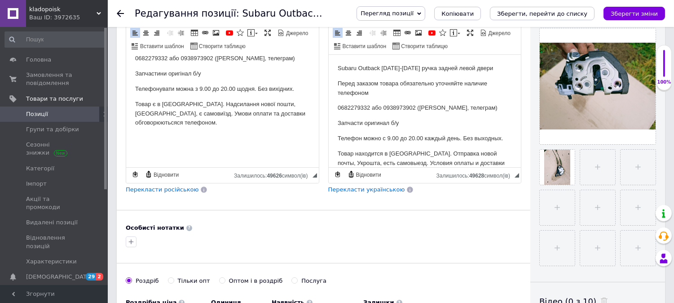
scroll to position [199, 0]
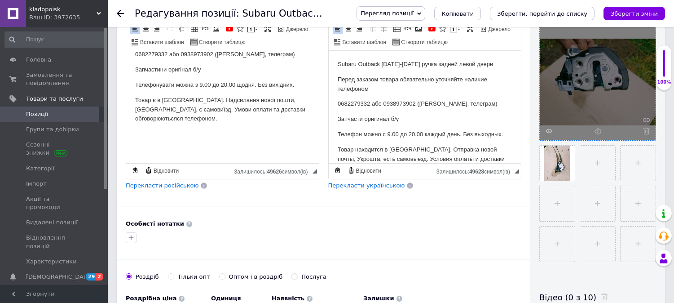
click at [647, 132] on icon at bounding box center [646, 131] width 7 height 7
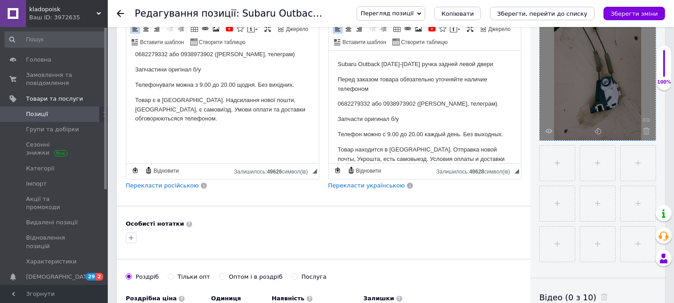
click at [647, 132] on use at bounding box center [646, 131] width 7 height 7
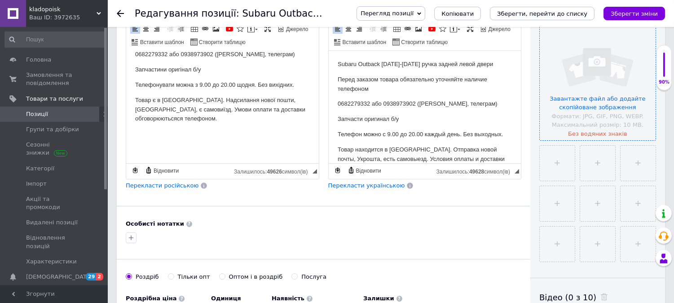
click at [621, 113] on input "file" at bounding box center [598, 82] width 116 height 116
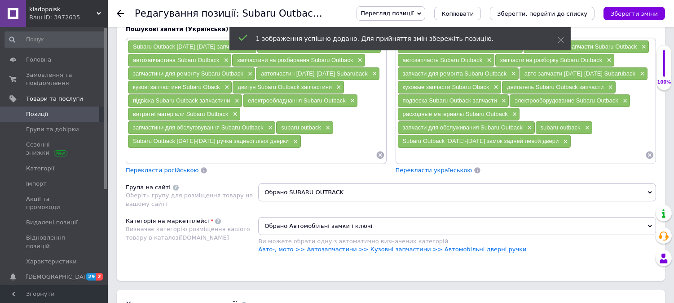
scroll to position [649, 0]
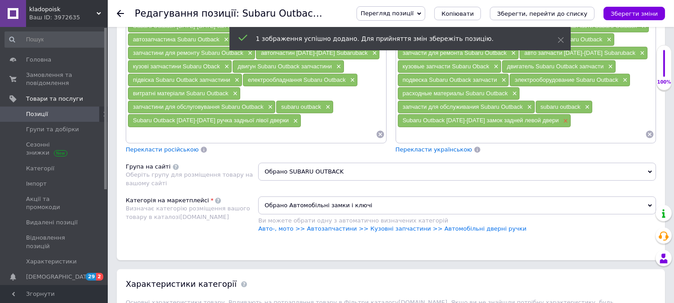
click at [561, 120] on span "×" at bounding box center [564, 121] width 7 height 8
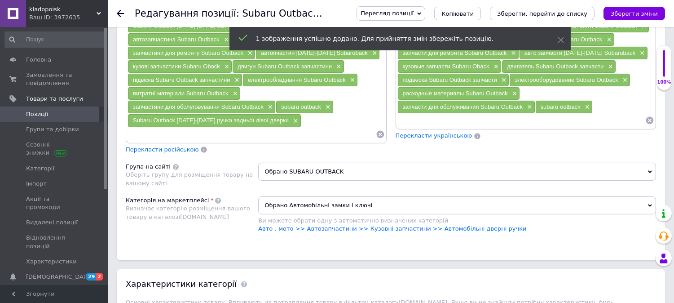
click at [556, 123] on input at bounding box center [521, 120] width 248 height 13
paste input "Subaru Outback [DATE]-[DATE] ручка задней левой двери"
type input "Subaru Outback [DATE]-[DATE] ручка задней левой двери"
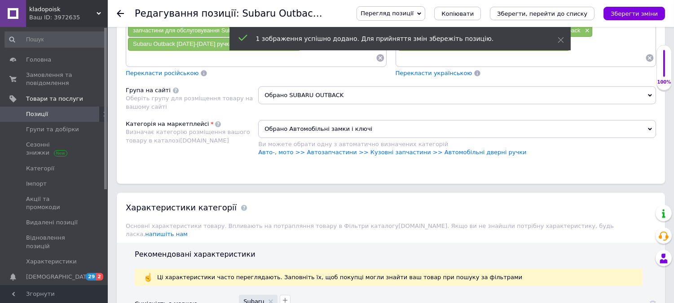
scroll to position [748, 0]
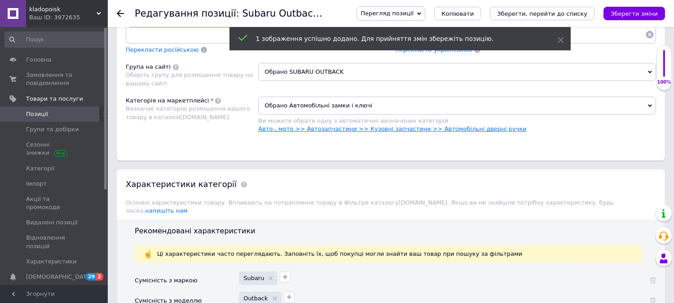
click at [447, 132] on link "Авто-, мото >> Автозапчастини >> Кузовні запчастини >> Автомобільні дверні ручки" at bounding box center [392, 128] width 268 height 7
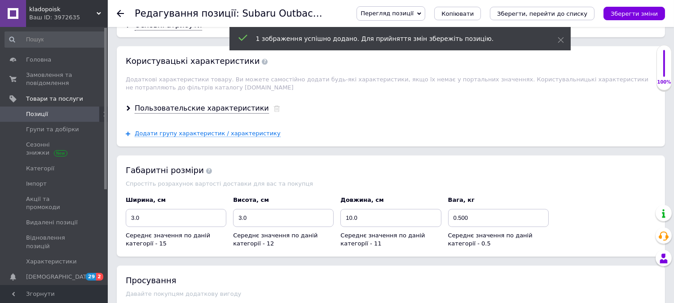
scroll to position [998, 0]
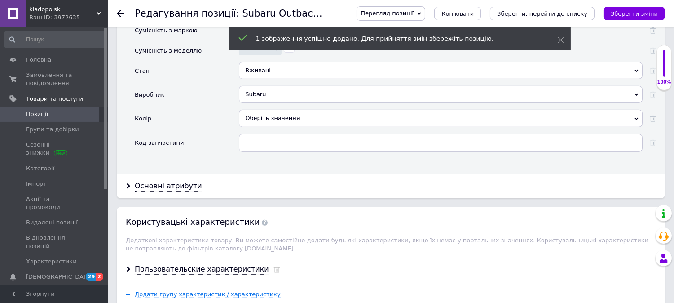
click at [335, 114] on div "Оберіть значення" at bounding box center [441, 118] width 404 height 17
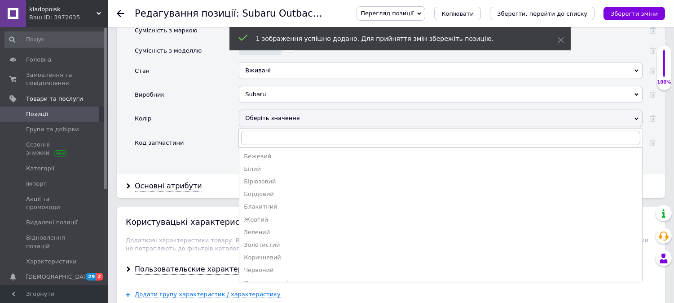
click at [335, 114] on div "Оберіть значення" at bounding box center [441, 118] width 404 height 17
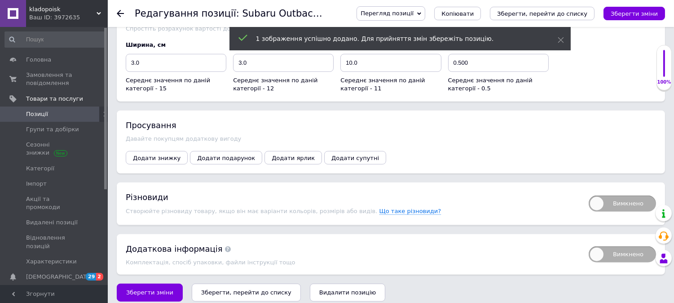
scroll to position [1319, 0]
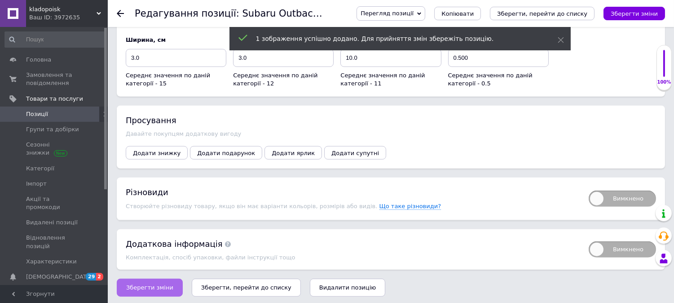
click at [162, 284] on span "Зберегти зміни" at bounding box center [149, 287] width 47 height 7
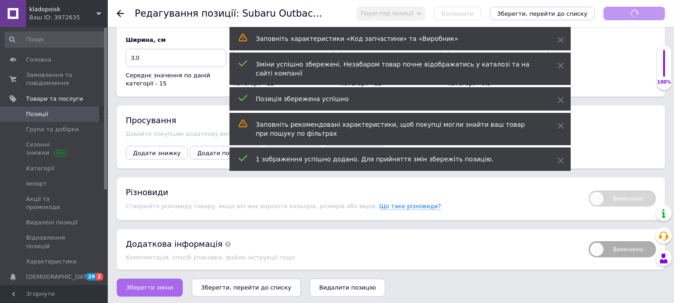
scroll to position [9, 0]
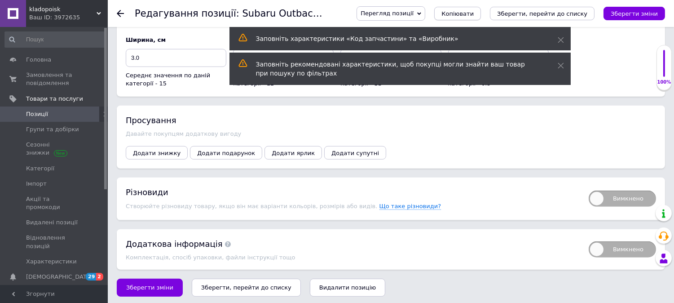
click at [474, 12] on span "Копіювати" at bounding box center [457, 13] width 32 height 7
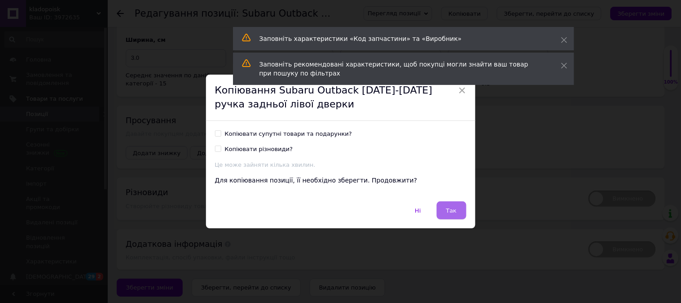
click at [450, 210] on span "Так" at bounding box center [451, 210] width 11 height 7
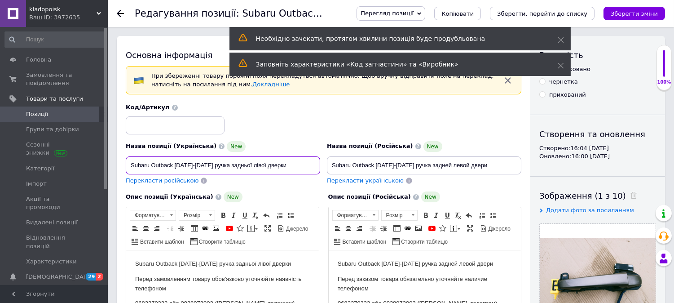
click at [247, 163] on input "Subaru Outback [DATE]-[DATE] ручка задньої лівої дверки" at bounding box center [223, 165] width 194 height 18
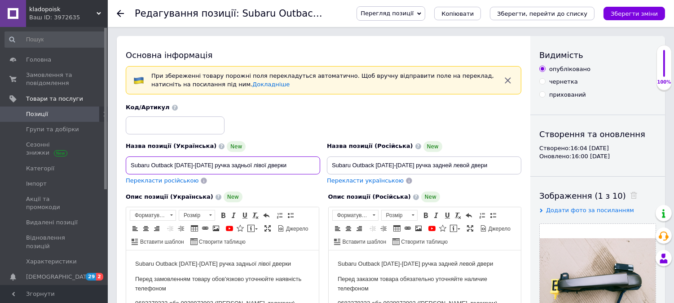
click at [247, 163] on input "Subaru Outback [DATE]-[DATE] ручка задньої лівої дверки" at bounding box center [223, 165] width 194 height 18
click at [213, 167] on input "Subaru Outback [DATE]-[DATE] ручка задньої дверки" at bounding box center [223, 165] width 194 height 18
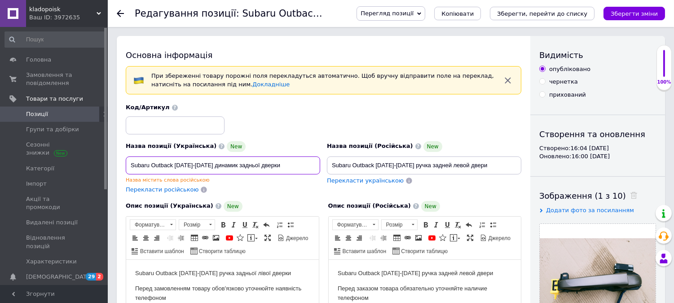
click at [223, 167] on input "Subaru Outback [DATE]-[DATE] динамик задньої дверки" at bounding box center [223, 165] width 194 height 18
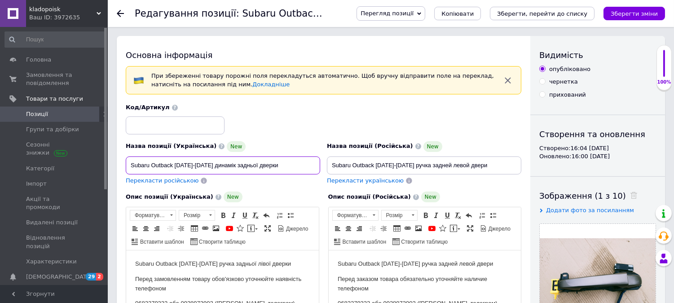
click at [244, 165] on input "Subaru Outback [DATE]-[DATE] динамік задньої дверки" at bounding box center [223, 165] width 194 height 18
type input "Subaru Outback [DATE]-[DATE] динамік задньої дверки"
click at [452, 161] on input "Subaru Outback [DATE]-[DATE] ручка задней левой двери" at bounding box center [424, 165] width 194 height 18
click at [412, 163] on input "Subaru Outback [DATE]-[DATE] ручка задней двери" at bounding box center [424, 165] width 194 height 18
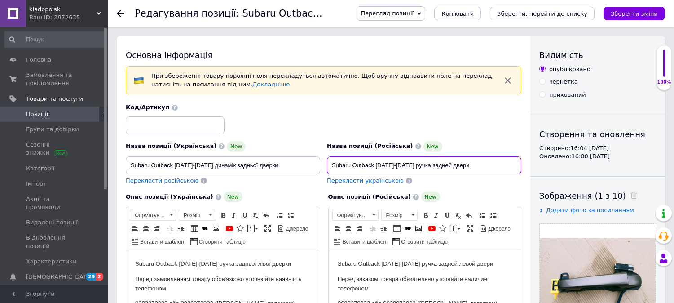
click at [412, 163] on input "Subaru Outback [DATE]-[DATE] ручка задней двери" at bounding box center [424, 165] width 194 height 18
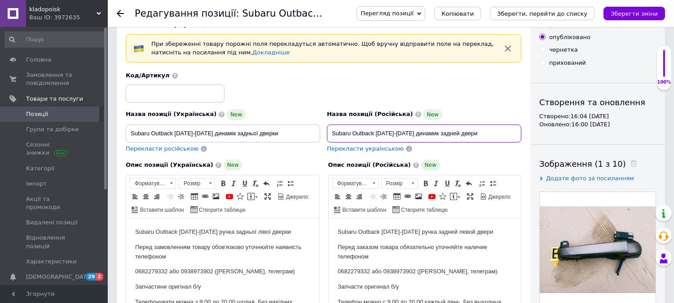
scroll to position [100, 0]
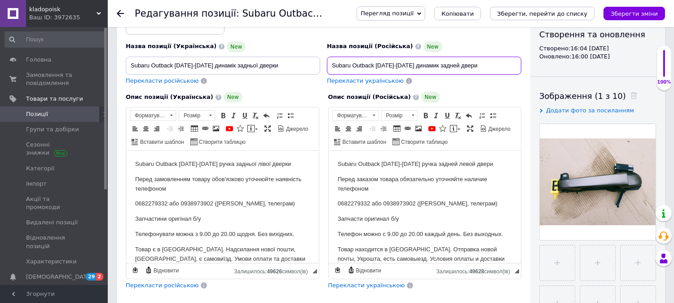
type input "Subaru Outback [DATE]-[DATE] динамик задней двери"
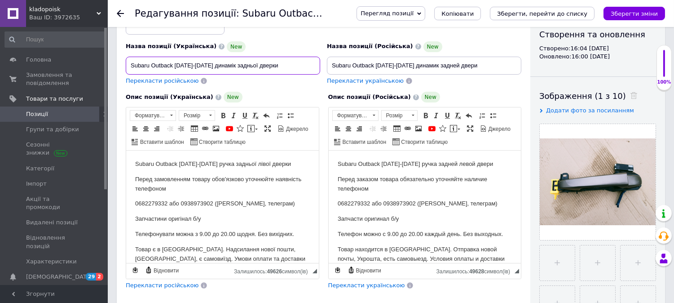
drag, startPoint x: 281, startPoint y: 60, endPoint x: 123, endPoint y: 63, distance: 157.7
click at [123, 63] on div "Назва позиції (Українська) New Subaru Outback [DATE]-[DATE] динамік задньої две…" at bounding box center [223, 63] width 201 height 51
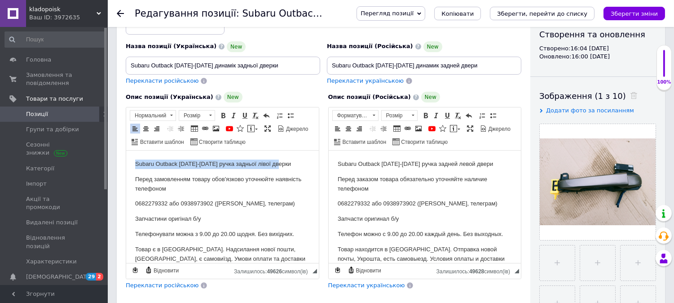
drag, startPoint x: 291, startPoint y: 164, endPoint x: 119, endPoint y: 154, distance: 171.4
click at [126, 154] on html "Subaru Outback [DATE]-[DATE] ручка задньої лівої дверки Перед замовленням товар…" at bounding box center [222, 231] width 193 height 162
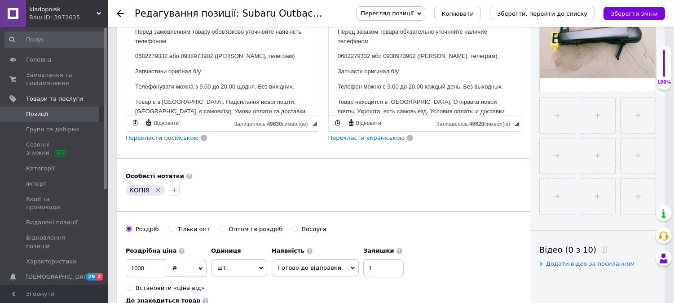
scroll to position [349, 0]
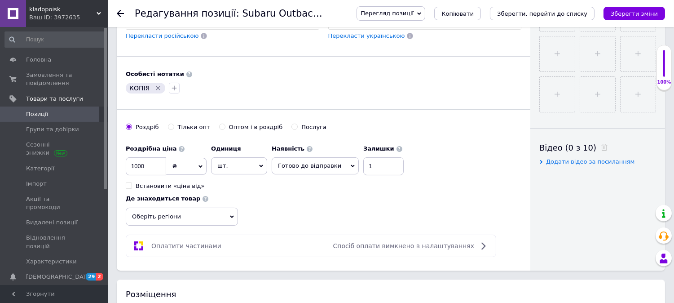
click at [156, 90] on icon "Видалити мітку" at bounding box center [158, 88] width 4 height 4
drag, startPoint x: 150, startPoint y: 182, endPoint x: 115, endPoint y: 176, distance: 35.1
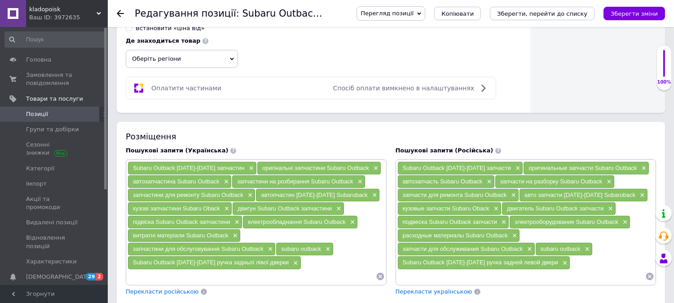
scroll to position [549, 0]
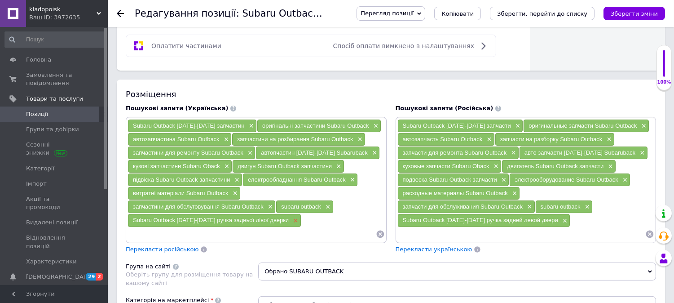
type input "200"
click at [291, 221] on span "×" at bounding box center [294, 221] width 7 height 8
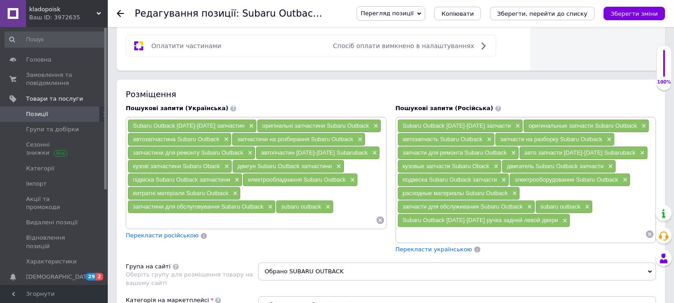
click at [283, 225] on input at bounding box center [252, 219] width 248 height 13
paste input "Subaru Outback [DATE]-[DATE] динамік задньої дверки"
type input "Subaru Outback [DATE]-[DATE] динамік задньої дверки"
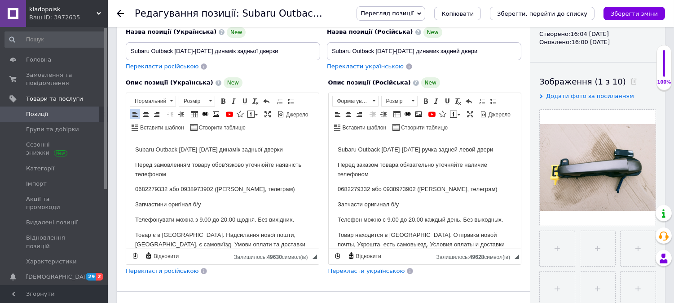
scroll to position [50, 0]
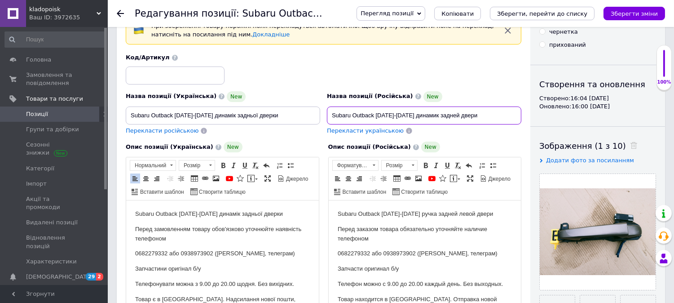
drag, startPoint x: 475, startPoint y: 115, endPoint x: 320, endPoint y: 111, distance: 155.0
click at [320, 111] on div "Назва позиції (Українська) New Subaru Outback [DATE]-[DATE] динамік задньої две…" at bounding box center [324, 94] width 402 height 88
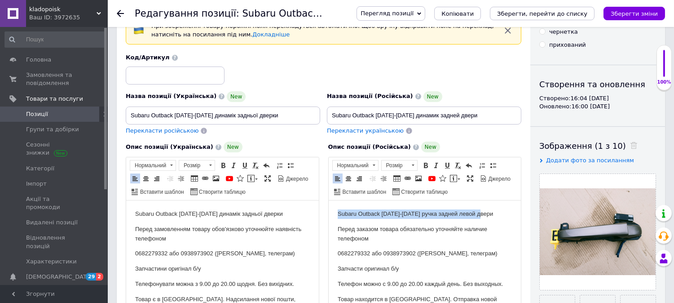
drag, startPoint x: 491, startPoint y: 212, endPoint x: 517, endPoint y: 201, distance: 28.0
click at [328, 201] on html "Subaru Outback [DATE]-[DATE] ручка задней левой двери Перед заказом товара обяз…" at bounding box center [424, 281] width 193 height 162
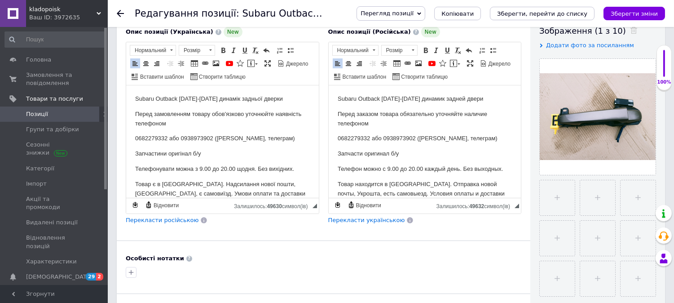
scroll to position [199, 0]
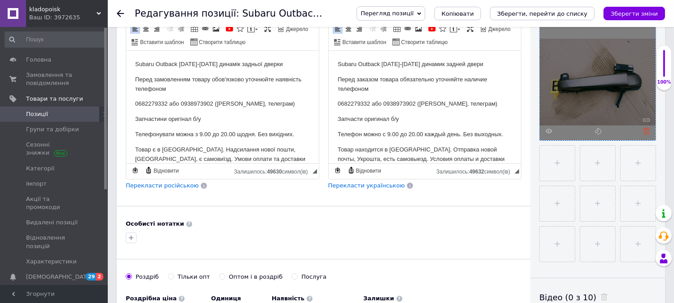
click at [648, 131] on icon at bounding box center [646, 131] width 7 height 7
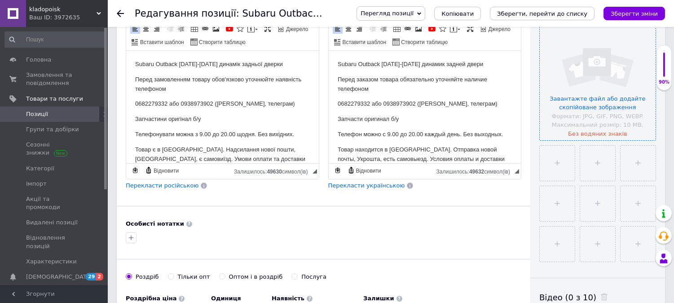
click at [610, 102] on input "file" at bounding box center [598, 82] width 116 height 116
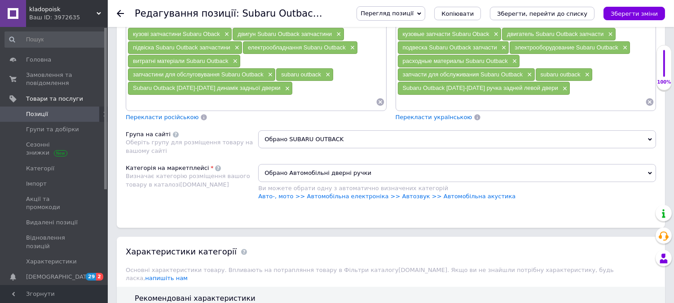
scroll to position [698, 0]
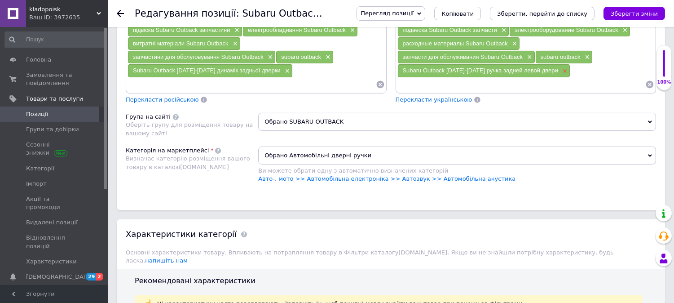
click at [560, 71] on span "×" at bounding box center [563, 71] width 7 height 8
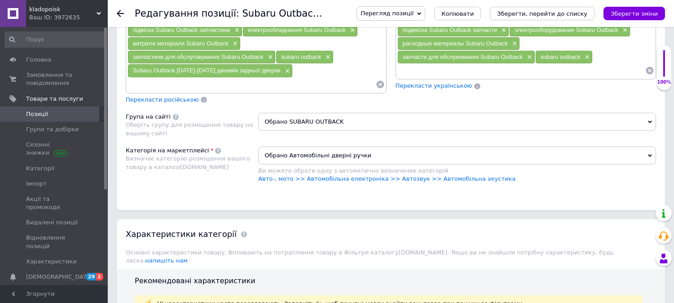
click at [555, 71] on input at bounding box center [521, 70] width 248 height 13
paste input "Subaru Outback [DATE]-[DATE] динамик задней двери"
type input "Subaru Outback [DATE]-[DATE] динамик задней двери"
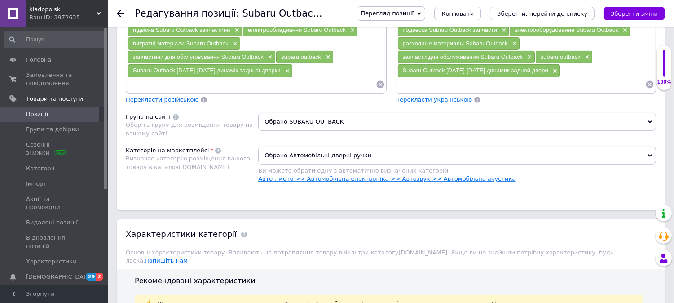
click at [441, 180] on link "Авто-, мото >> Автомобільна електроніка >> Автозвук >> Автомобільна акустика" at bounding box center [386, 178] width 257 height 7
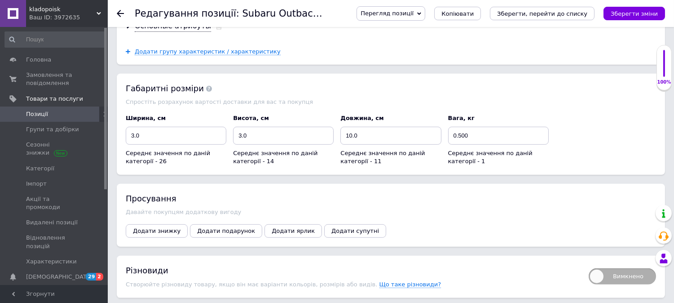
scroll to position [1326, 0]
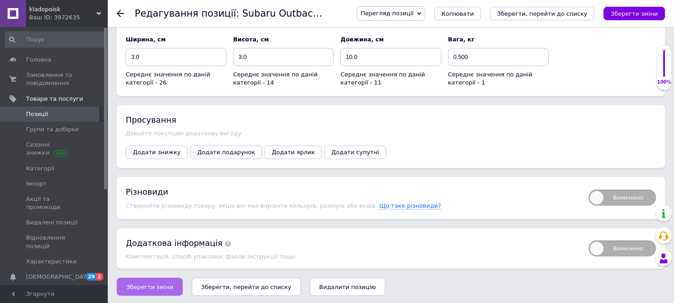
click at [150, 283] on span "Зберегти зміни" at bounding box center [149, 286] width 47 height 7
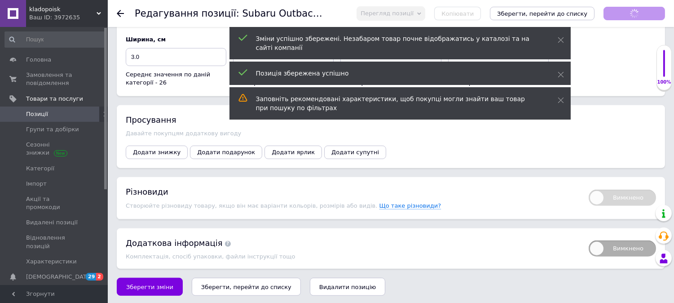
scroll to position [9, 0]
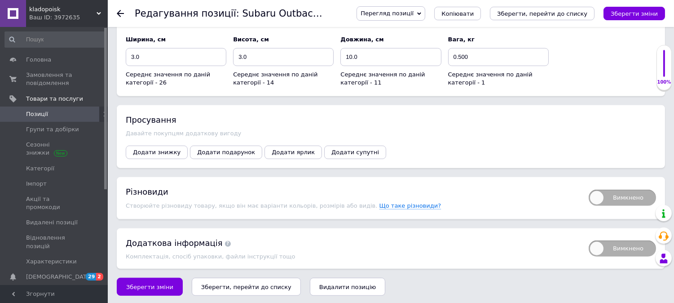
click at [624, 122] on div "Просування Давайте покупцям додаткову вигоду Додати знижку Додати подарунок Дод…" at bounding box center [391, 136] width 548 height 63
click at [472, 11] on span "Копіювати" at bounding box center [457, 13] width 32 height 7
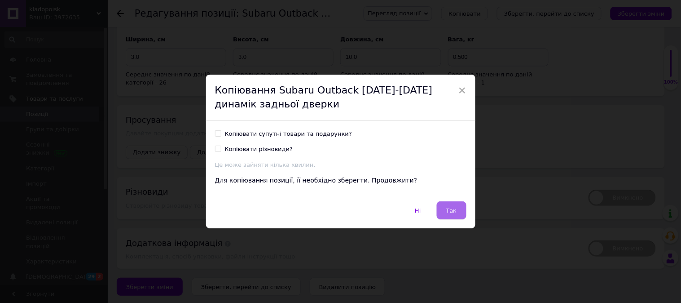
click at [450, 212] on span "Так" at bounding box center [451, 210] width 11 height 7
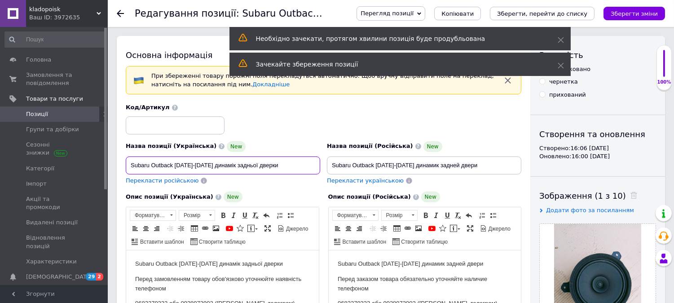
drag, startPoint x: 291, startPoint y: 165, endPoint x: 109, endPoint y: 147, distance: 183.2
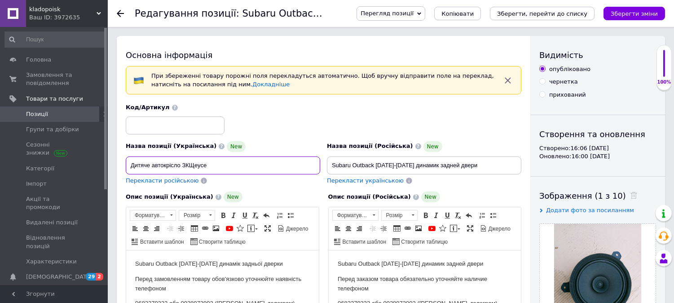
drag, startPoint x: 218, startPoint y: 164, endPoint x: 183, endPoint y: 163, distance: 35.5
click at [183, 163] on input "Дитяче автокрісло ЗКЩеусе" at bounding box center [223, 165] width 194 height 18
click at [248, 167] on input "Дитяче автокрісло PROtect babytrend" at bounding box center [223, 165] width 194 height 18
drag, startPoint x: 260, startPoint y: 163, endPoint x: 114, endPoint y: 160, distance: 146.9
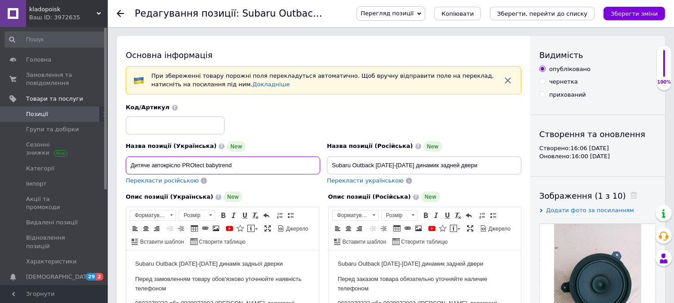
click at [265, 165] on input "Дитяче автокрісло PROtect babytrend" at bounding box center [223, 165] width 194 height 18
type input "Дитяче автокрісло PROtect babytrend"
drag, startPoint x: 248, startPoint y: 162, endPoint x: 114, endPoint y: 168, distance: 134.0
click at [266, 164] on input "Дитяче автокрісло PROtect babytrend" at bounding box center [223, 165] width 194 height 18
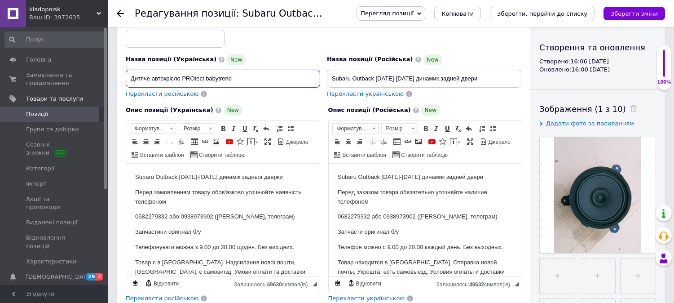
scroll to position [100, 0]
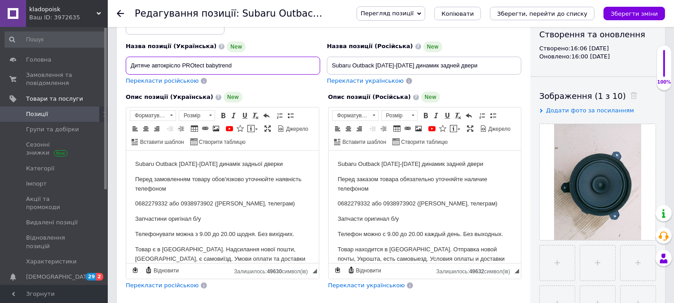
drag, startPoint x: 252, startPoint y: 66, endPoint x: 114, endPoint y: 59, distance: 138.1
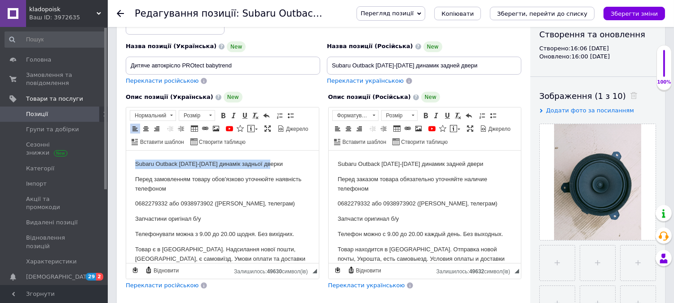
drag, startPoint x: 288, startPoint y: 165, endPoint x: 105, endPoint y: 154, distance: 184.0
click at [126, 154] on html "Subaru Outback [DATE]-[DATE] динамік задньої дверки Перед замовленням товару об…" at bounding box center [222, 231] width 193 height 162
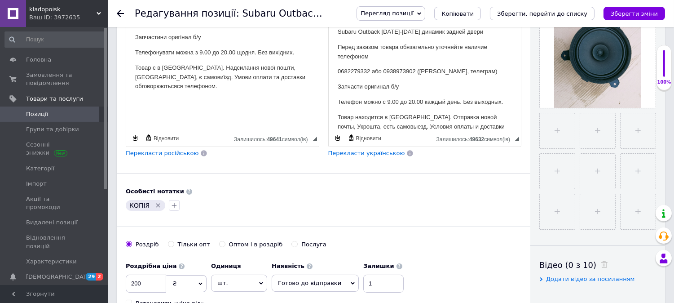
scroll to position [249, 0]
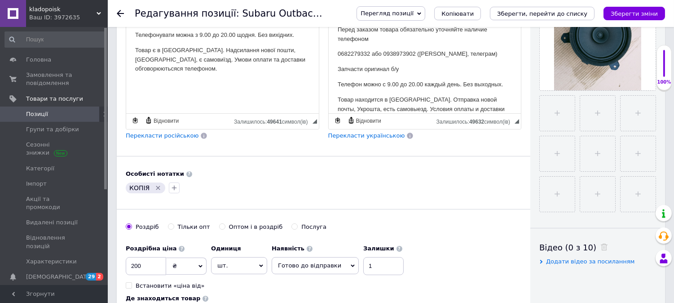
click at [155, 191] on icon "Видалити мітку" at bounding box center [157, 187] width 7 height 7
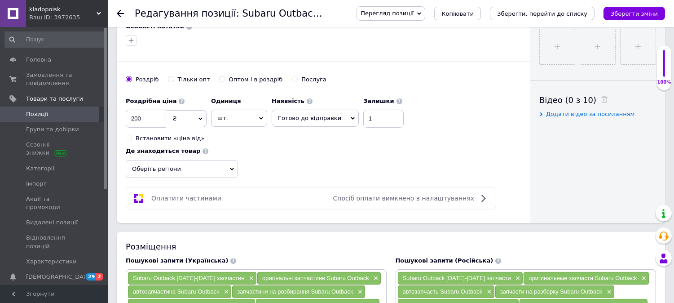
scroll to position [399, 0]
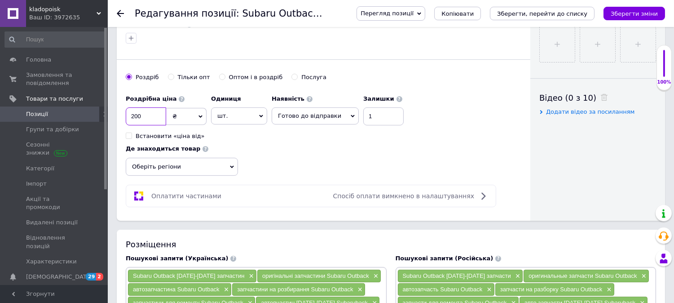
click at [155, 125] on input "200" at bounding box center [146, 116] width 40 height 18
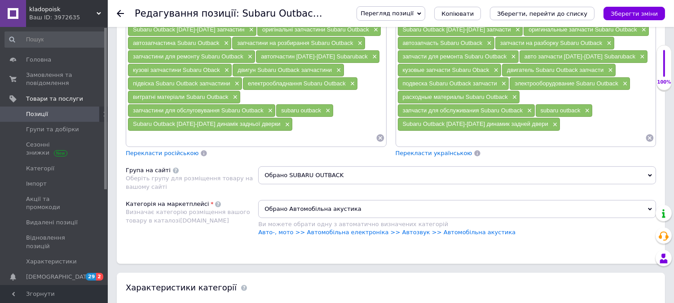
scroll to position [649, 0]
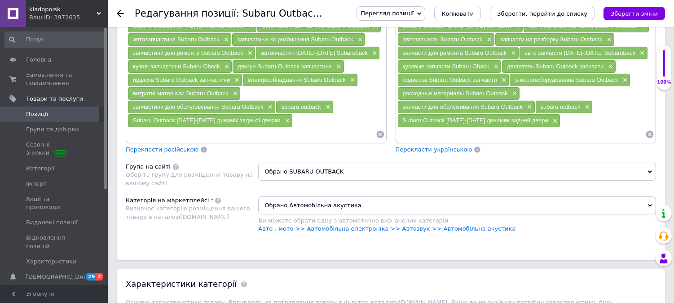
type input "2000"
click at [379, 136] on icon at bounding box center [380, 134] width 9 height 9
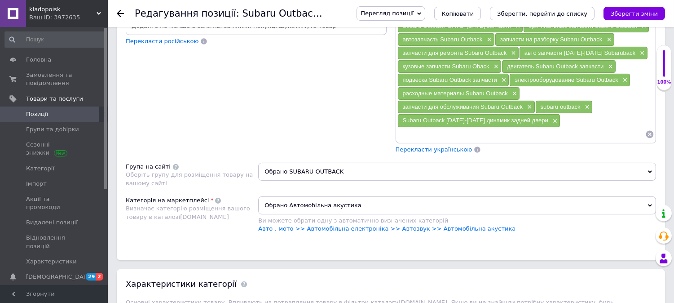
click at [251, 86] on div "Пошукові запити (Українська) Перекласти російською" at bounding box center [256, 79] width 270 height 158
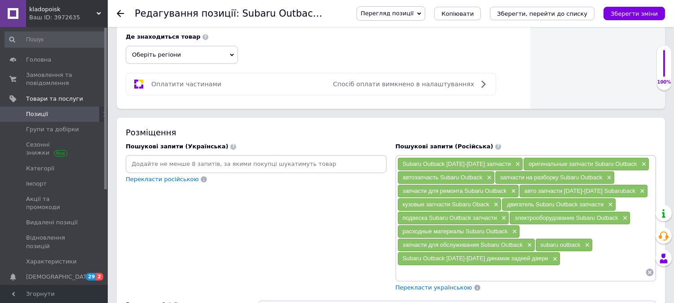
scroll to position [499, 0]
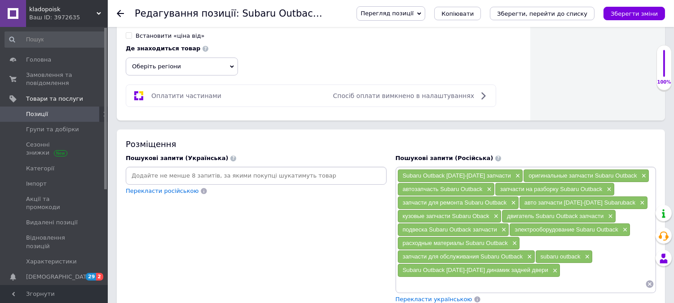
click at [218, 171] on input at bounding box center [256, 175] width 257 height 13
paste input "Дитяче автокрісло PROtect babytrend"
type input "Дитяче автокрісло PROtect babytrend"
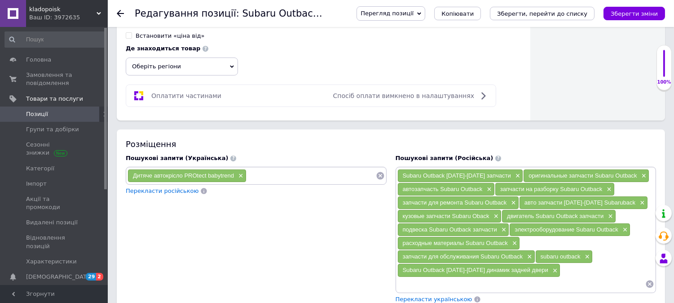
paste input "Дитяче автокрісло PROtect babytrend"
drag, startPoint x: 303, startPoint y: 174, endPoint x: 362, endPoint y: 181, distance: 59.2
click at [362, 181] on input "Дитяче автокрісло PROtect babytrend" at bounding box center [311, 175] width 129 height 13
type input "Дитяче автокрісло"
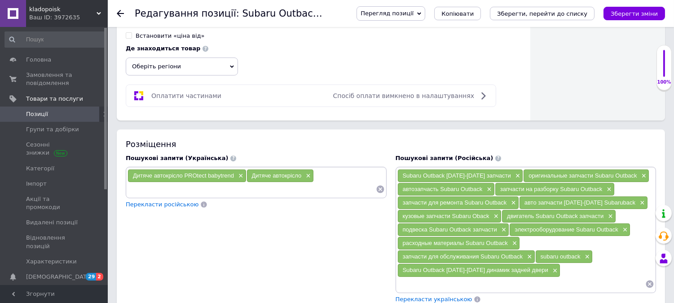
click at [650, 287] on icon at bounding box center [650, 284] width 8 height 8
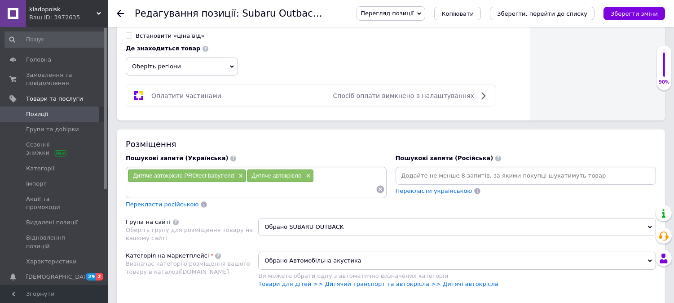
click at [164, 204] on span "Перекласти російською" at bounding box center [162, 204] width 73 height 7
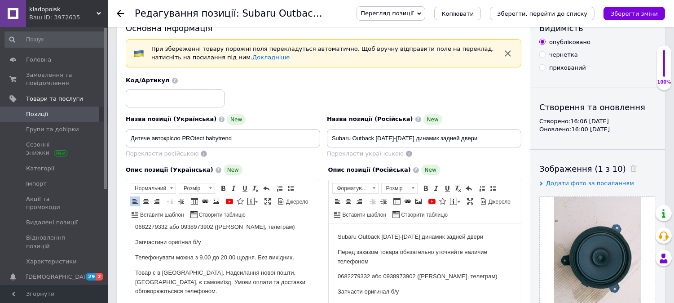
scroll to position [50, 0]
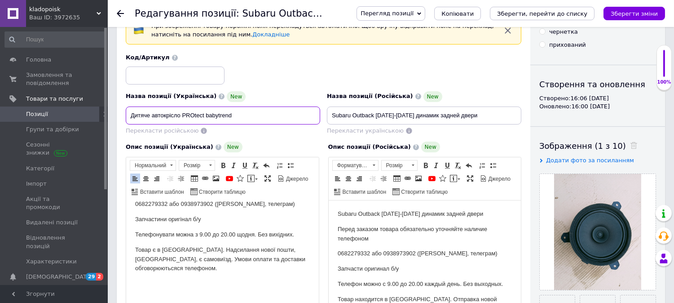
drag, startPoint x: 251, startPoint y: 115, endPoint x: 123, endPoint y: 113, distance: 128.9
click at [123, 113] on div "Назва позиції (Українська) New Дитяче автокрісло PROtect babytrend Перекласти р…" at bounding box center [223, 113] width 201 height 51
drag, startPoint x: 412, startPoint y: 116, endPoint x: 313, endPoint y: 110, distance: 99.4
click at [313, 110] on div "Назва позиції (Українська) New Дитяче автокрісло PROtect babytrend Перекласти р…" at bounding box center [324, 94] width 402 height 88
paste input "Дитяче автокрісло PROtect babytrend"
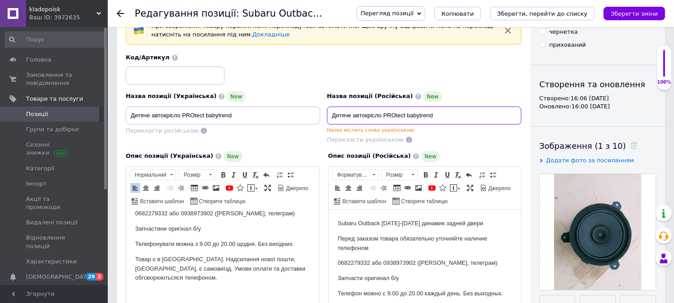
drag, startPoint x: 383, startPoint y: 115, endPoint x: 309, endPoint y: 111, distance: 74.2
click at [309, 111] on div "Назва позиції (Українська) New Дитяче автокрісло PROtect babytrend Перекласти р…" at bounding box center [324, 98] width 402 height 97
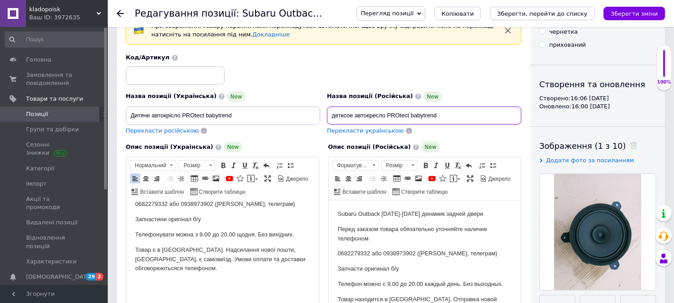
drag, startPoint x: 450, startPoint y: 115, endPoint x: 323, endPoint y: 110, distance: 126.7
click at [324, 110] on div "Назва позиції (Російська) New детксое автокресло PROtect babytrend Перекласти у…" at bounding box center [424, 113] width 201 height 51
type input "детксое автокресло PROtect babytrend"
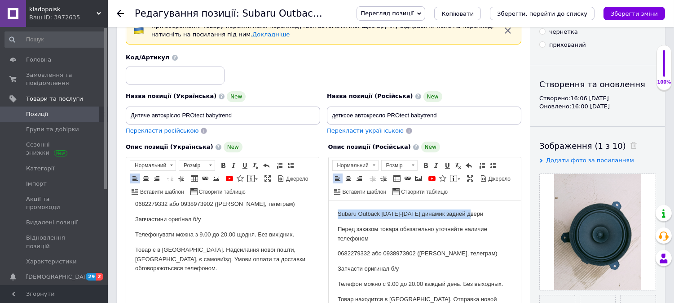
drag, startPoint x: 450, startPoint y: 208, endPoint x: 324, endPoint y: 207, distance: 126.2
click at [328, 207] on html "Subaru Outback [DATE]-[DATE] динамик задней двери Перед заказом товара обязател…" at bounding box center [424, 281] width 193 height 162
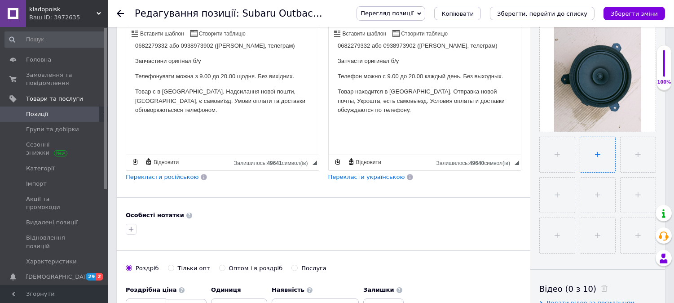
scroll to position [199, 0]
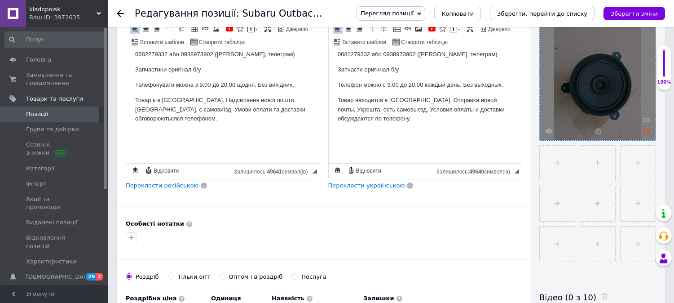
click at [647, 129] on icon at bounding box center [646, 131] width 7 height 7
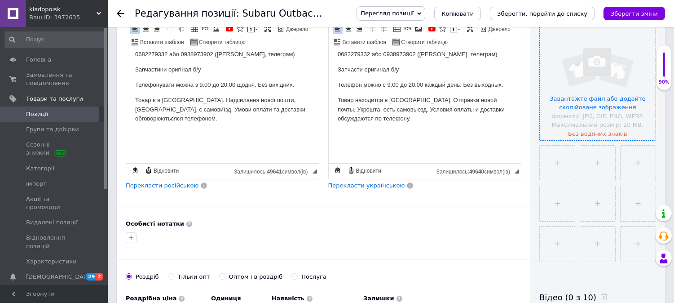
click at [614, 114] on input "file" at bounding box center [598, 82] width 116 height 116
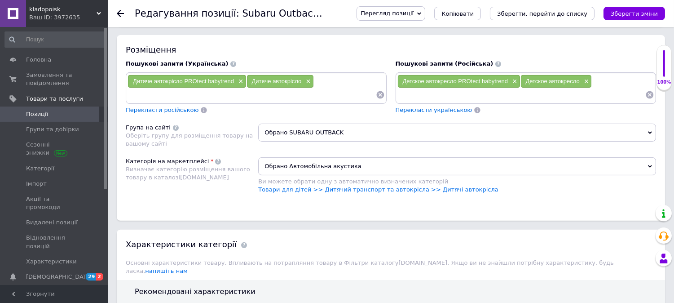
scroll to position [599, 0]
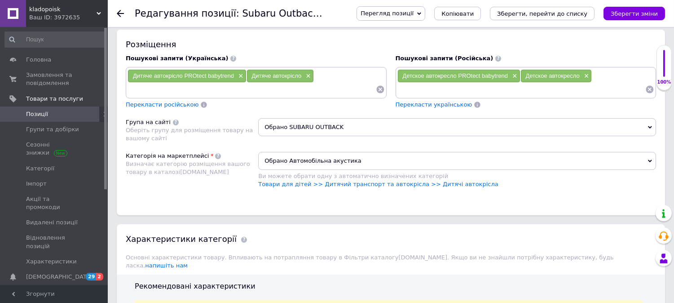
click at [349, 128] on span "Обрано SUBARU OUTBACK" at bounding box center [457, 127] width 398 height 18
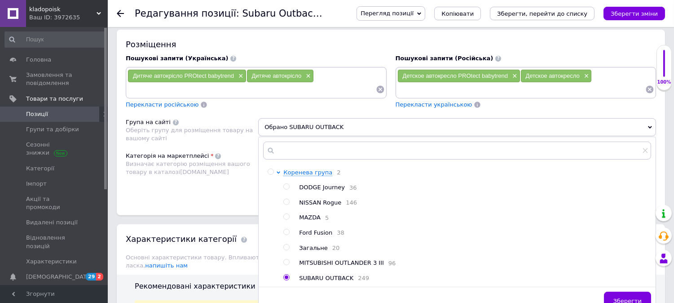
click at [285, 250] on input "radio" at bounding box center [286, 247] width 6 height 6
radio input "true"
radio input "false"
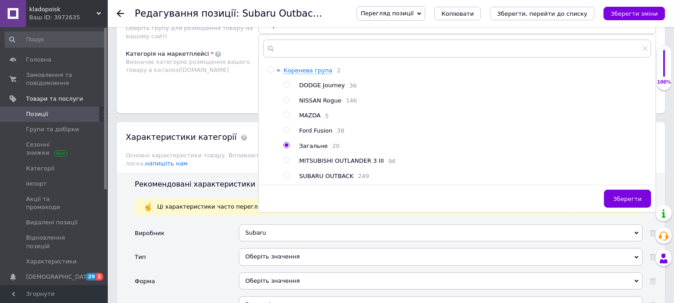
scroll to position [748, 0]
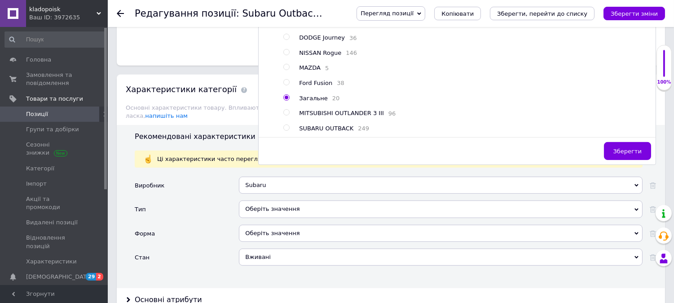
click at [274, 226] on div "Оберіть значення" at bounding box center [441, 233] width 404 height 17
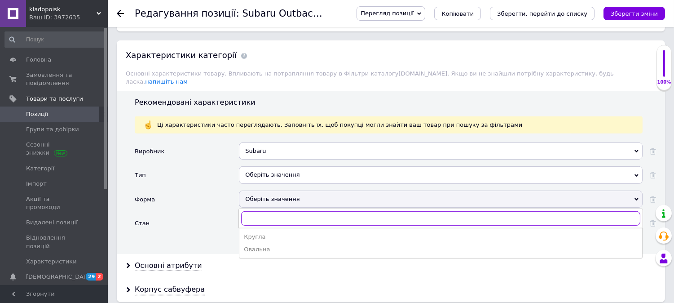
scroll to position [848, 0]
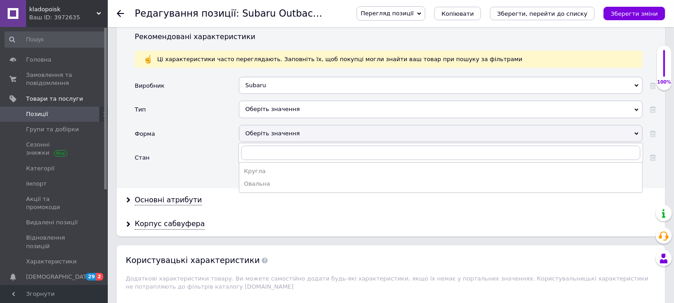
click at [279, 77] on div "Subaru" at bounding box center [441, 85] width 404 height 17
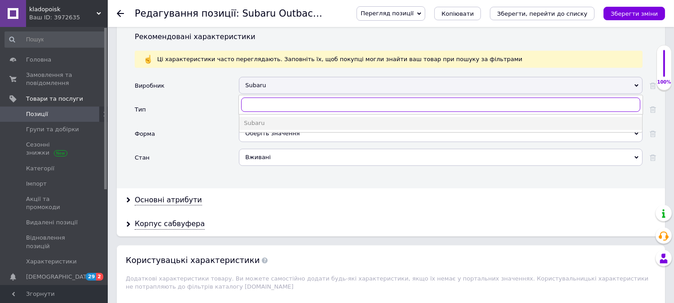
click at [273, 98] on input "text" at bounding box center [440, 104] width 399 height 14
click at [256, 97] on input "Ptotect" at bounding box center [440, 104] width 399 height 14
click at [253, 97] on input "Ptotect" at bounding box center [440, 104] width 399 height 14
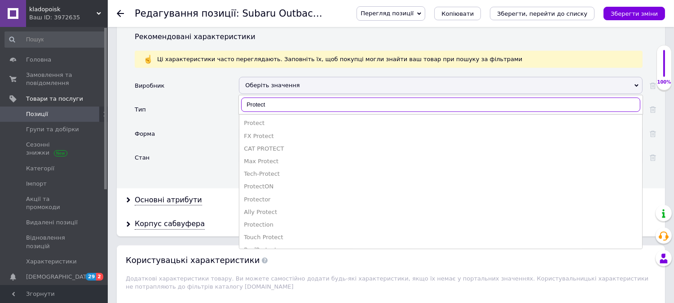
click at [292, 97] on input "Protect" at bounding box center [440, 104] width 399 height 14
click at [277, 119] on div "Protect" at bounding box center [441, 123] width 394 height 8
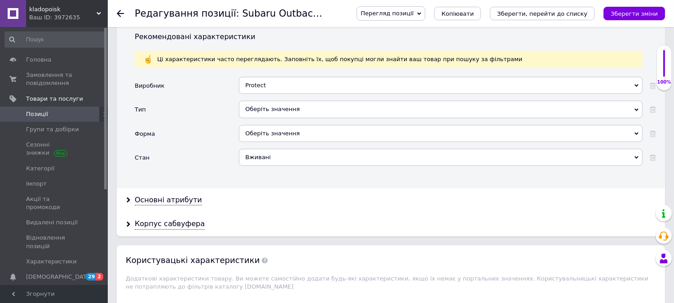
click at [287, 101] on div "Оберіть значення" at bounding box center [441, 109] width 404 height 17
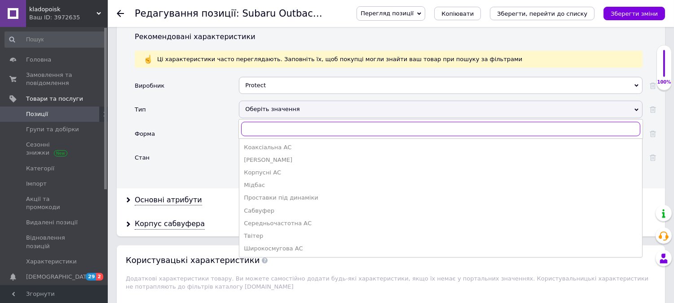
scroll to position [698, 0]
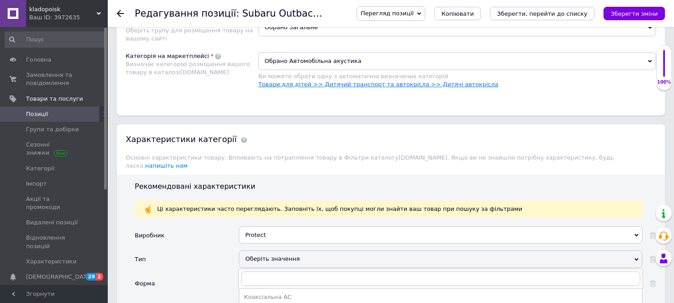
click at [446, 84] on link "Товари для дітей >> Дитячий транспорт та автокрісла >> Дитячі автокрісла" at bounding box center [378, 84] width 240 height 7
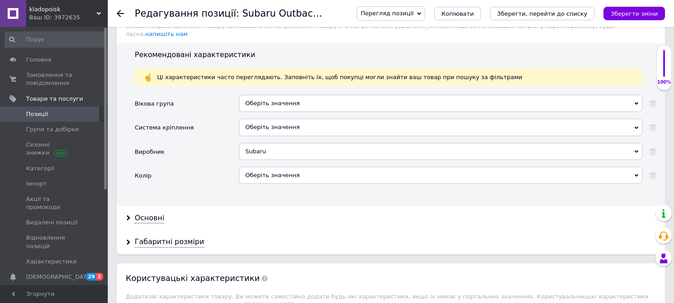
scroll to position [848, 0]
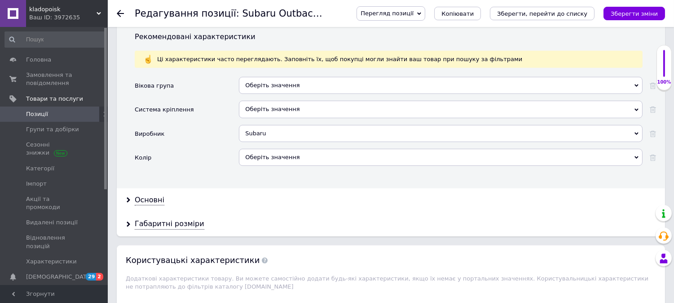
click at [304, 77] on div "Оберіть значення" at bounding box center [441, 85] width 404 height 17
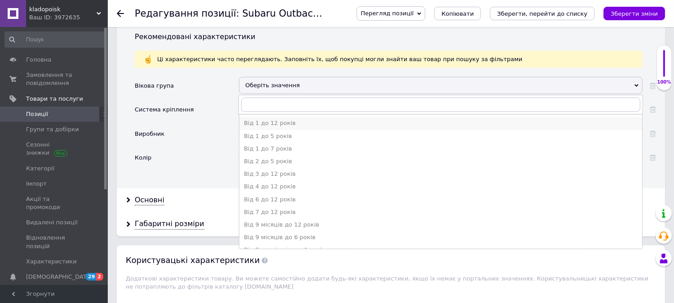
click at [287, 119] on div "Від 1 до 12 років" at bounding box center [441, 123] width 394 height 8
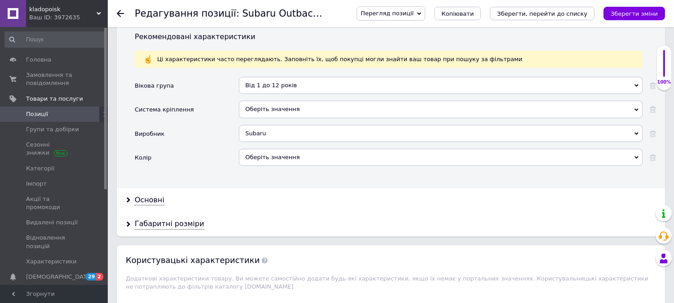
click at [293, 101] on div "Оберіть значення" at bounding box center [441, 109] width 404 height 17
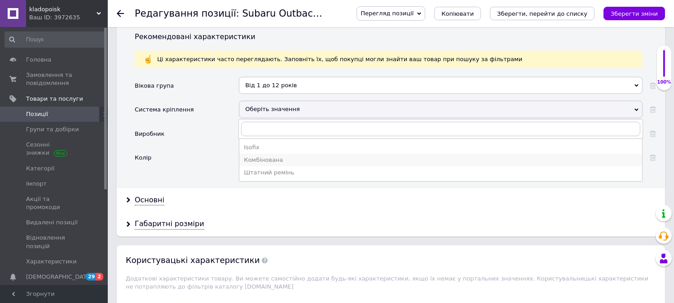
click at [271, 156] on div "Комбінована" at bounding box center [441, 160] width 394 height 8
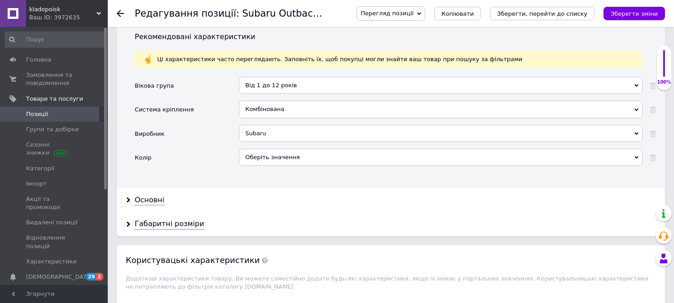
click at [273, 125] on div "Subaru" at bounding box center [441, 133] width 404 height 17
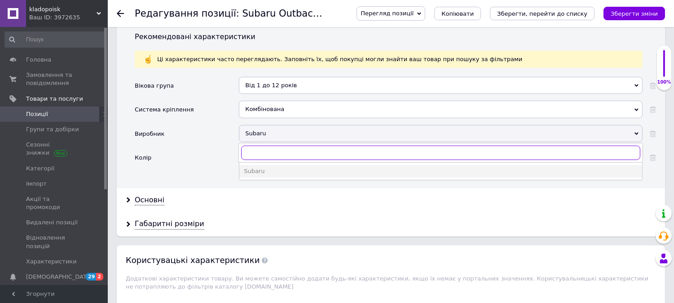
click at [274, 146] on input "text" at bounding box center [440, 153] width 399 height 14
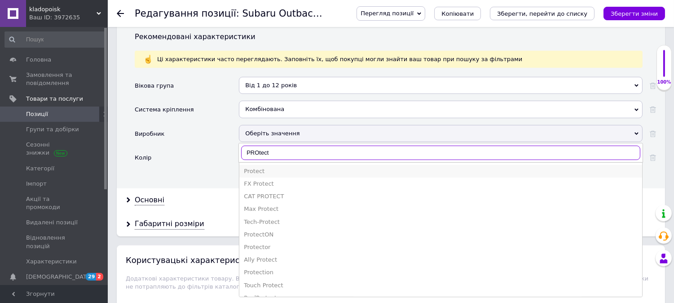
type input "PROtect"
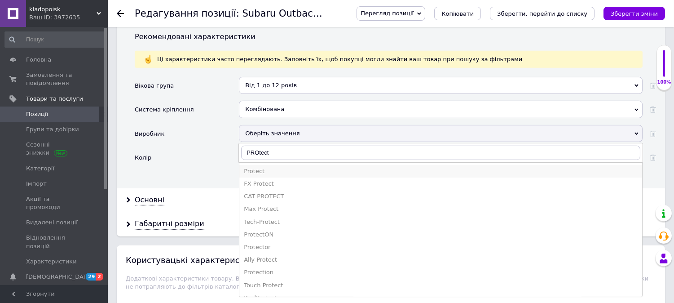
click at [280, 167] on div "Protect" at bounding box center [441, 171] width 394 height 8
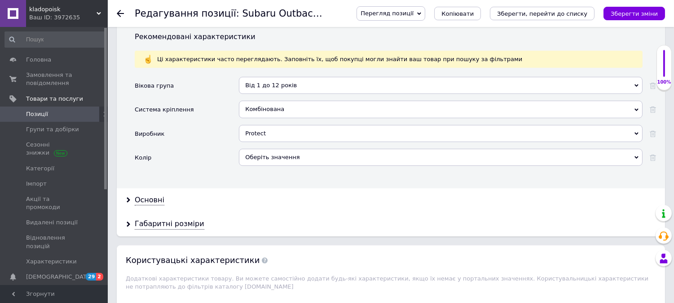
click at [286, 150] on div "Оберіть значення" at bounding box center [441, 157] width 404 height 17
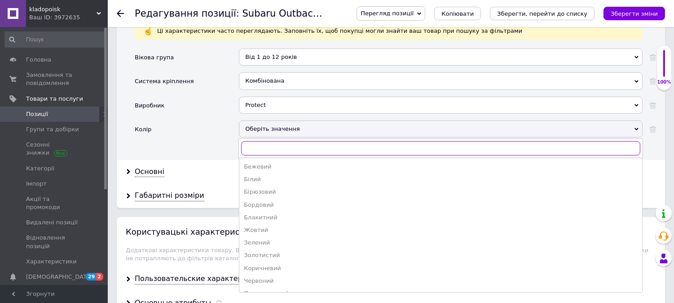
scroll to position [898, 0]
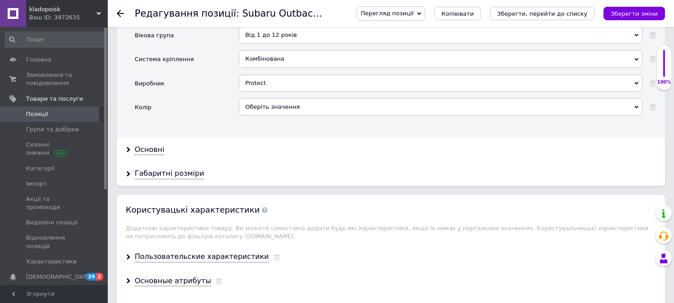
click at [220, 98] on div "Колір" at bounding box center [187, 110] width 104 height 24
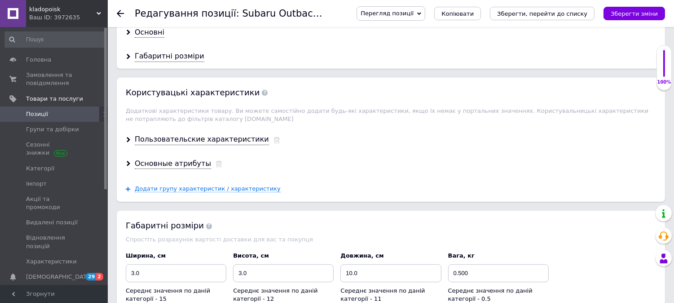
scroll to position [1048, 0]
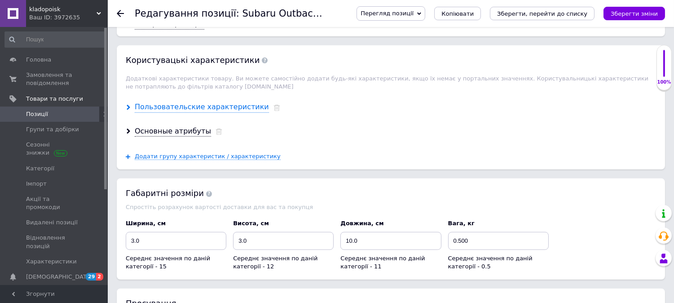
click at [214, 102] on div "Пользовательские характеристики" at bounding box center [202, 107] width 134 height 10
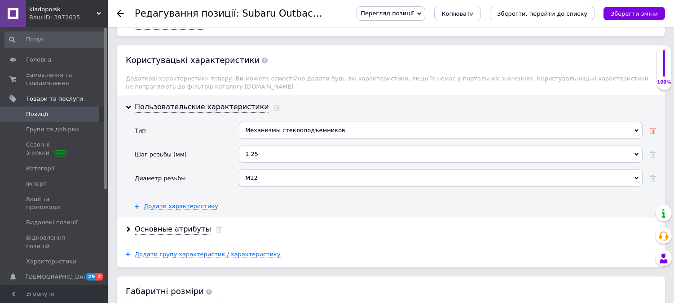
click at [653, 128] on icon at bounding box center [653, 131] width 6 height 6
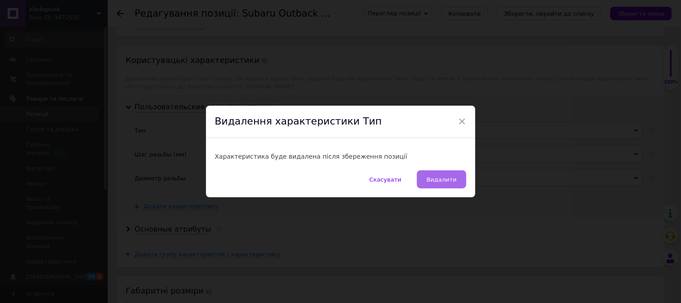
click at [454, 180] on span "Видалити" at bounding box center [442, 179] width 30 height 7
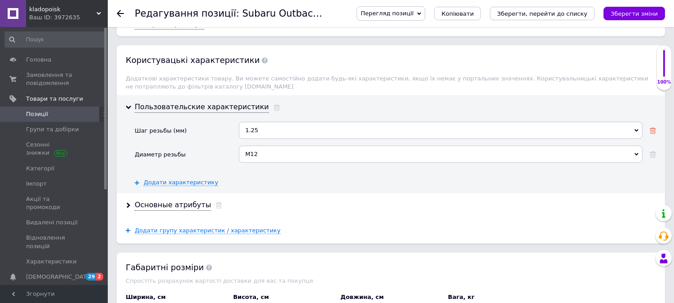
click at [651, 128] on use at bounding box center [653, 131] width 6 height 6
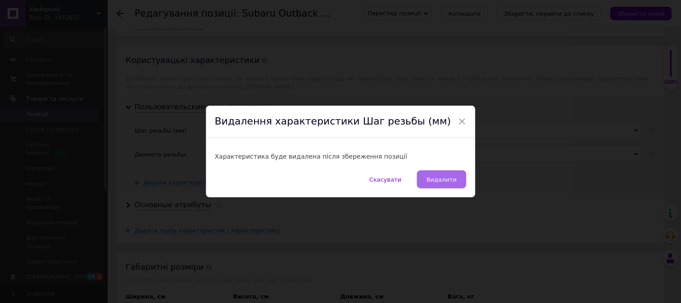
click at [447, 177] on span "Видалити" at bounding box center [442, 179] width 30 height 7
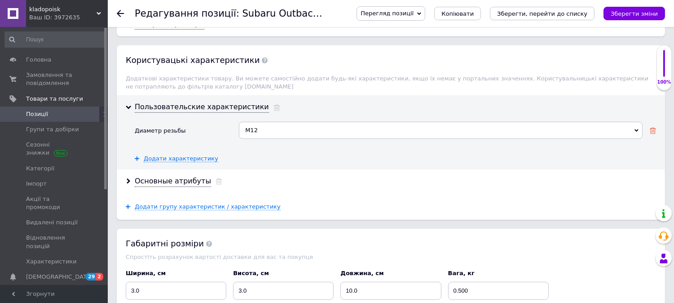
click at [655, 128] on use at bounding box center [653, 131] width 6 height 6
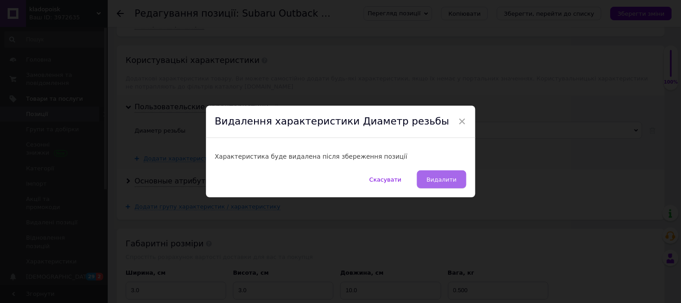
click at [446, 176] on span "Видалити" at bounding box center [442, 179] width 30 height 7
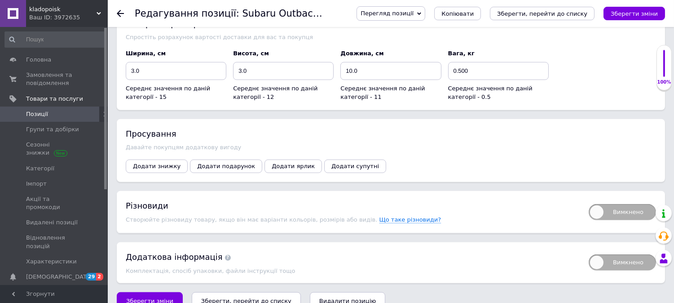
scroll to position [1205, 0]
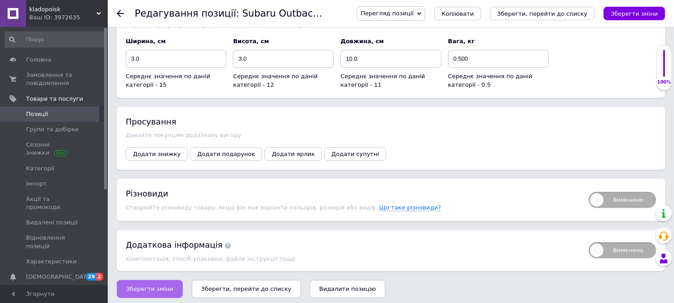
click at [152, 285] on span "Зберегти зміни" at bounding box center [149, 288] width 47 height 7
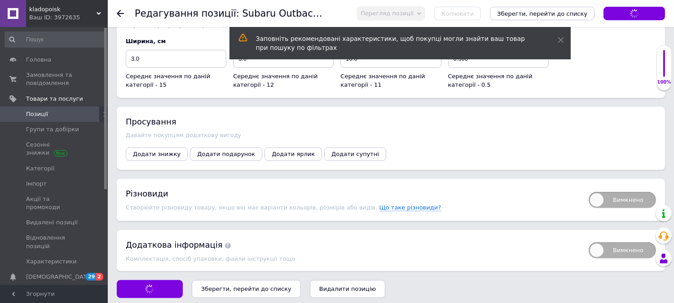
type input "Дитяче автокрісло PROtect babytrend"
type input "Детксое автокресло PROtect babytrend"
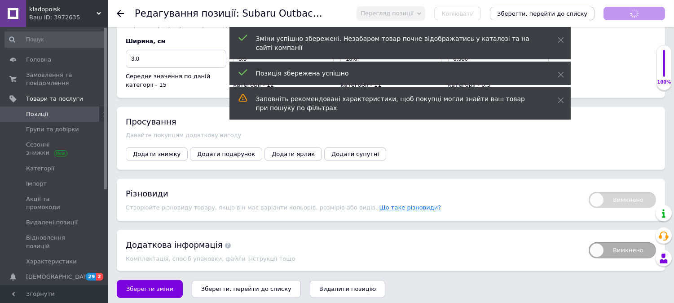
scroll to position [0, 0]
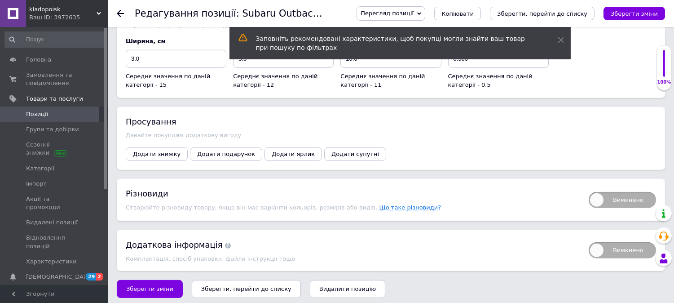
click at [66, 111] on span "Позиції" at bounding box center [54, 114] width 57 height 8
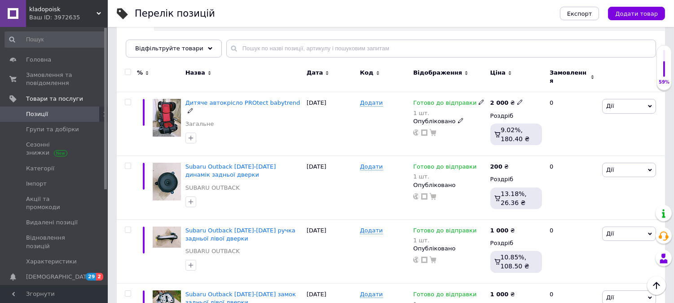
scroll to position [150, 0]
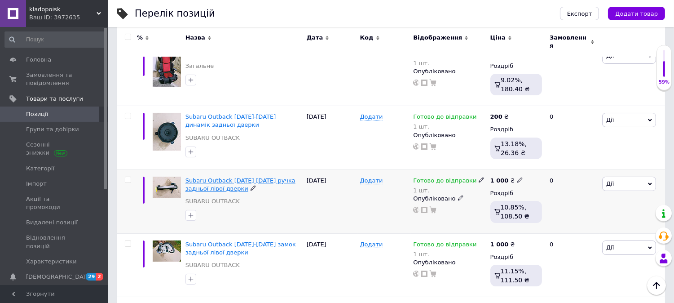
click at [258, 177] on span "Subaru Outback [DATE]-[DATE] ручка задньої лівої дверки" at bounding box center [240, 184] width 110 height 15
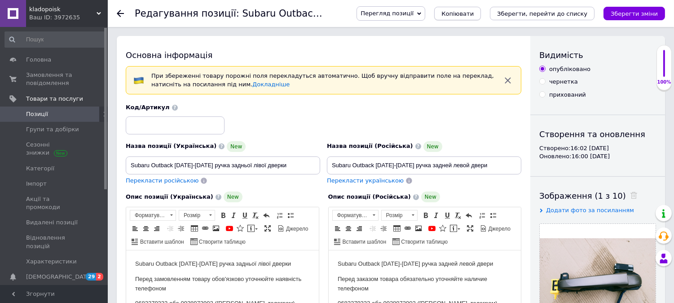
click at [474, 14] on span "Копіювати" at bounding box center [457, 13] width 32 height 7
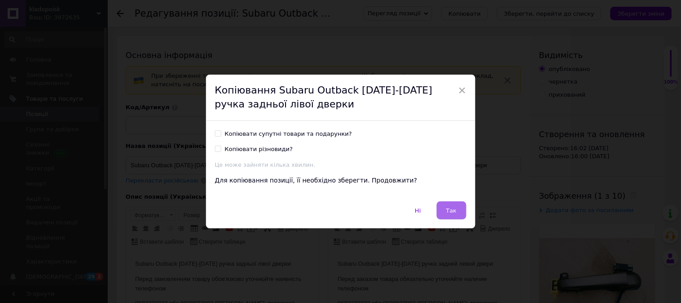
click at [454, 210] on span "Так" at bounding box center [451, 210] width 11 height 7
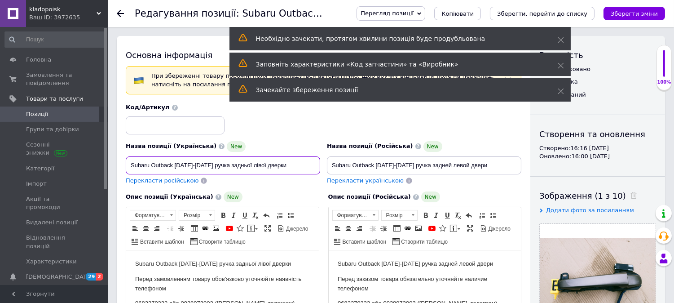
drag, startPoint x: 151, startPoint y: 165, endPoint x: 298, endPoint y: 163, distance: 147.3
click at [298, 163] on input "Subaru Outback [DATE]-[DATE] ручка задньої лівої дверки" at bounding box center [223, 165] width 194 height 18
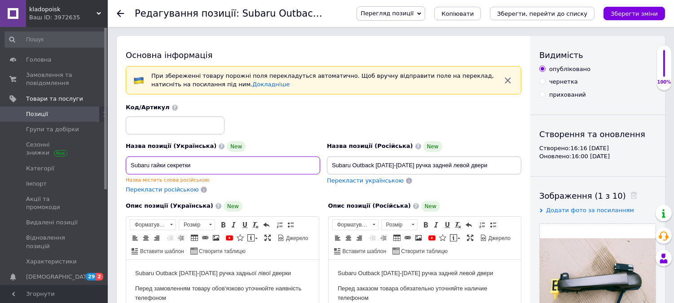
type input "Subaru гайки секретки"
click at [618, 74] on div "опубліковано чернетка прихований" at bounding box center [597, 82] width 117 height 34
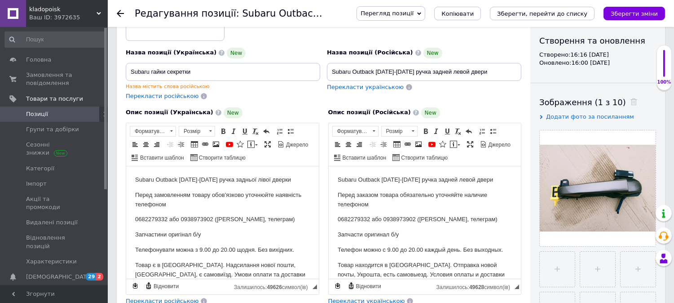
scroll to position [100, 0]
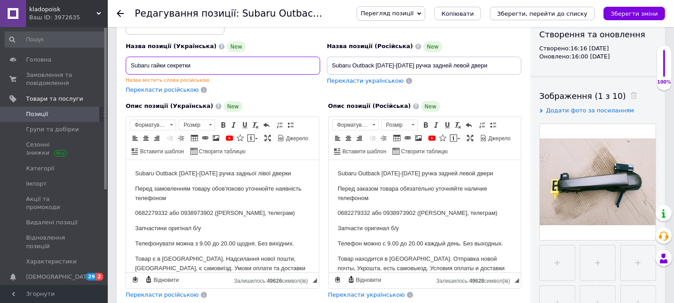
drag, startPoint x: 210, startPoint y: 62, endPoint x: 115, endPoint y: 62, distance: 94.3
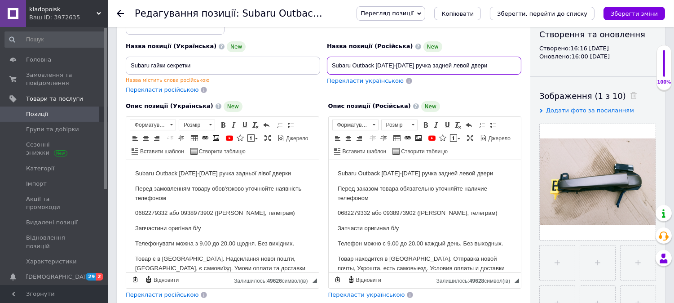
drag, startPoint x: 490, startPoint y: 65, endPoint x: 316, endPoint y: 64, distance: 174.3
click at [316, 64] on div "Назва позиції (Українська) New Subaru гайки секретки Назва містить слова російс…" at bounding box center [324, 48] width 402 height 97
paste input "[PERSON_NAME]"
type input "Subaru гайки секретки"
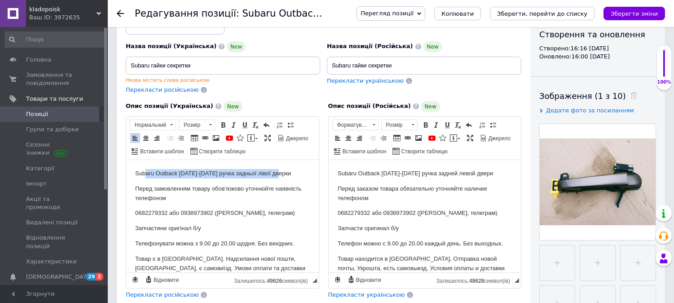
drag, startPoint x: 288, startPoint y: 171, endPoint x: 144, endPoint y: 164, distance: 143.9
click at [144, 164] on html "Subaru Outback [DATE]-[DATE] ручка задньої лівої дверки Перед замовленням товар…" at bounding box center [222, 240] width 193 height 162
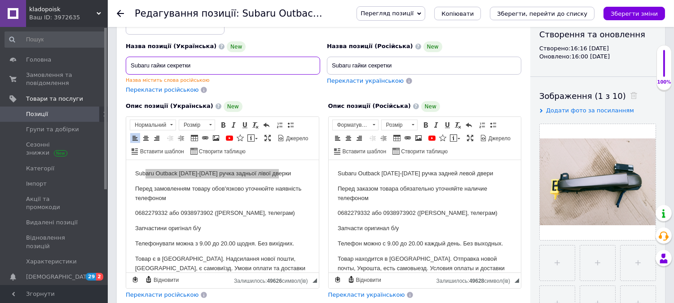
click at [137, 64] on input "Subaru гайки секретки" at bounding box center [223, 66] width 194 height 18
type input "[PERSON_NAME]"
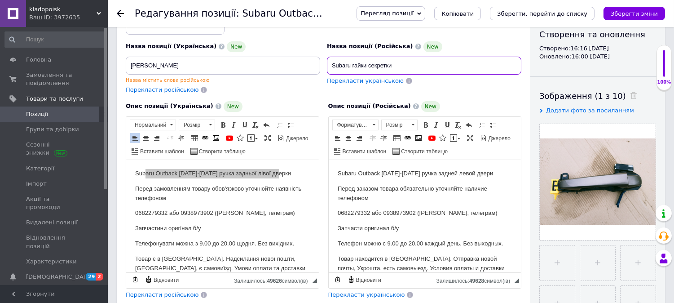
click at [334, 64] on input "Subaru гайки секретки" at bounding box center [424, 66] width 194 height 18
type input "[PERSON_NAME]"
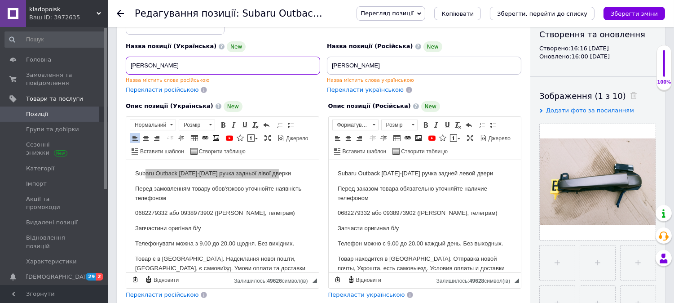
click at [198, 61] on input "[PERSON_NAME]" at bounding box center [223, 66] width 194 height 18
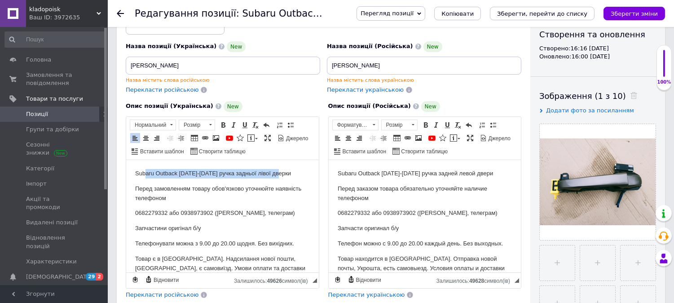
click at [259, 181] on body "Subaru Outback [DATE]-[DATE] ручка задньої лівої дверки Перед замовленням товар…" at bounding box center [222, 240] width 175 height 144
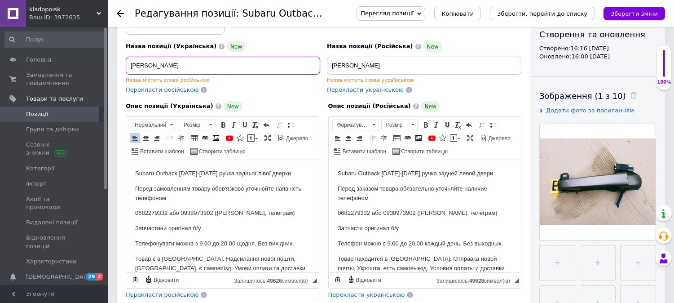
drag, startPoint x: 206, startPoint y: 63, endPoint x: 117, endPoint y: 63, distance: 88.9
click at [117, 63] on div "Основна інформація При збереженні товару порожні поля перекладуться автоматично…" at bounding box center [324, 232] width 414 height 592
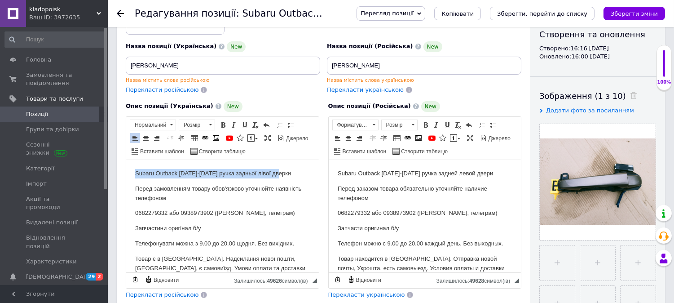
drag, startPoint x: 247, startPoint y: 171, endPoint x: 121, endPoint y: 167, distance: 126.3
click at [126, 167] on html "Subaru Outback [DATE]-[DATE] ручка задньої лівої дверки Перед замовленням товар…" at bounding box center [222, 240] width 193 height 162
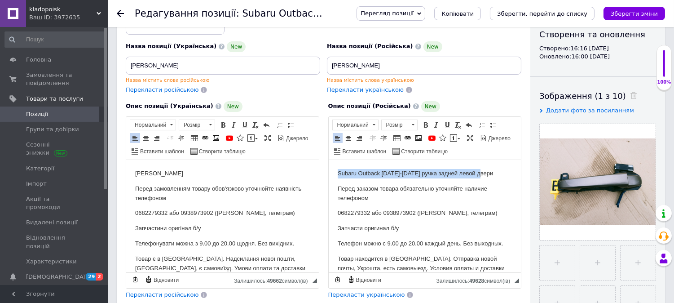
drag, startPoint x: 454, startPoint y: 171, endPoint x: 649, endPoint y: 341, distance: 259.4
click at [328, 168] on html "Subaru Outback [DATE]-[DATE] ручка задней левой двери Перед заказом товара обяз…" at bounding box center [424, 240] width 193 height 162
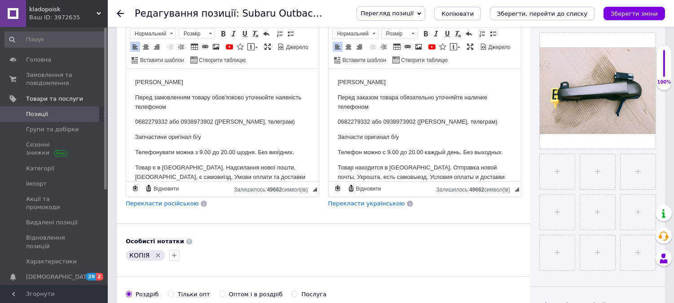
scroll to position [199, 0]
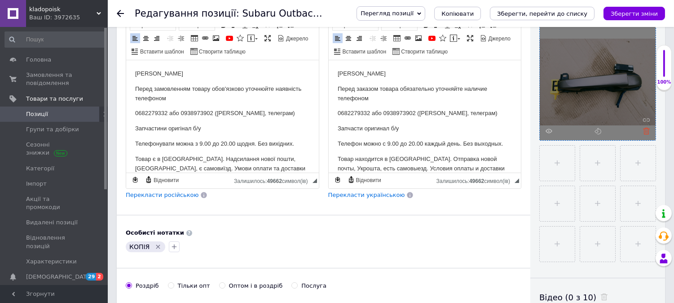
click at [648, 129] on icon at bounding box center [646, 131] width 7 height 7
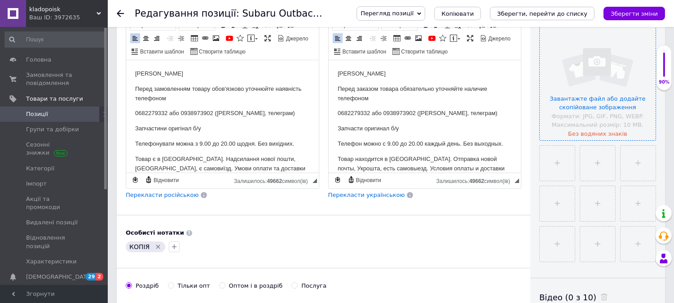
click at [594, 93] on input "file" at bounding box center [598, 82] width 116 height 116
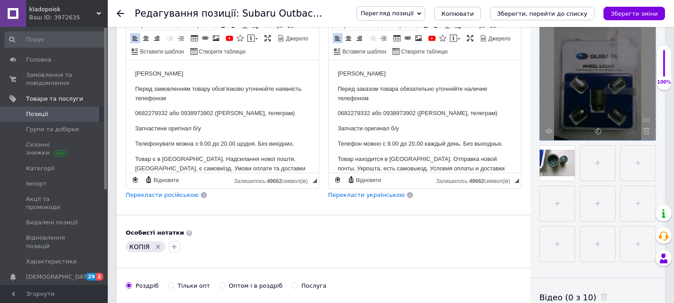
scroll to position [49, 0]
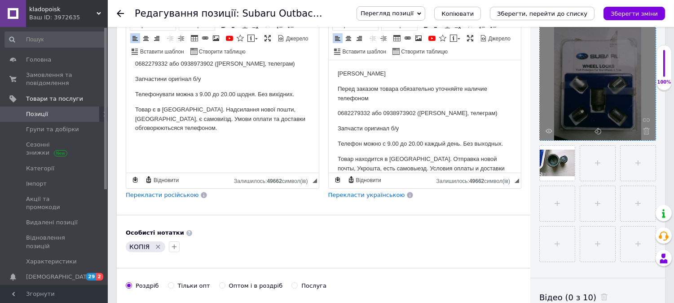
click at [156, 249] on icon "Видалити мітку" at bounding box center [158, 247] width 4 height 4
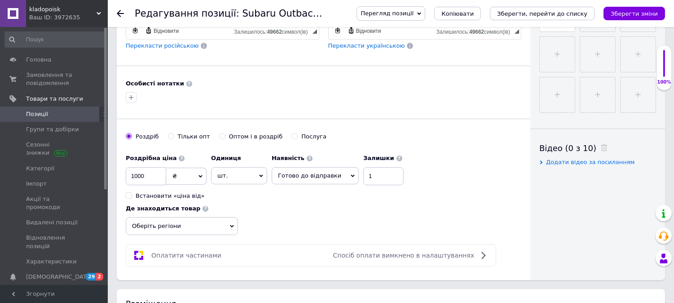
scroll to position [349, 0]
drag, startPoint x: 150, startPoint y: 190, endPoint x: 110, endPoint y: 191, distance: 40.9
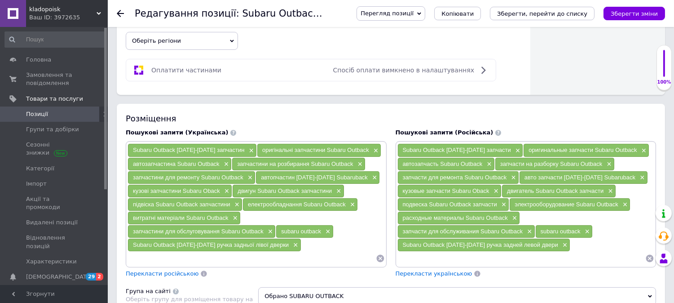
scroll to position [549, 0]
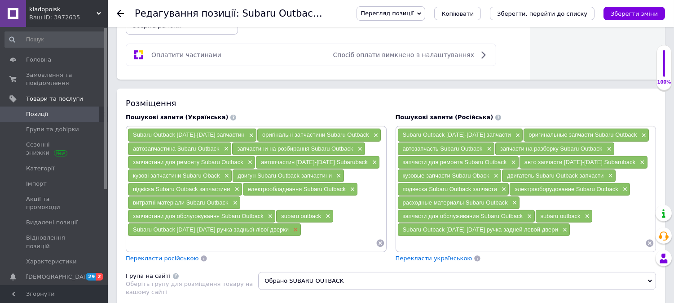
type input "1500"
click at [291, 226] on span "×" at bounding box center [294, 230] width 7 height 8
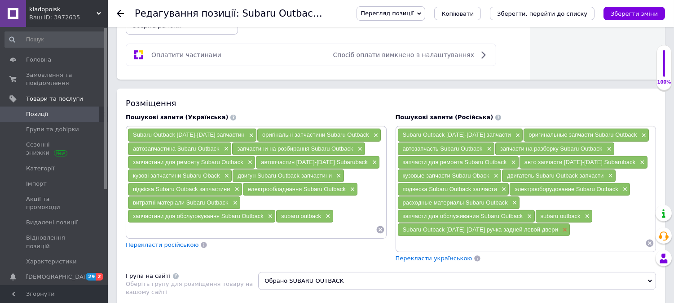
click at [560, 226] on span "×" at bounding box center [563, 230] width 7 height 8
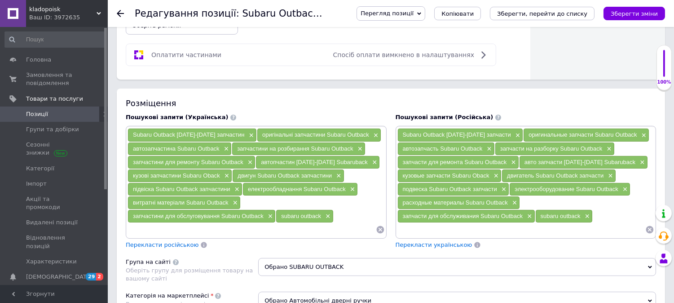
click at [532, 223] on input at bounding box center [521, 229] width 248 height 13
paste input "[PERSON_NAME]"
type input "[PERSON_NAME]"
click at [258, 223] on input at bounding box center [252, 229] width 248 height 13
paste input "[PERSON_NAME]"
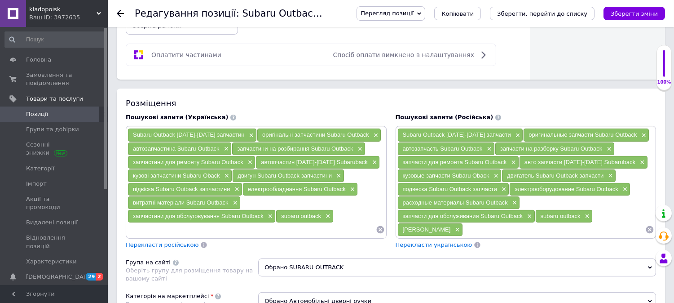
type input "[PERSON_NAME]"
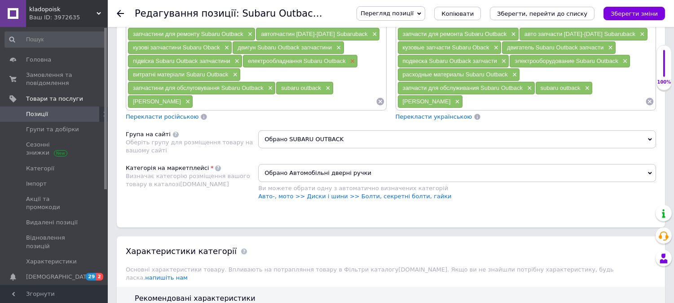
scroll to position [698, 0]
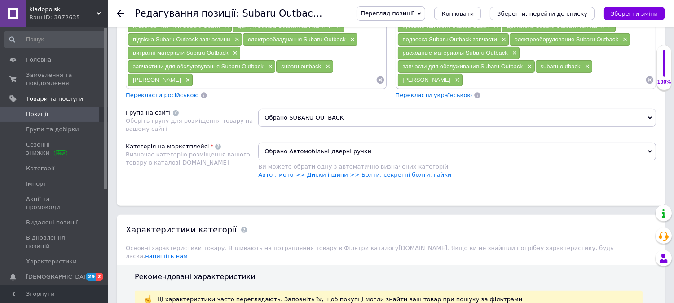
click at [406, 110] on span "Обрано SUBARU OUTBACK" at bounding box center [457, 118] width 398 height 18
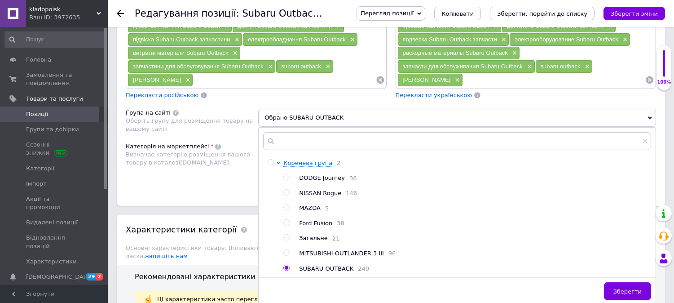
click at [287, 234] on input "radio" at bounding box center [286, 237] width 6 height 6
radio input "true"
radio input "false"
click at [631, 290] on span "Зберегти" at bounding box center [627, 291] width 28 height 7
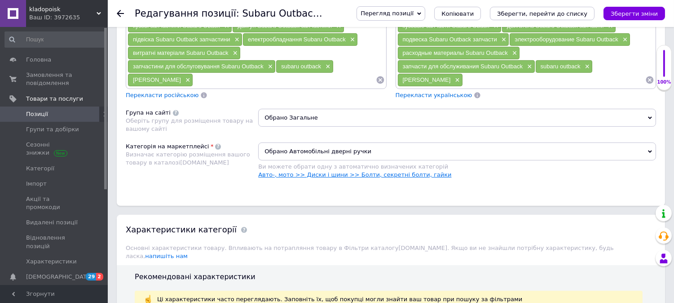
click at [379, 171] on link "Авто-, мото >> Диски і шини >> Болти, секретні болти, гайки" at bounding box center [354, 174] width 193 height 7
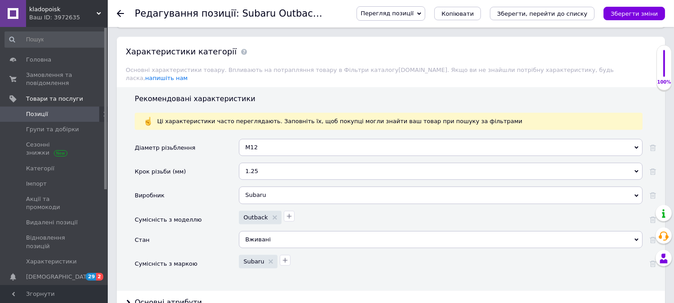
scroll to position [898, 0]
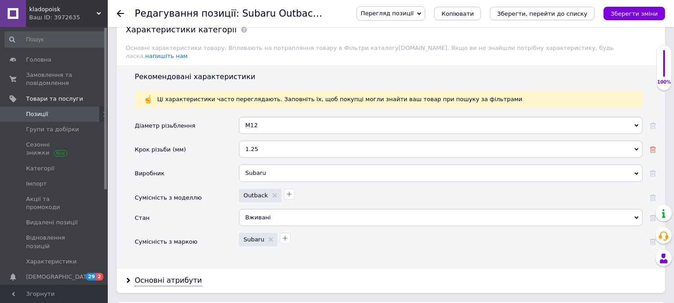
click at [653, 146] on icon at bounding box center [653, 149] width 6 height 6
click at [653, 123] on icon at bounding box center [653, 126] width 6 height 6
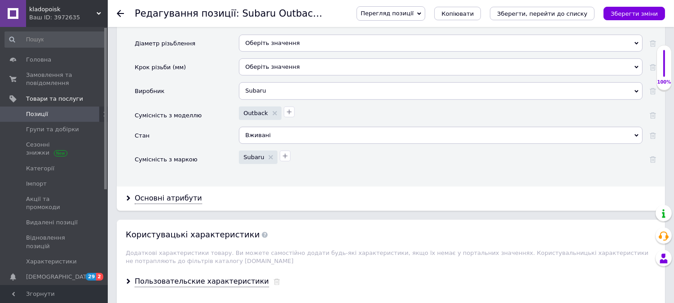
scroll to position [998, 0]
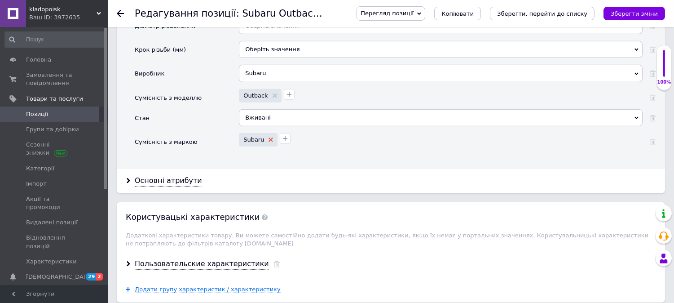
click at [269, 137] on use at bounding box center [271, 139] width 4 height 4
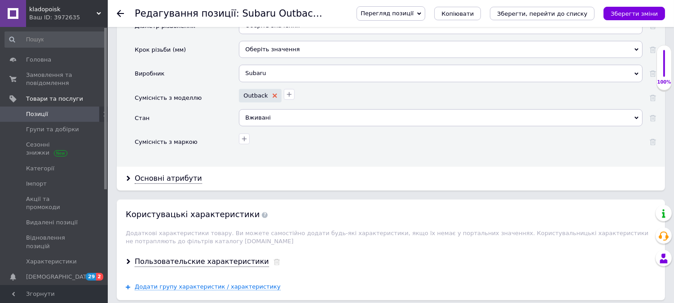
click at [273, 93] on use at bounding box center [275, 95] width 4 height 4
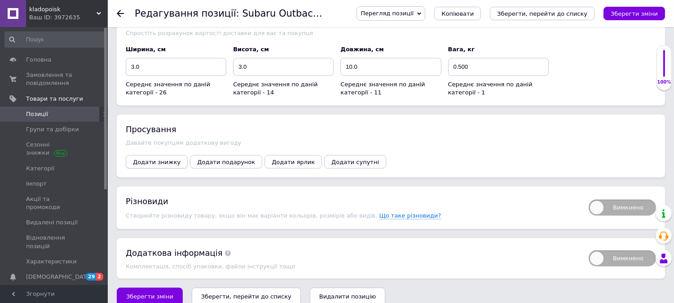
scroll to position [1300, 0]
click at [141, 292] on span "Зберегти зміни" at bounding box center [149, 295] width 47 height 7
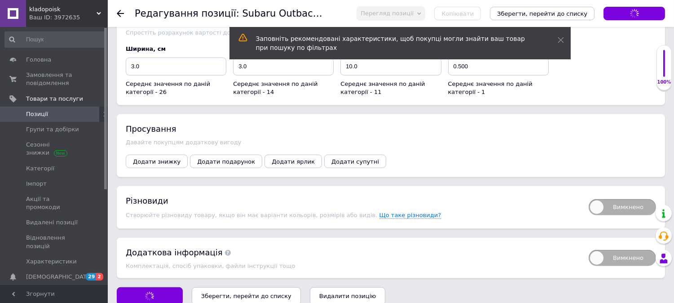
type input "[PERSON_NAME]"
click at [41, 114] on span "Позиції" at bounding box center [37, 114] width 22 height 8
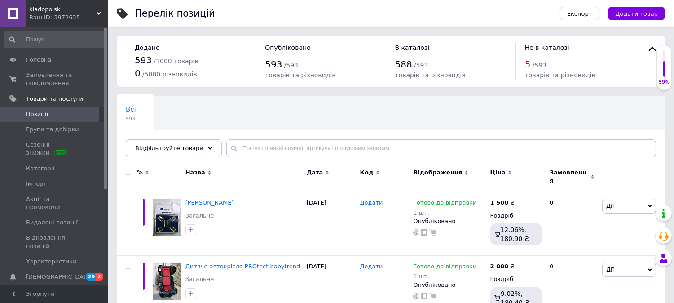
click at [591, 118] on div "Всі 593 Ok Відфільтровано... Зберегти" at bounding box center [391, 131] width 548 height 74
click at [622, 120] on div "Всі 593 Ok Відфільтровано... Зберегти" at bounding box center [391, 131] width 548 height 74
click at [255, 145] on input "text" at bounding box center [441, 148] width 430 height 18
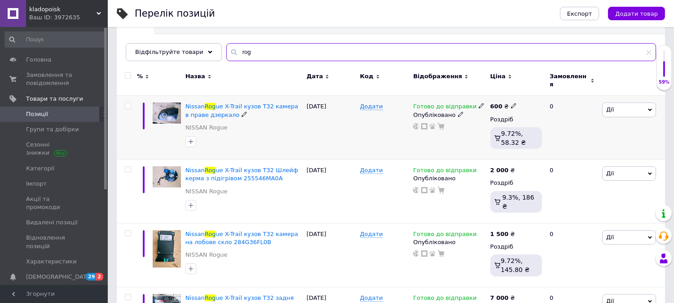
scroll to position [100, 0]
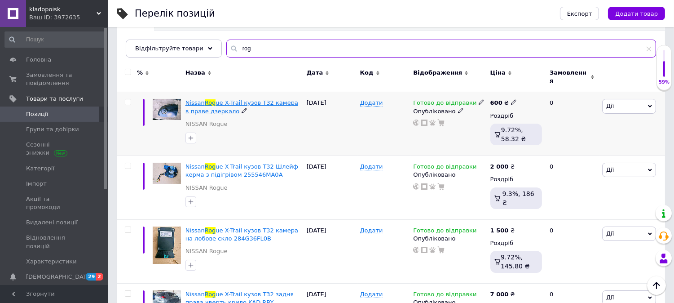
type input "rog"
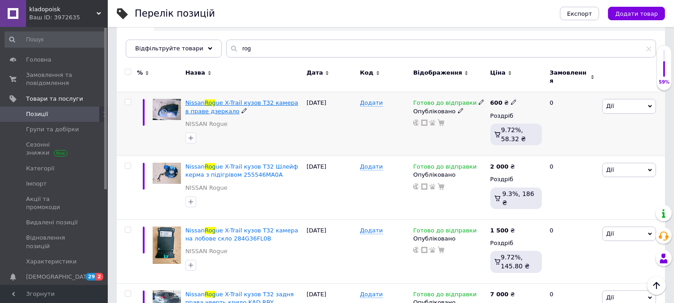
click at [194, 99] on span "Nissan" at bounding box center [194, 102] width 19 height 7
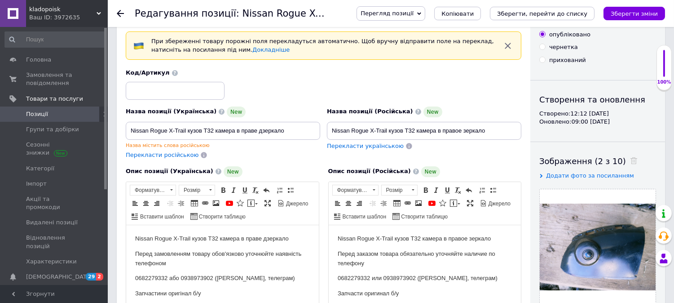
scroll to position [50, 0]
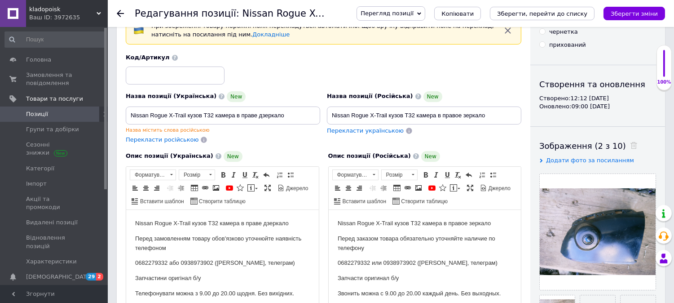
click at [190, 132] on div "Назва містить слова російською" at bounding box center [223, 130] width 194 height 7
click at [164, 131] on div "Назва містить слова російською" at bounding box center [223, 130] width 194 height 7
click at [339, 131] on span "Перекласти українською" at bounding box center [365, 130] width 77 height 7
click at [304, 132] on div "Назва містить слова російською" at bounding box center [223, 130] width 194 height 7
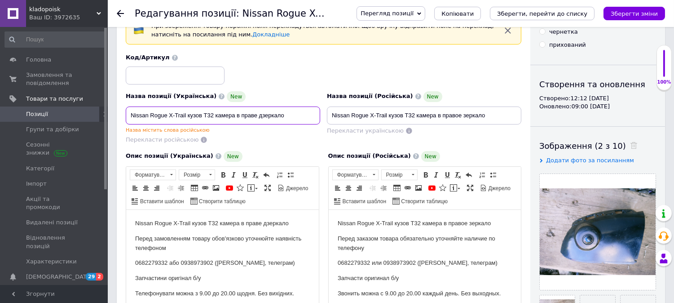
click at [300, 115] on input "Nissan Rogue X-Trail кузов Т32 камера в праве дзеркало" at bounding box center [223, 115] width 194 height 18
click at [474, 13] on span "Копіювати" at bounding box center [457, 13] width 32 height 7
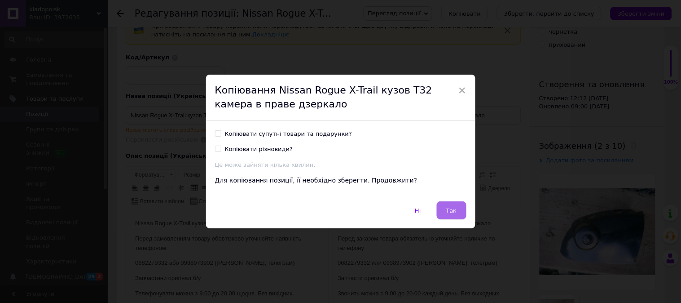
click at [450, 208] on span "Так" at bounding box center [451, 210] width 11 height 7
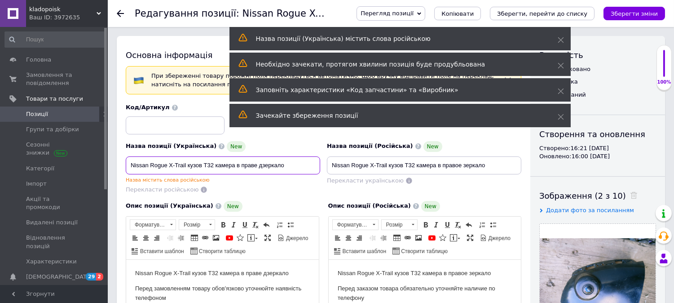
drag, startPoint x: 216, startPoint y: 164, endPoint x: 299, endPoint y: 164, distance: 82.6
click at [299, 164] on input "Nissan Rogue X-Trail кузов Т32 камера в праве дзеркало" at bounding box center [223, 165] width 194 height 18
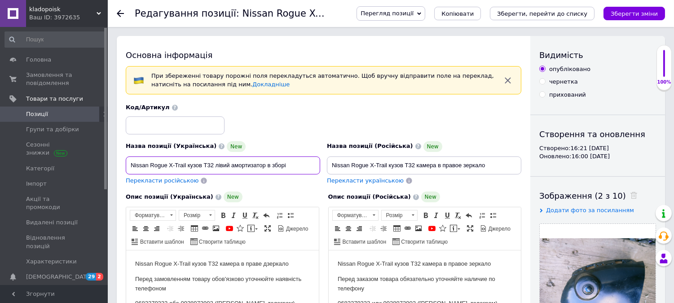
type input "Nissan Rogue X-Trail кузов Т32 лівий амортизатор в зборі"
click at [171, 177] on span "Перекласти російською" at bounding box center [162, 180] width 73 height 7
type input "Nissan Rogue X-Trail кузов Т32 левый амортизатор в сборе"
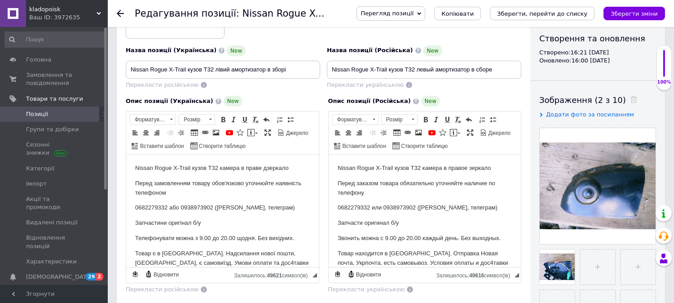
scroll to position [100, 0]
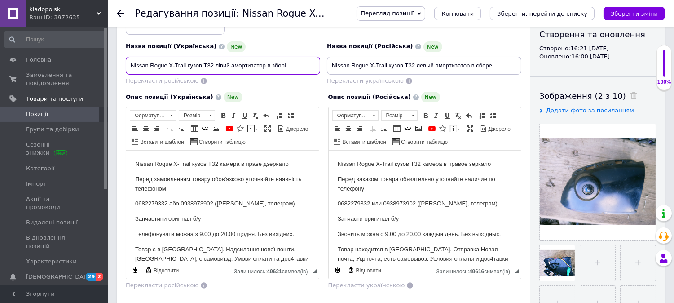
drag, startPoint x: 299, startPoint y: 62, endPoint x: 115, endPoint y: 63, distance: 183.2
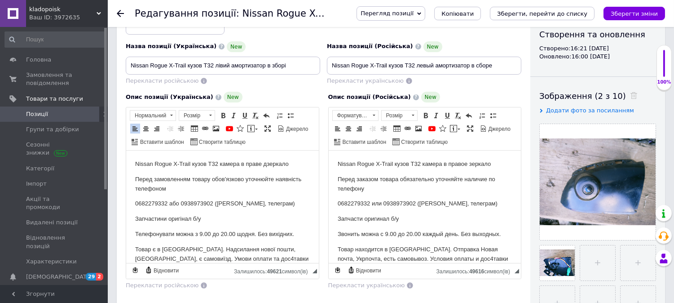
drag, startPoint x: 282, startPoint y: 162, endPoint x: 118, endPoint y: 163, distance: 163.5
click at [126, 163] on html "Nissan Rogue X-Trail кузов Т32 камера в праве дзеркало Перед замовленням товару…" at bounding box center [222, 231] width 193 height 162
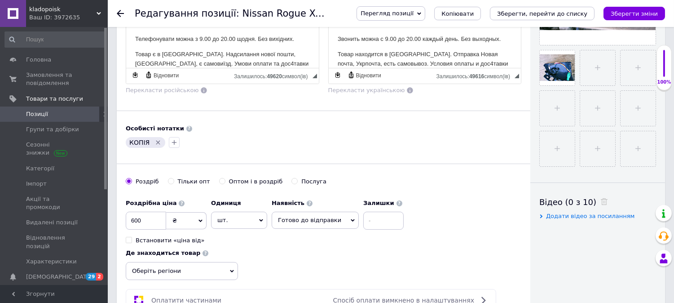
scroll to position [299, 0]
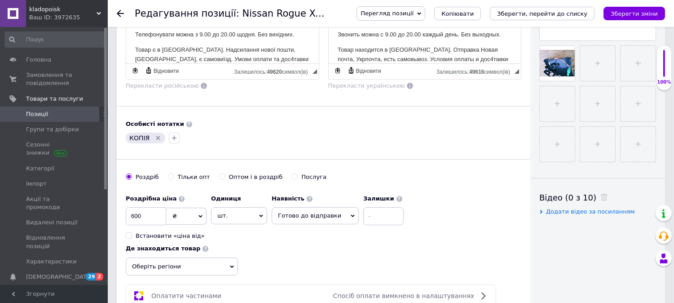
click at [156, 140] on icon "Видалити мітку" at bounding box center [158, 138] width 4 height 4
drag, startPoint x: 150, startPoint y: 232, endPoint x: 115, endPoint y: 225, distance: 35.7
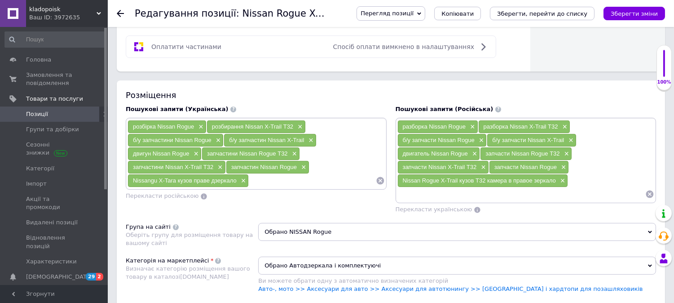
scroll to position [549, 0]
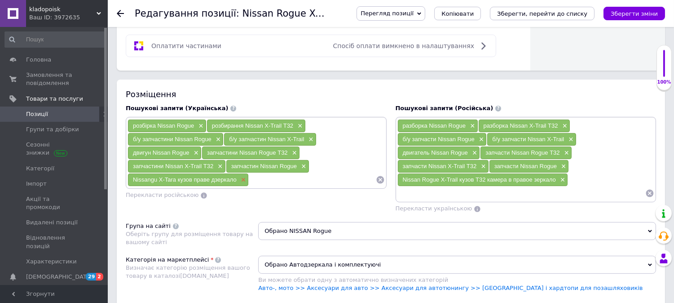
type input "2500"
click at [239, 181] on span "×" at bounding box center [242, 180] width 7 height 8
click at [243, 180] on input at bounding box center [252, 179] width 248 height 13
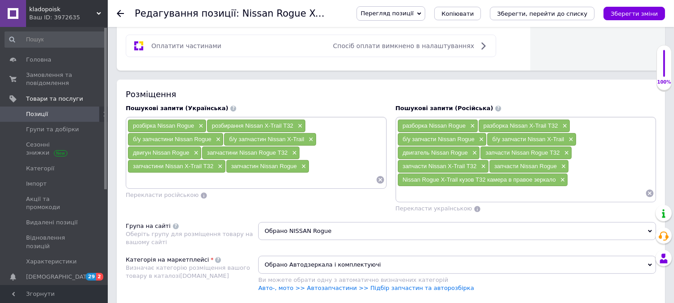
paste input "Nissan Rogue X-Trail кузов Т32 лівий амортизатор в зборі"
type input "Nissan Rogue X-Trail кузов Т32 лівий амортизатор в зборі"
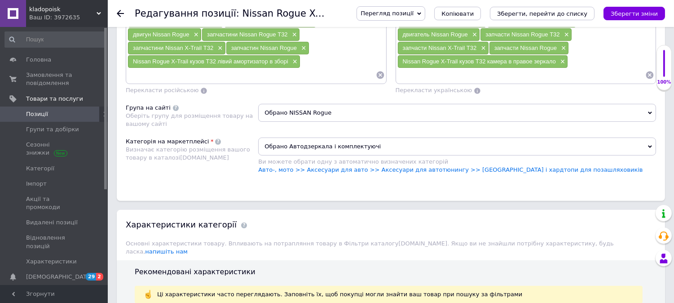
scroll to position [698, 0]
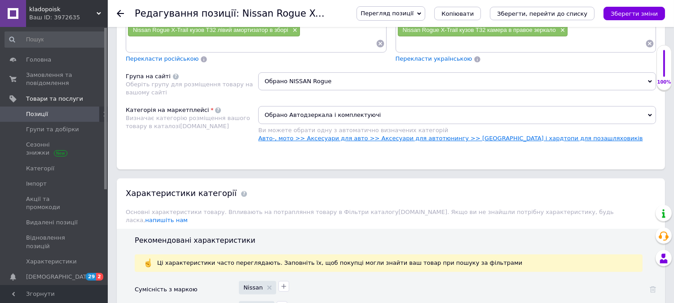
click at [400, 140] on link "Авто-, мото >> Аксесуари для авто >> Аксесуари для автотюнингу >> [GEOGRAPHIC_D…" at bounding box center [450, 138] width 384 height 7
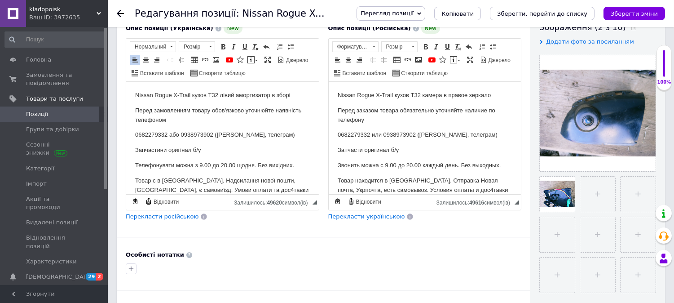
scroll to position [100, 0]
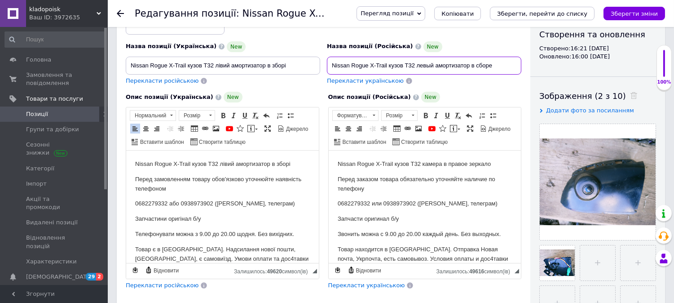
drag, startPoint x: 502, startPoint y: 66, endPoint x: 322, endPoint y: 64, distance: 179.2
click at [324, 64] on div "Назва позиції (Російська) New Nissan Rogue X-Trail кузов Т32 левый амортизатор …" at bounding box center [424, 63] width 201 height 51
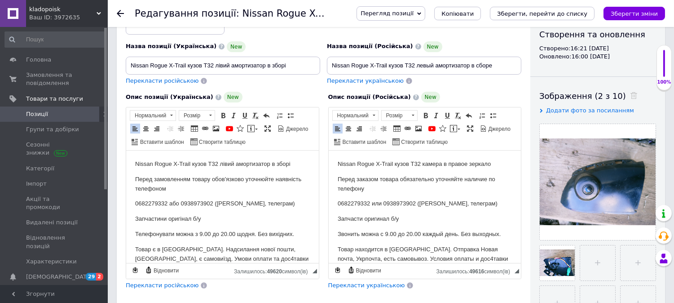
drag, startPoint x: 495, startPoint y: 163, endPoint x: 325, endPoint y: 157, distance: 170.8
click at [328, 157] on html "Nissan Rogue X-Trail кузов Т32 камера в правое зеркало Перед заказом товара обя…" at bounding box center [424, 231] width 193 height 162
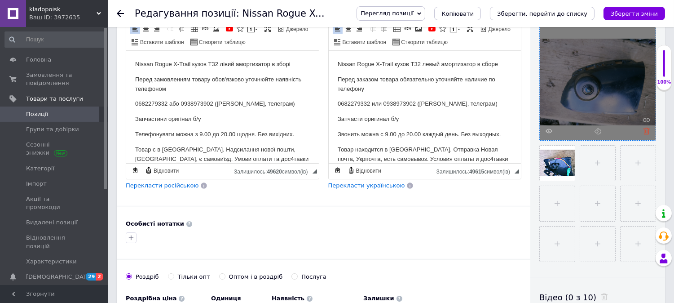
click at [645, 129] on icon at bounding box center [646, 131] width 7 height 7
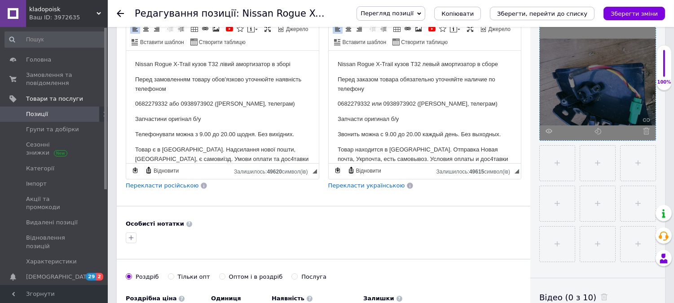
click at [645, 129] on icon at bounding box center [646, 131] width 7 height 7
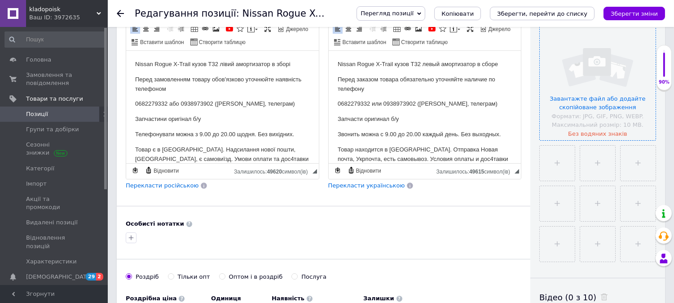
click at [602, 100] on input "file" at bounding box center [598, 82] width 116 height 116
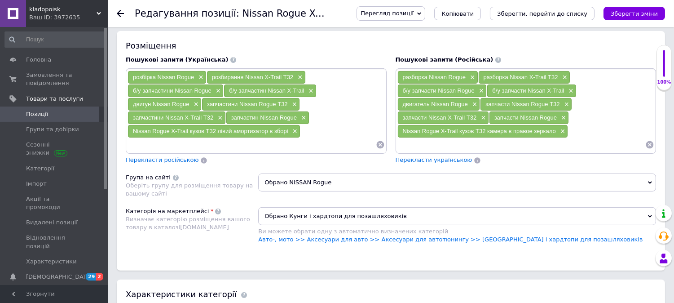
scroll to position [599, 0]
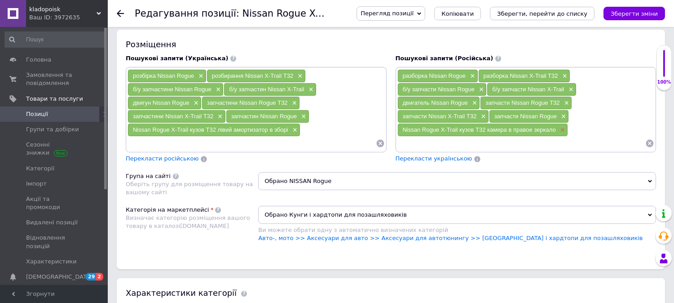
click at [562, 130] on span "×" at bounding box center [561, 130] width 7 height 8
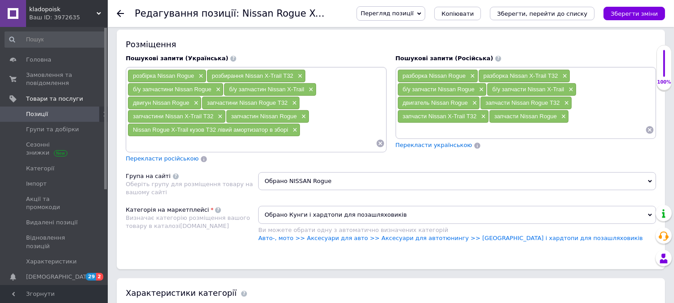
click at [556, 130] on input at bounding box center [521, 129] width 248 height 13
paste input "Nissan Rogue X-Trail кузов Т32 левый амортизатор в сборе"
type input "Nissan Rogue X-Trail кузов Т32 левый амортизатор в сборе"
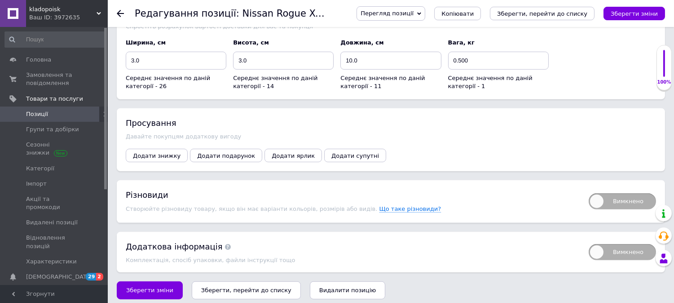
scroll to position [1277, 0]
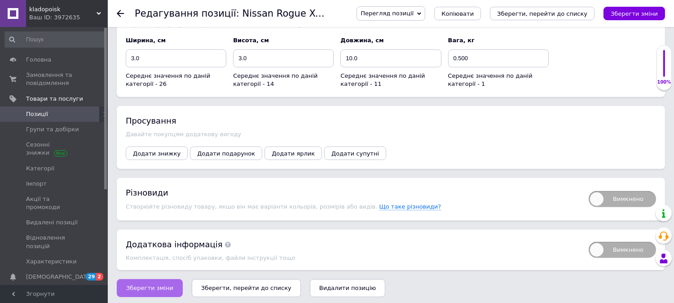
click at [142, 287] on span "Зберегти зміни" at bounding box center [149, 287] width 47 height 7
click at [582, 132] on div "Давайте покупцям додаткову вигоду" at bounding box center [391, 134] width 530 height 7
click at [467, 13] on span "Копіювати" at bounding box center [457, 13] width 32 height 7
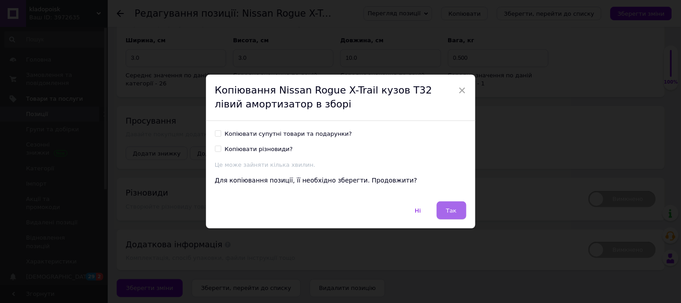
click at [458, 210] on button "Так" at bounding box center [452, 210] width 30 height 18
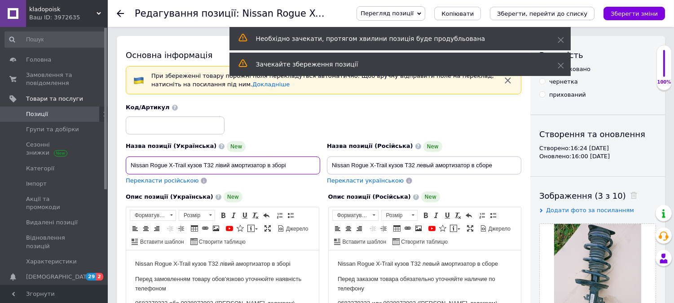
drag, startPoint x: 168, startPoint y: 165, endPoint x: 186, endPoint y: 166, distance: 18.0
click at [186, 166] on input "Nissan Rogue X-Trail кузов Т32 лівий амортизатор в зборі" at bounding box center [223, 165] width 194 height 18
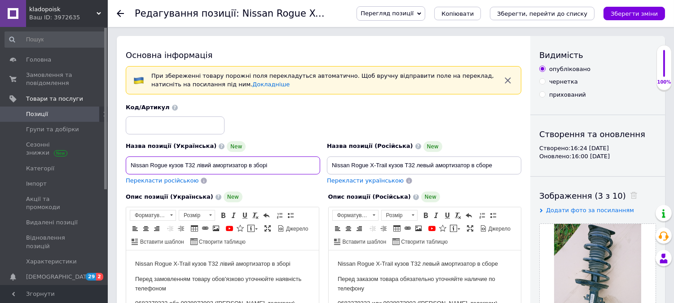
drag, startPoint x: 196, startPoint y: 165, endPoint x: 304, endPoint y: 176, distance: 108.8
click at [304, 176] on div "Назва позиції (Українська) New Nissan Rogue кузов Т32 лівий амортизатор в зборі…" at bounding box center [223, 162] width 201 height 51
type input "Nissan Rogue кузов Т32 клапанна кришка двигуна 2.5 QR25"
click at [159, 181] on span "Перекласти російською" at bounding box center [162, 180] width 73 height 7
type input "Nissan Rogue кузов Т32 клапанная крышка двигателя 2.5 QR25"
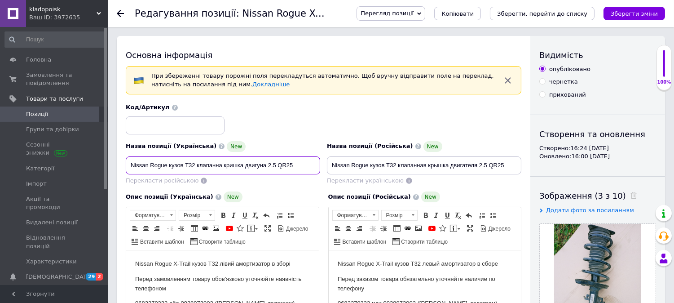
drag, startPoint x: 304, startPoint y: 165, endPoint x: 114, endPoint y: 159, distance: 190.0
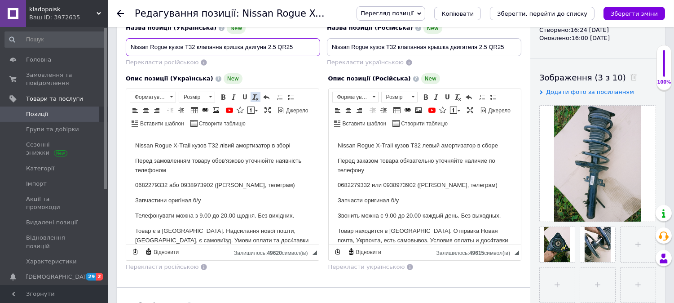
scroll to position [150, 0]
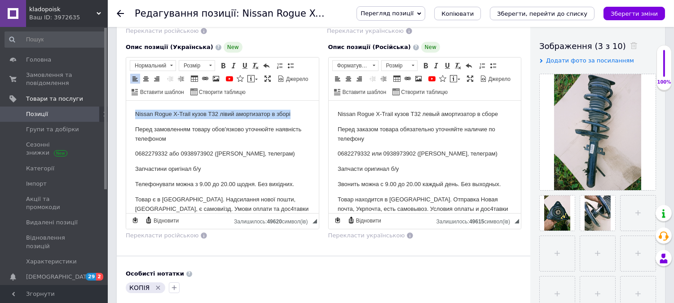
drag, startPoint x: 301, startPoint y: 112, endPoint x: 240, endPoint y: 223, distance: 126.4
click at [126, 108] on html "Nissan Rogue X-Trail кузов Т32 лівий амортизатор в зборі Перед замовленням това…" at bounding box center [222, 182] width 193 height 162
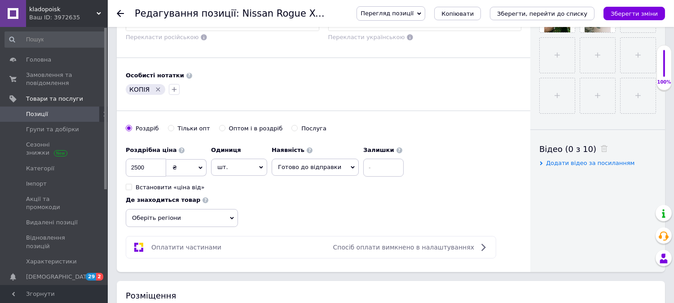
scroll to position [349, 0]
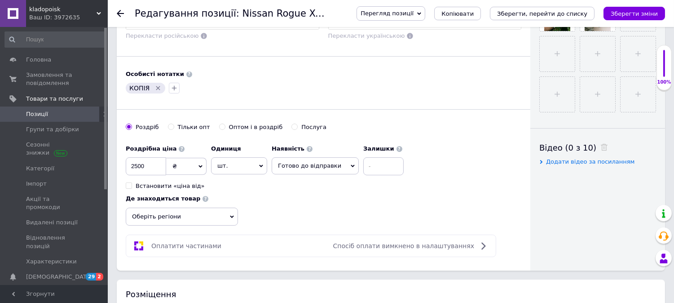
click at [157, 92] on icon "Видалити мітку" at bounding box center [157, 87] width 7 height 7
drag, startPoint x: 154, startPoint y: 177, endPoint x: 118, endPoint y: 169, distance: 37.2
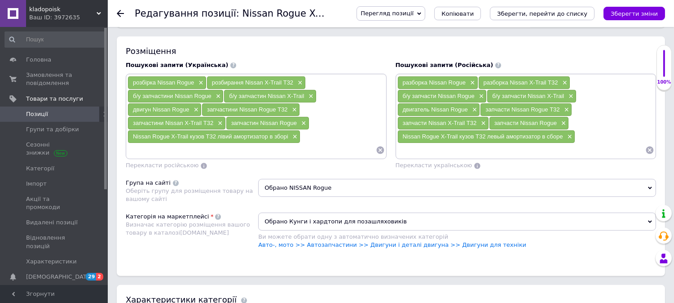
scroll to position [599, 0]
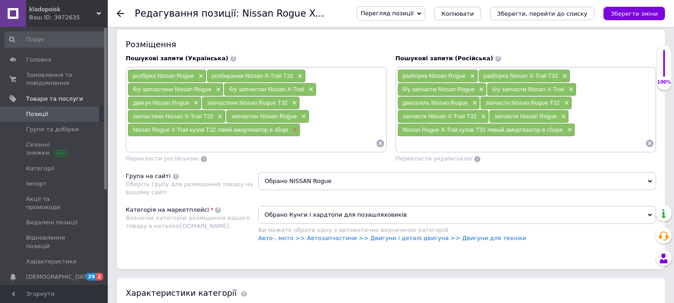
type input "1000"
click at [296, 129] on span "×" at bounding box center [294, 130] width 7 height 8
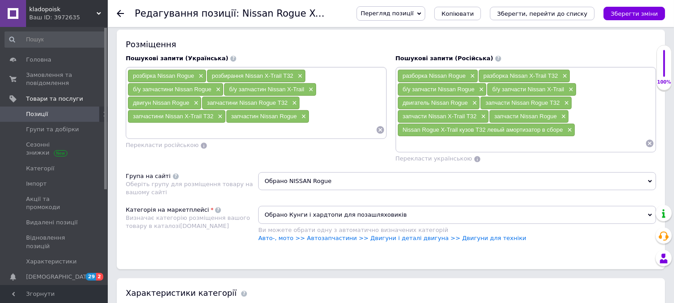
click at [296, 129] on input at bounding box center [252, 129] width 248 height 13
paste input "Nissan Rogue кузов Т32 клапанна кришка двигуна 2.5 QR25"
type input "Nissan Rogue кузов Т32 клапанна кришка двигуна 2.5 QR25"
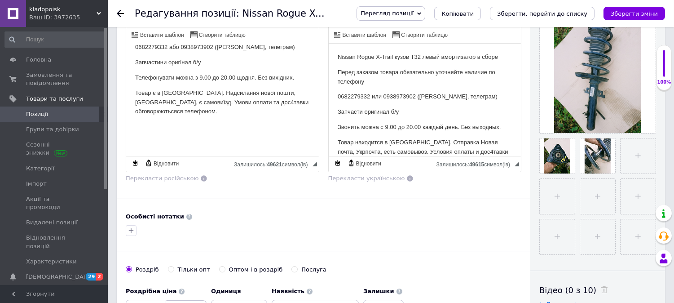
scroll to position [100, 0]
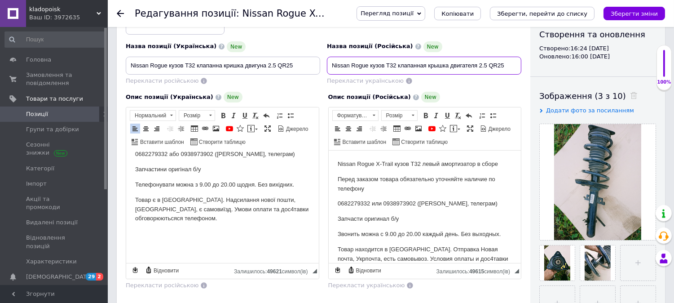
drag, startPoint x: 510, startPoint y: 63, endPoint x: 322, endPoint y: 65, distance: 188.6
click at [322, 65] on div "Назва позиції (Українська) New Nissan Rogue кузов Т32 клапанна кришка двигуна 2…" at bounding box center [324, 44] width 402 height 88
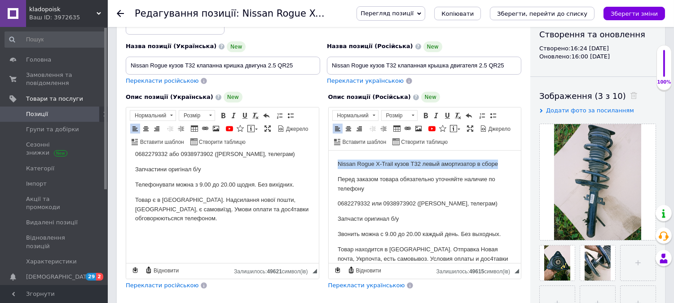
drag, startPoint x: 466, startPoint y: 161, endPoint x: 513, endPoint y: 158, distance: 47.7
click at [328, 158] on html "Nissan Rogue X-Trail кузов Т32 левый амортизатор в сборе Перед заказом товара о…" at bounding box center [424, 231] width 193 height 162
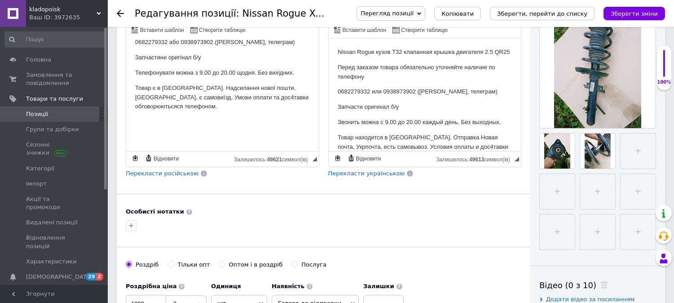
scroll to position [249, 0]
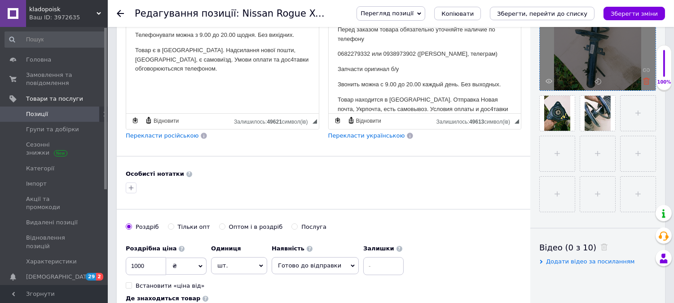
click at [647, 81] on use at bounding box center [646, 81] width 7 height 7
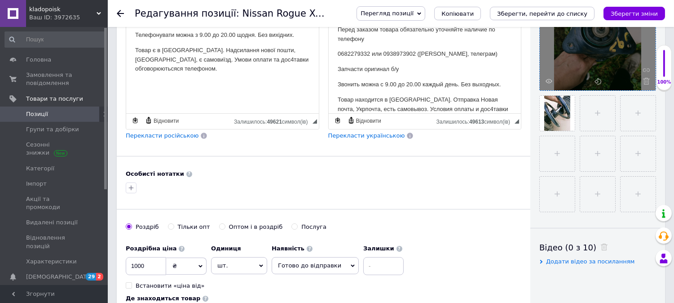
click at [647, 81] on use at bounding box center [646, 81] width 7 height 7
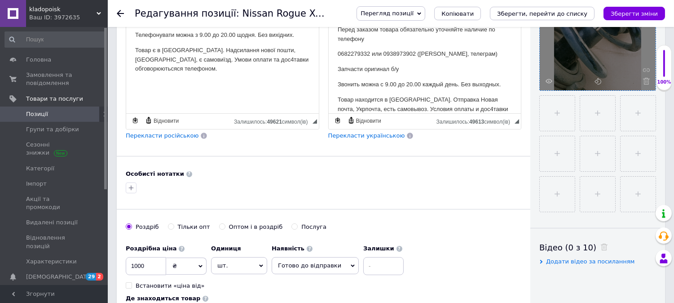
click at [647, 81] on use at bounding box center [646, 81] width 7 height 7
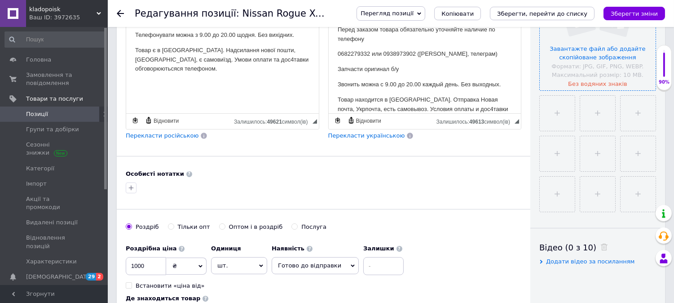
click at [609, 57] on input "file" at bounding box center [598, 32] width 116 height 116
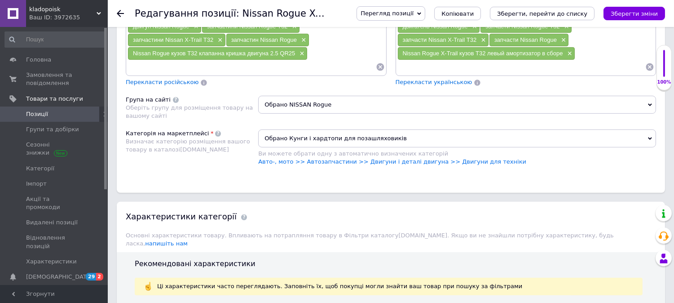
scroll to position [698, 0]
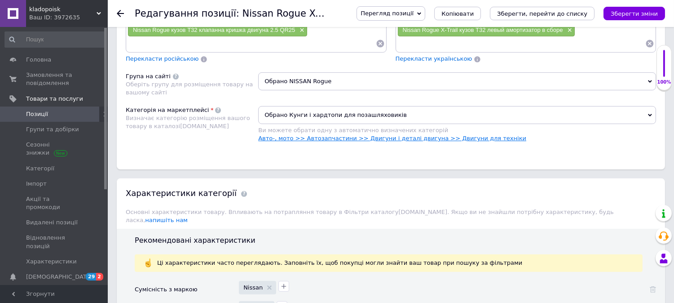
click at [468, 139] on link "Авто-, мото >> Автозапчастини >> Двигуни і деталі двигуна >> Двигуни для техніки" at bounding box center [392, 138] width 268 height 7
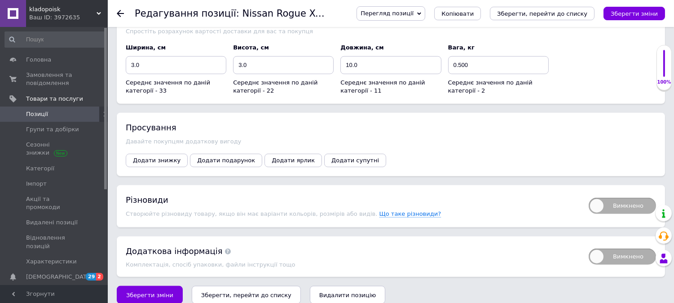
scroll to position [1326, 0]
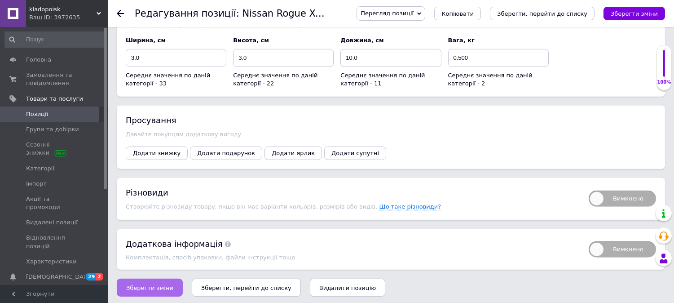
click at [156, 284] on span "Зберегти зміни" at bounding box center [149, 287] width 47 height 7
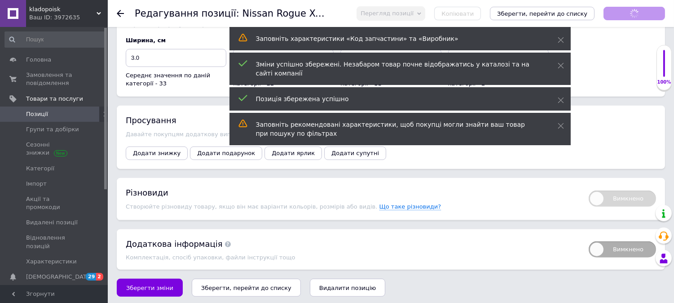
scroll to position [9, 0]
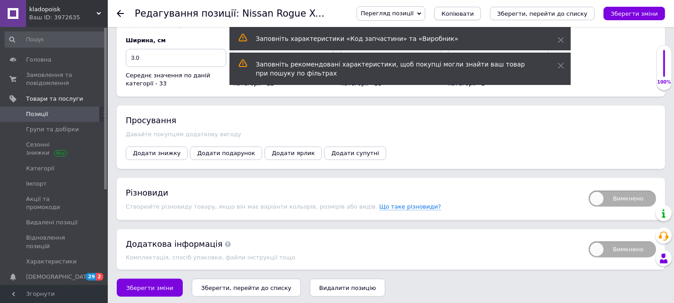
click at [474, 14] on span "Копіювати" at bounding box center [457, 13] width 32 height 7
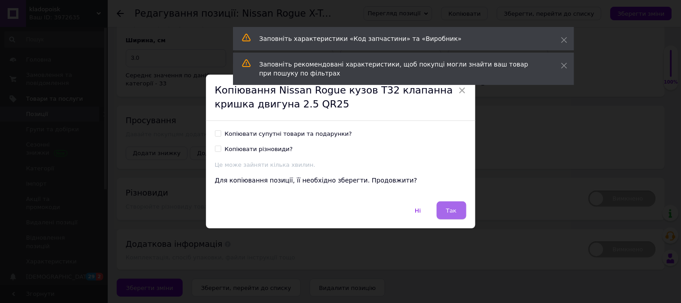
click at [447, 209] on span "Так" at bounding box center [451, 210] width 11 height 7
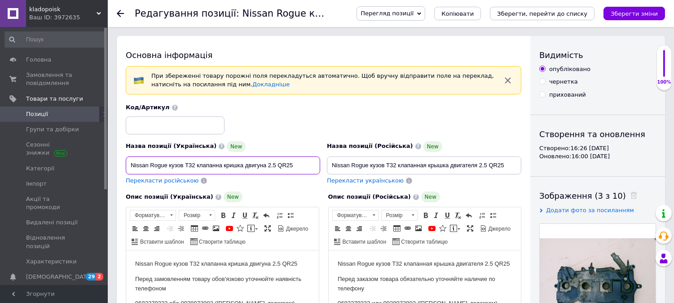
drag, startPoint x: 244, startPoint y: 165, endPoint x: 198, endPoint y: 160, distance: 47.0
click at [198, 160] on input "Nissan Rogue кузов Т32 клапанна кришка двигуна 2.5 QR25" at bounding box center [223, 165] width 194 height 18
type input "Nissan Rogue кузов Т32 масляний піддон двигуна 2.5 QR25"
click at [173, 181] on span "Перекласти російською" at bounding box center [162, 180] width 73 height 7
type input "Nissan Rogue кузов Т32 масляный поддон двигателя 2.5 QR25"
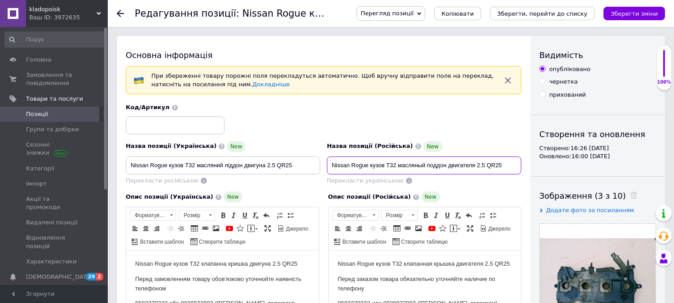
drag, startPoint x: 511, startPoint y: 165, endPoint x: 316, endPoint y: 162, distance: 194.9
click at [316, 162] on div "Назва позиції (Українська) New Nissan Rogue кузов Т32 масляний піддон двигуна 2…" at bounding box center [324, 144] width 402 height 88
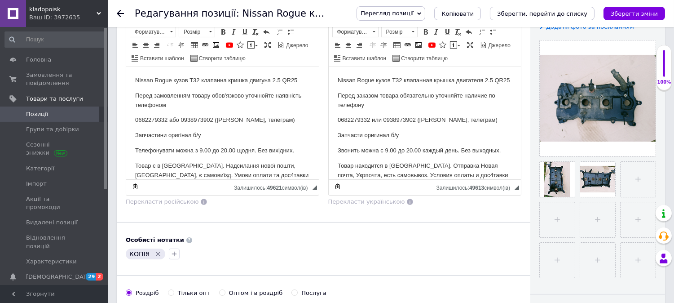
scroll to position [199, 0]
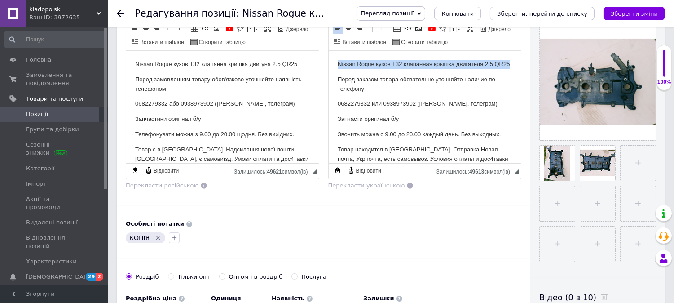
drag, startPoint x: 368, startPoint y: 75, endPoint x: 519, endPoint y: 57, distance: 152.5
click at [328, 57] on html "Nissan Rogue кузов Т32 клапанная крышка двигателя 2.5 QR25 Перед заказом товара…" at bounding box center [424, 132] width 193 height 162
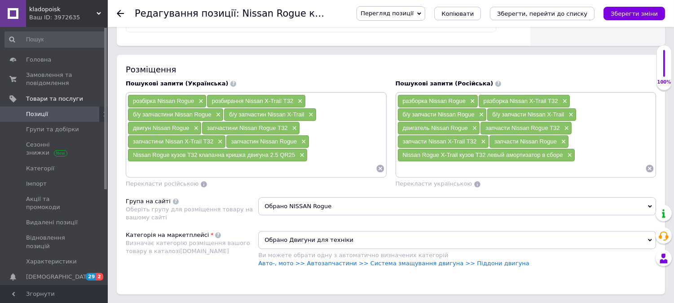
scroll to position [599, 0]
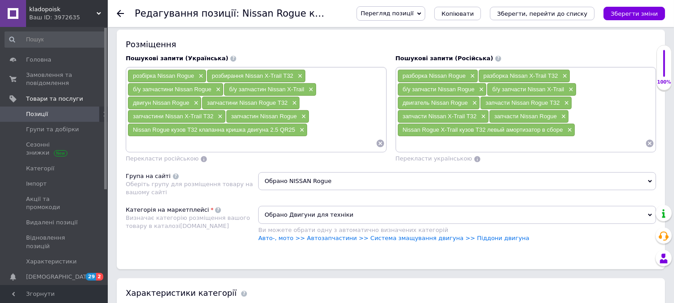
click at [434, 147] on input at bounding box center [521, 143] width 248 height 13
click at [569, 132] on span "×" at bounding box center [568, 130] width 7 height 8
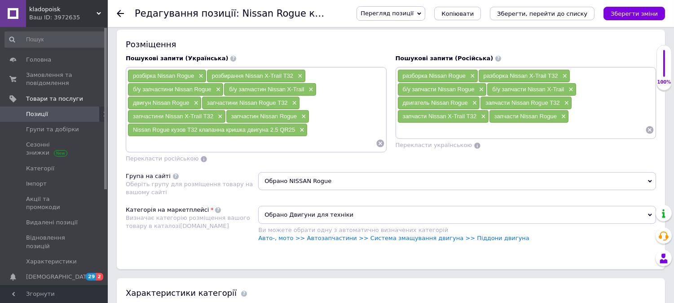
click at [559, 134] on input at bounding box center [521, 129] width 248 height 13
paste input "Nissan Rogue кузов Т32 масляный поддон двигателя 2.5 QR25"
type input "Nissan Rogue кузов Т32 масляный поддон двигателя 2.5 QR25"
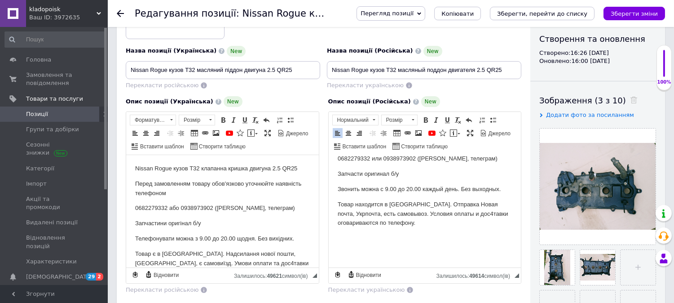
scroll to position [0, 0]
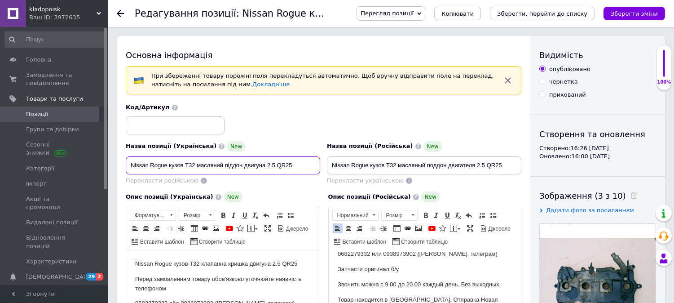
drag, startPoint x: 306, startPoint y: 163, endPoint x: 105, endPoint y: 158, distance: 201.3
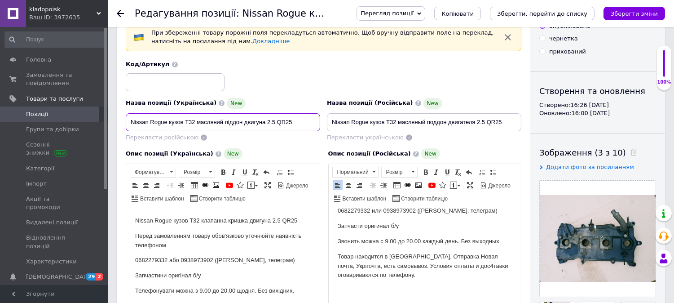
scroll to position [199, 0]
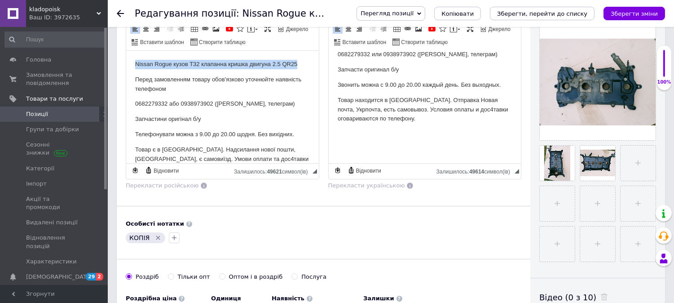
drag, startPoint x: 302, startPoint y: 63, endPoint x: 119, endPoint y: 60, distance: 183.3
click at [126, 60] on html "Nissan Rogue кузов Т32 клапанна кришка двигуна 2.5 QR25 Перед замовленням товар…" at bounding box center [222, 132] width 193 height 162
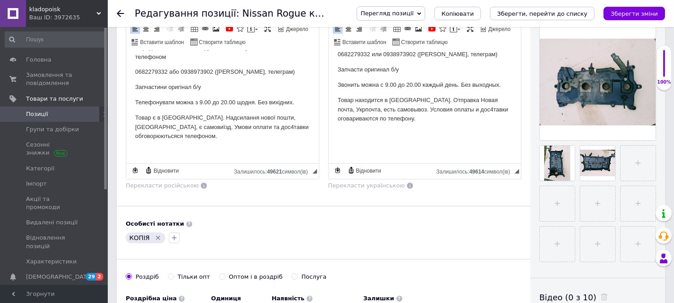
scroll to position [49, 0]
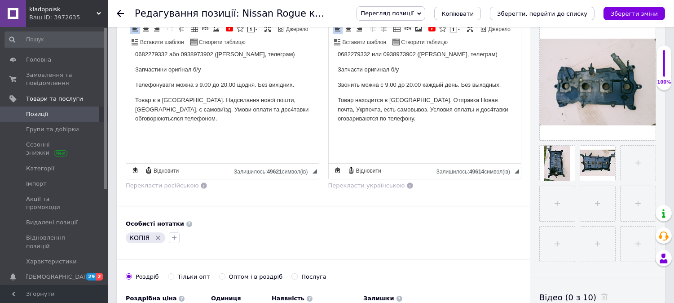
click at [155, 241] on icon "Видалити мітку" at bounding box center [157, 237] width 7 height 7
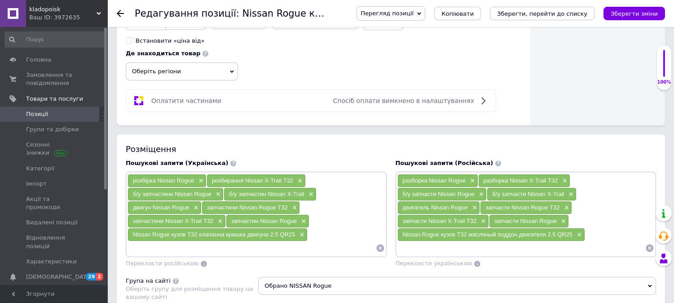
scroll to position [499, 0]
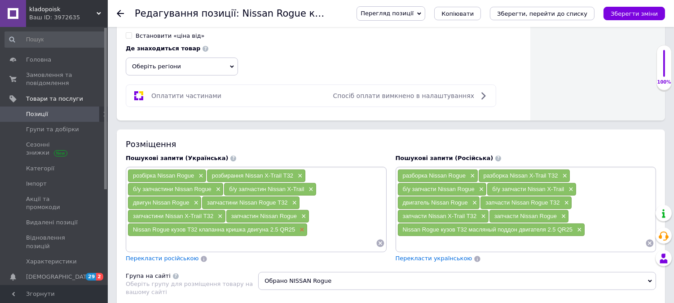
click at [301, 231] on span "×" at bounding box center [300, 230] width 7 height 8
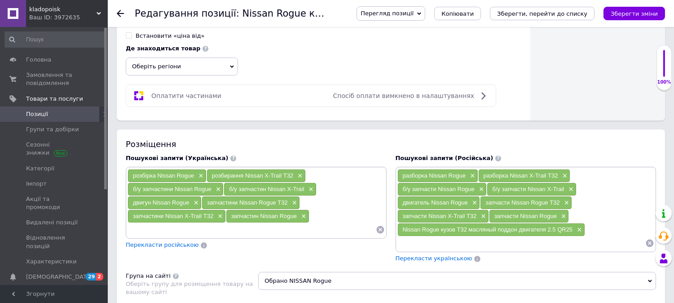
click at [301, 231] on input at bounding box center [252, 229] width 248 height 13
paste input "Nissan Rogue кузов Т32 масляний піддон двигуна 2.5 QR25"
type input "Nissan Rogue кузов Т32 масляний піддон двигуна 2.5 QR25"
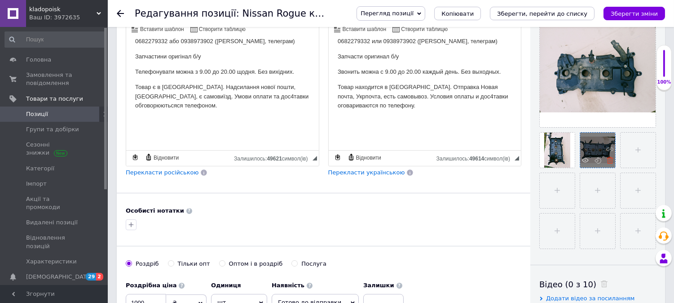
scroll to position [199, 0]
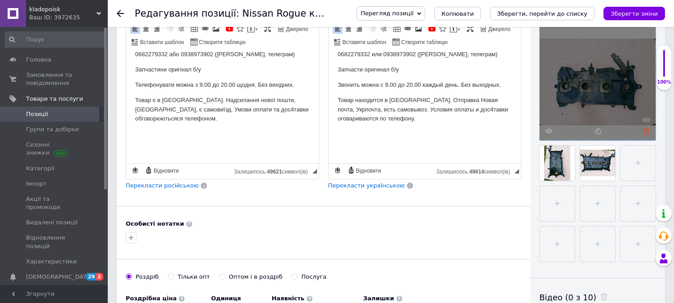
click at [647, 132] on use at bounding box center [646, 131] width 7 height 7
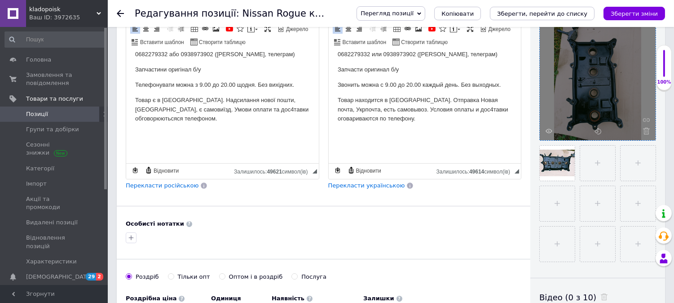
click at [647, 132] on use at bounding box center [646, 131] width 7 height 7
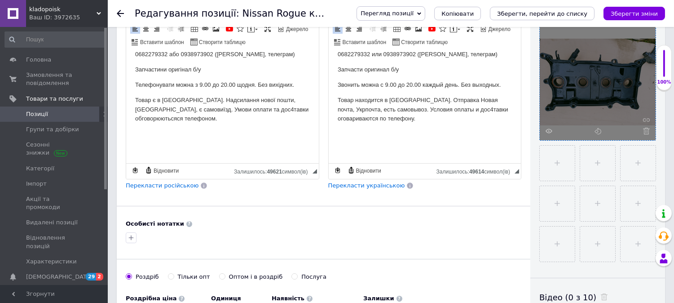
click at [647, 132] on use at bounding box center [646, 131] width 7 height 7
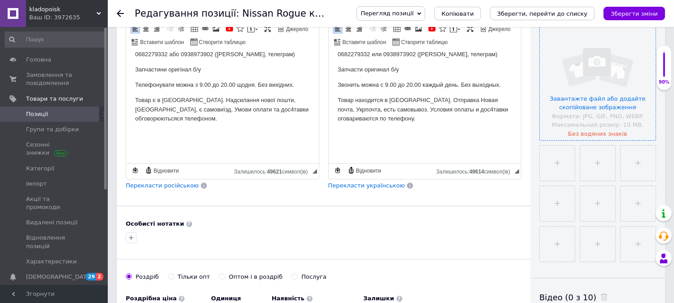
click at [600, 95] on input "file" at bounding box center [598, 82] width 116 height 116
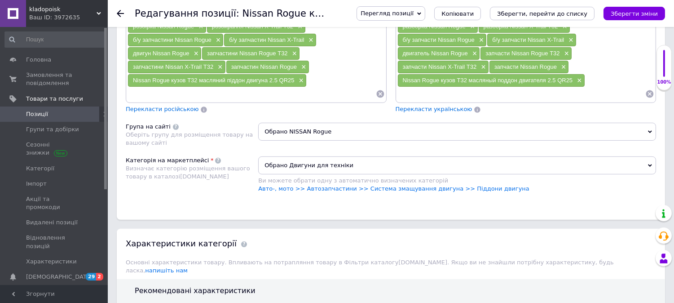
scroll to position [649, 0]
click at [457, 187] on link "Авто-, мото >> Автозапчастини >> Система змащування двигуна >> Піддони двигуна" at bounding box center [393, 188] width 271 height 7
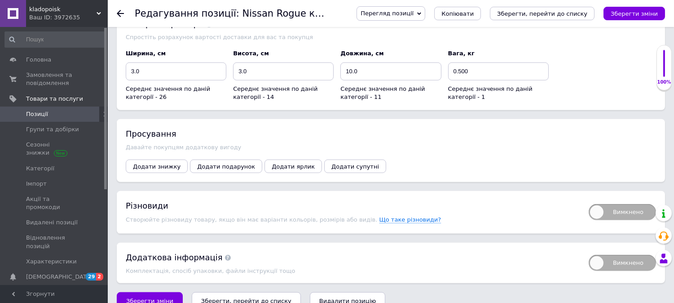
scroll to position [1296, 0]
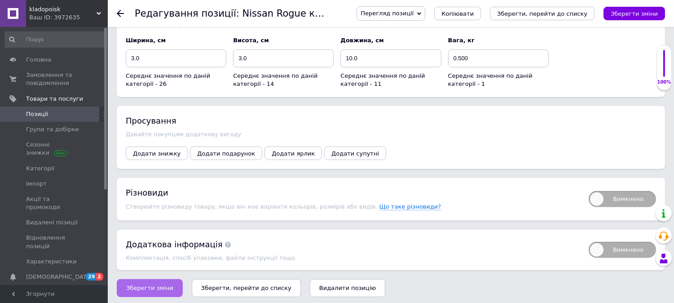
click at [151, 287] on span "Зберегти зміни" at bounding box center [149, 287] width 47 height 7
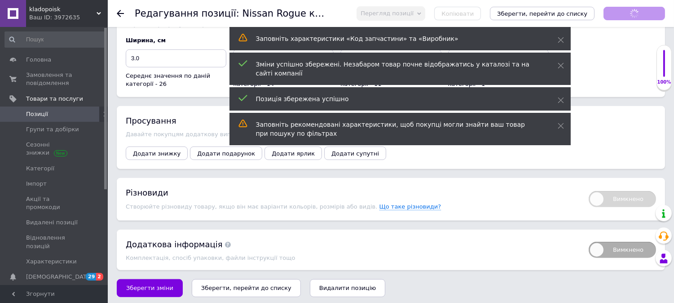
scroll to position [9, 0]
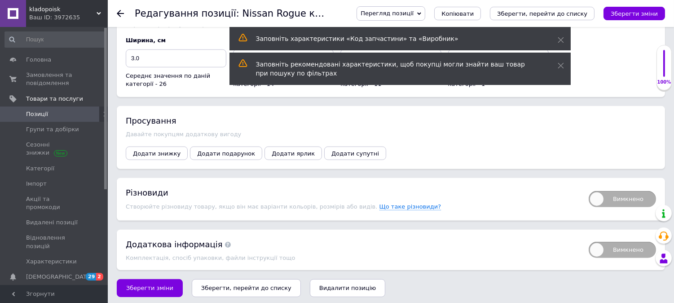
click at [589, 135] on div "Просування Давайте покупцям додаткову вигоду Додати знижку Додати подарунок Дод…" at bounding box center [391, 137] width 548 height 63
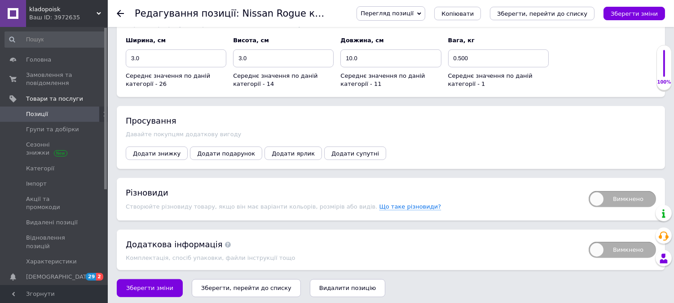
click at [539, 263] on div "Вимкнено Додаткова інформація Комплектація, спосіб упаковки, файли інструкції т…" at bounding box center [391, 249] width 548 height 40
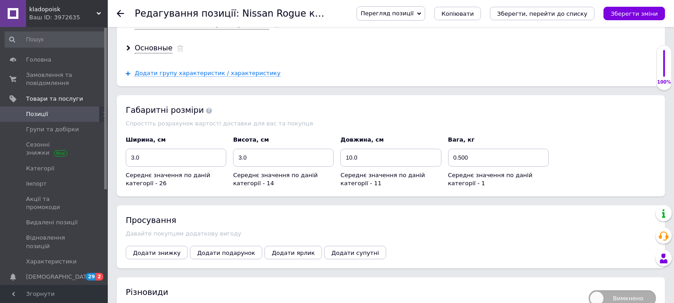
scroll to position [1196, 0]
click at [54, 110] on span "Позиції" at bounding box center [54, 114] width 57 height 8
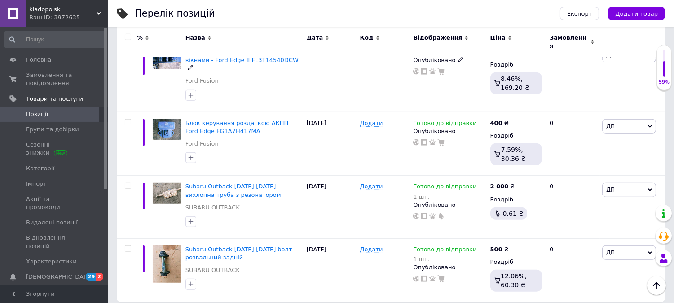
scroll to position [1187, 0]
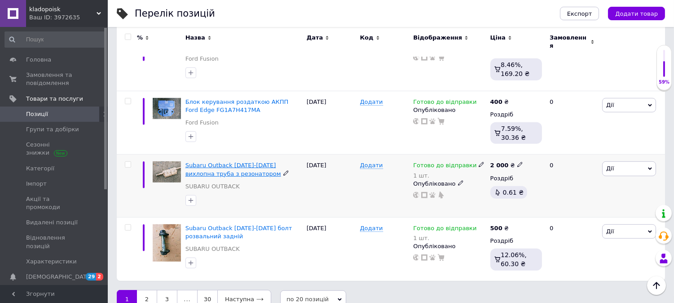
click at [222, 162] on span "Subaru Outback [DATE]-[DATE] вихлопна труба з резонатором" at bounding box center [233, 169] width 96 height 15
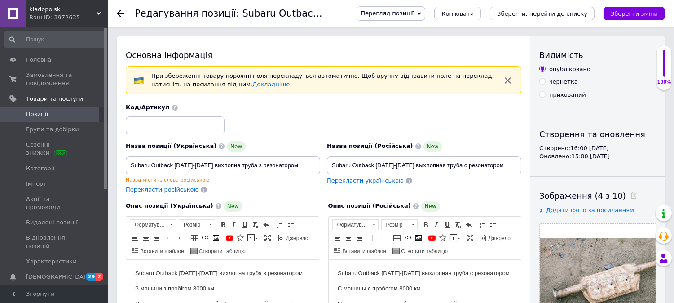
click at [373, 182] on span "Перекласти українською" at bounding box center [365, 180] width 77 height 7
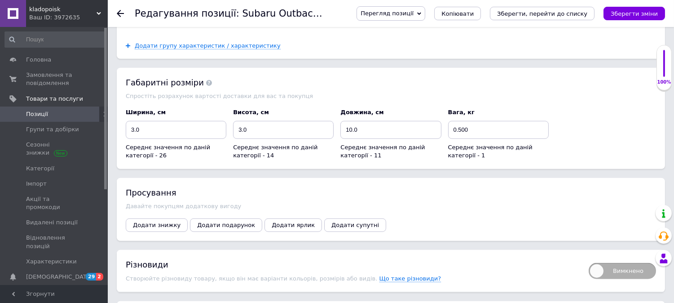
scroll to position [1337, 0]
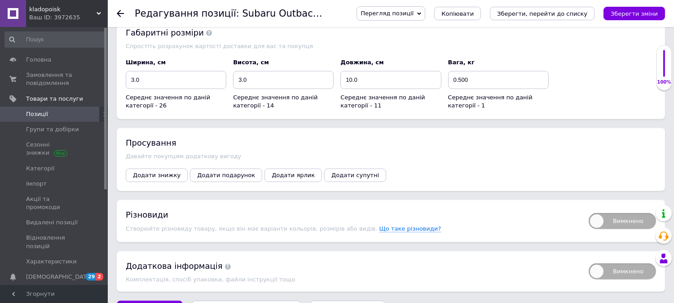
drag, startPoint x: 617, startPoint y: 11, endPoint x: 600, endPoint y: 29, distance: 24.5
click at [618, 11] on icon "Зберегти зміни" at bounding box center [634, 13] width 47 height 7
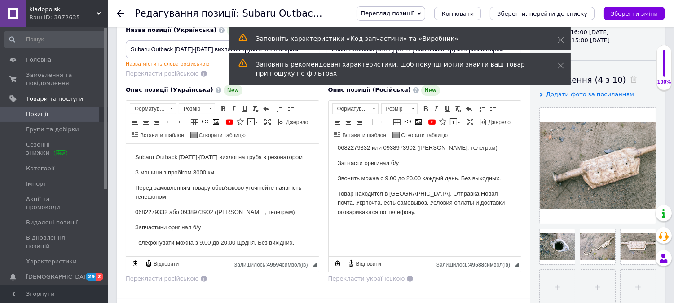
scroll to position [0, 0]
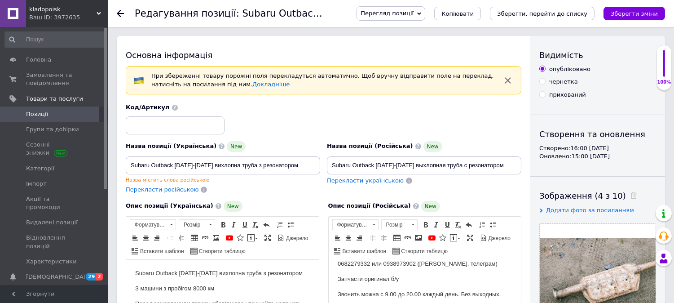
click at [421, 15] on icon at bounding box center [419, 14] width 4 height 4
click at [415, 57] on li "[DOMAIN_NAME]" at bounding box center [427, 55] width 141 height 13
